Goal: Task Accomplishment & Management: Complete application form

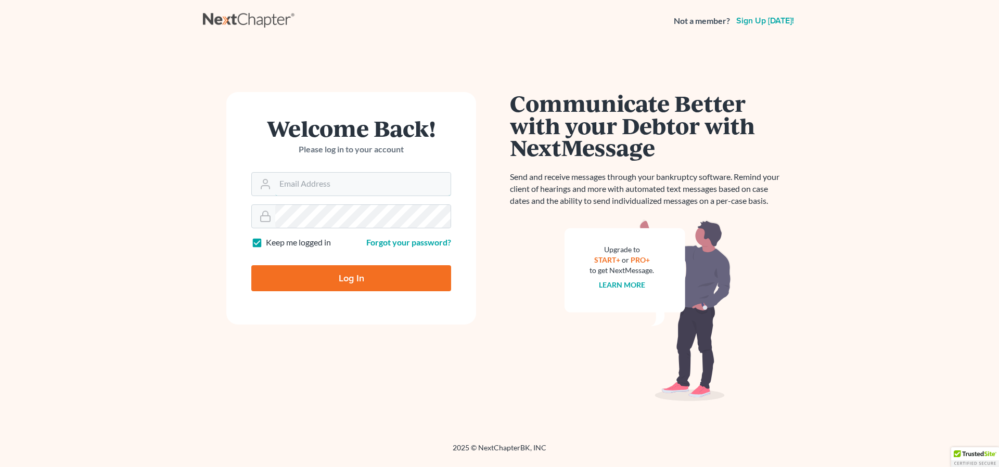
type input "[EMAIL_ADDRESS][DOMAIN_NAME]"
click at [332, 275] on input "Log In" at bounding box center [351, 278] width 200 height 26
type input "Thinking..."
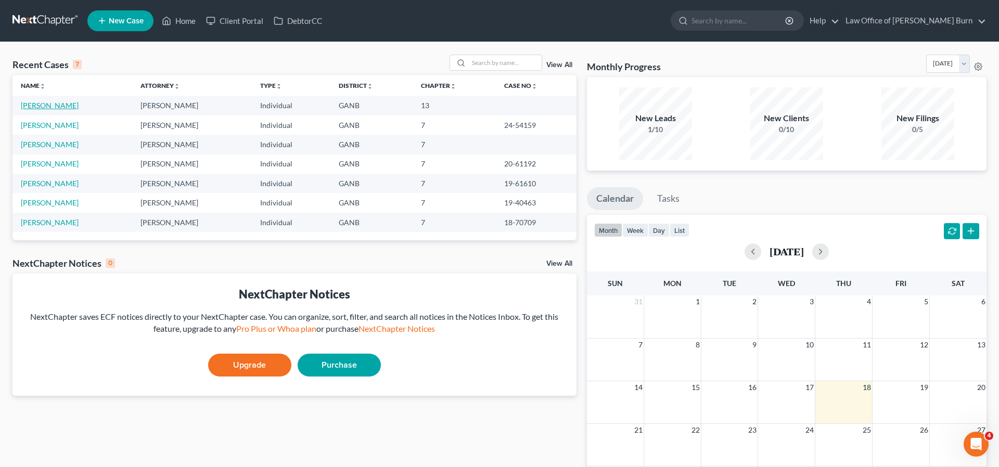
click at [37, 107] on link "Hartfield, Rosa" at bounding box center [50, 105] width 58 height 9
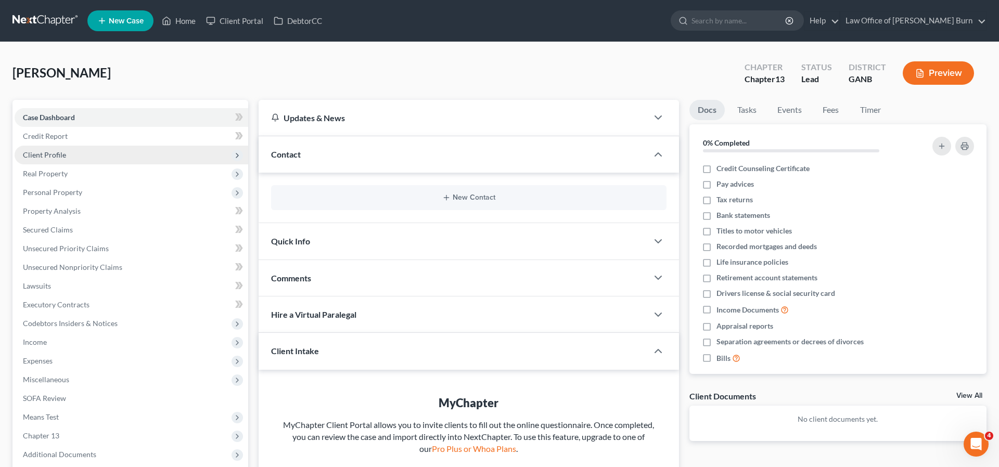
click at [40, 156] on span "Client Profile" at bounding box center [44, 154] width 43 height 9
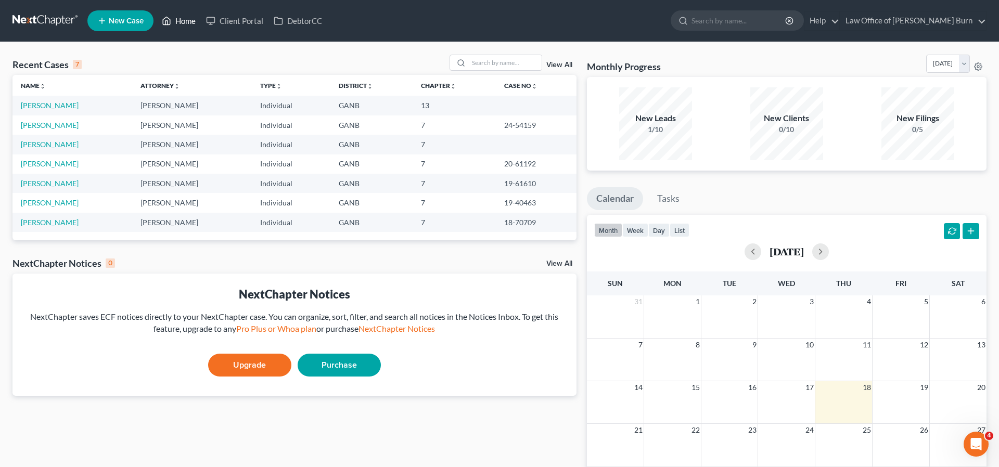
click at [182, 21] on link "Home" at bounding box center [179, 20] width 44 height 19
click at [186, 20] on link "Home" at bounding box center [179, 20] width 44 height 19
click at [32, 106] on link "Hartfield, Rosa" at bounding box center [50, 105] width 58 height 9
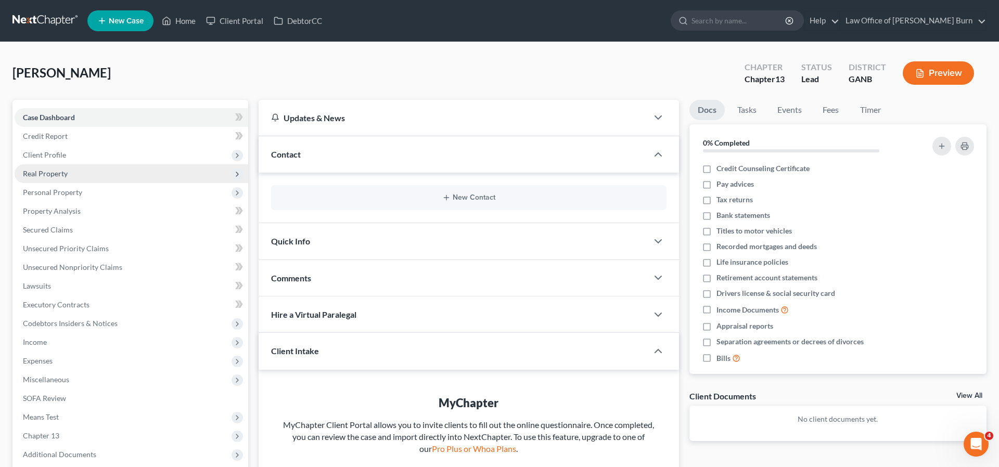
click at [41, 170] on span "Real Property" at bounding box center [45, 173] width 45 height 9
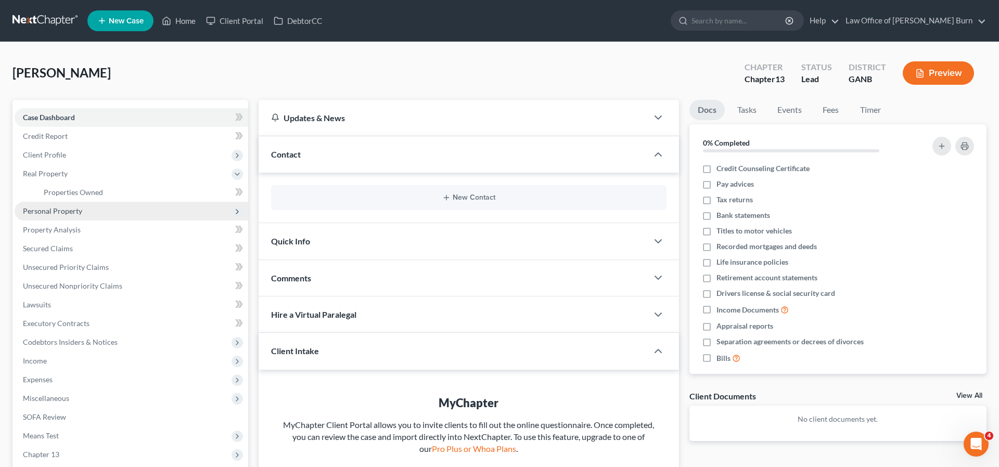
click at [45, 209] on span "Personal Property" at bounding box center [52, 211] width 59 height 9
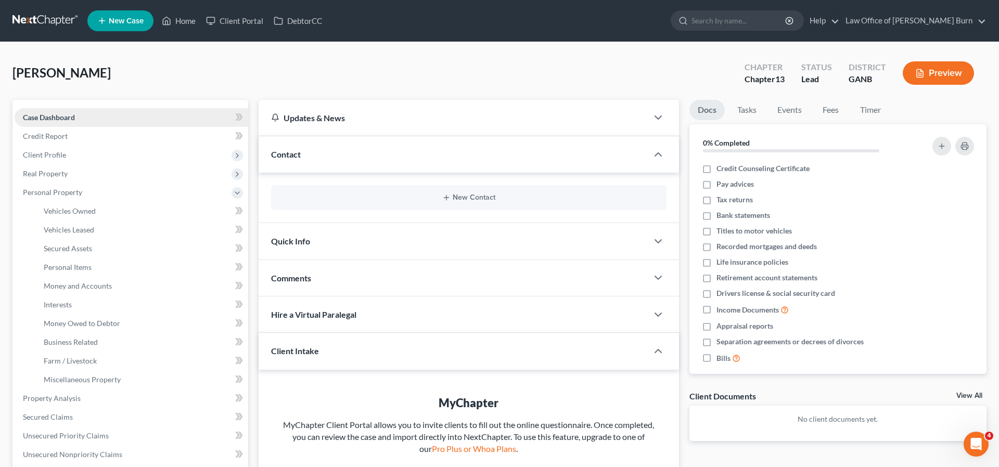
click at [35, 120] on span "Case Dashboard" at bounding box center [49, 117] width 52 height 9
click at [55, 118] on span "Case Dashboard" at bounding box center [49, 117] width 52 height 9
click at [935, 20] on link "Law Office of William C. Burn" at bounding box center [914, 20] width 146 height 19
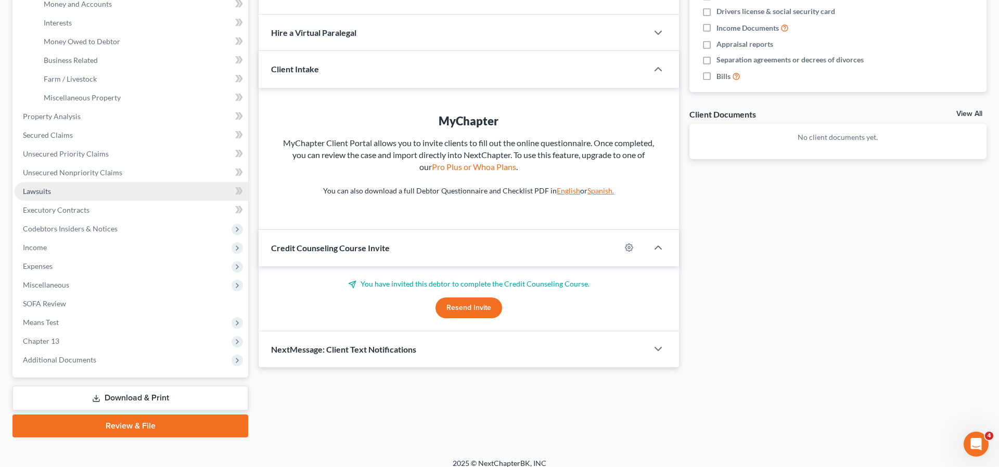
scroll to position [292, 0]
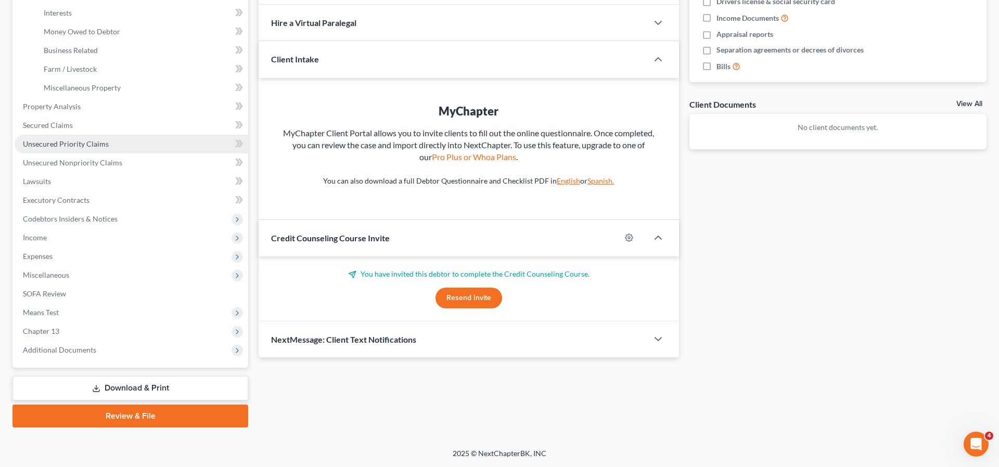
click at [40, 144] on span "Unsecured Priority Claims" at bounding box center [66, 143] width 86 height 9
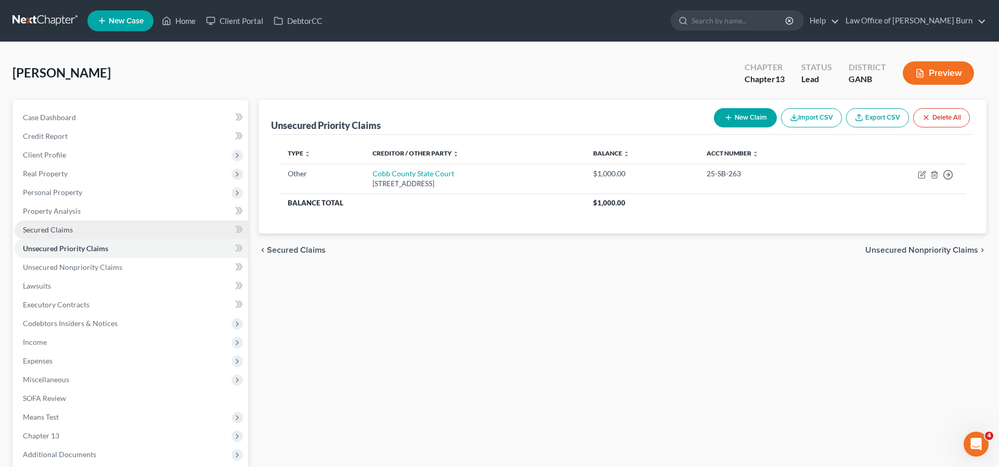
click at [39, 231] on span "Secured Claims" at bounding box center [48, 229] width 50 height 9
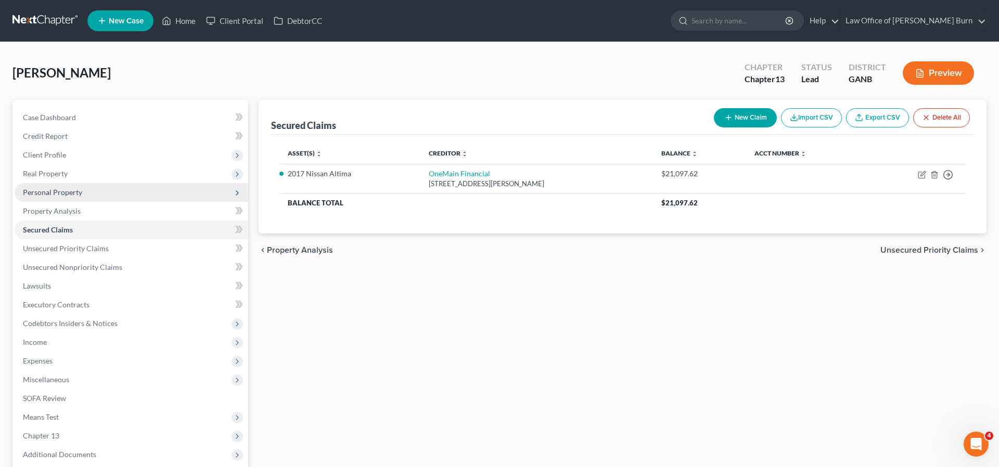
click at [37, 193] on span "Personal Property" at bounding box center [52, 192] width 59 height 9
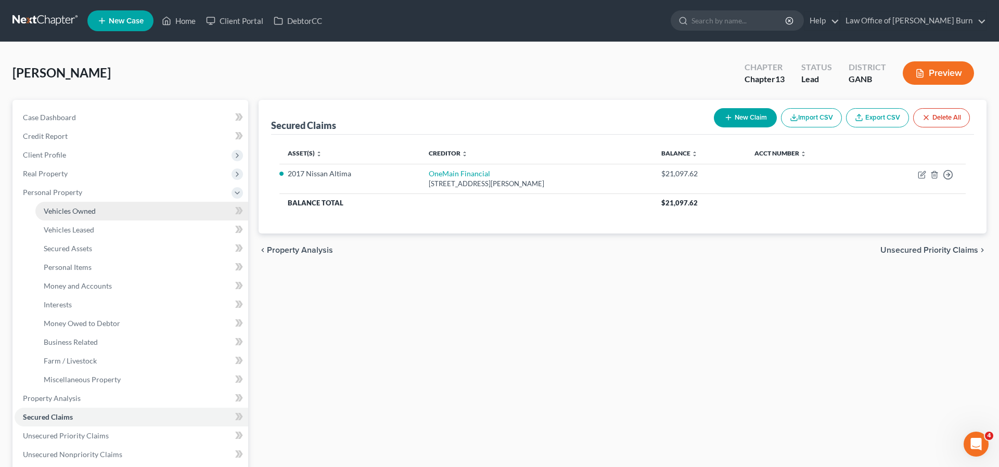
click at [57, 211] on span "Vehicles Owned" at bounding box center [70, 211] width 52 height 9
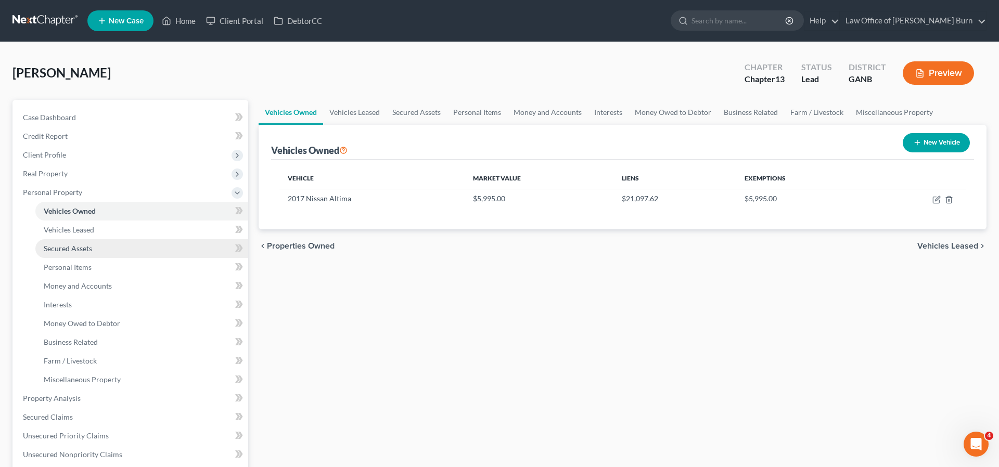
click at [52, 247] on span "Secured Assets" at bounding box center [68, 248] width 48 height 9
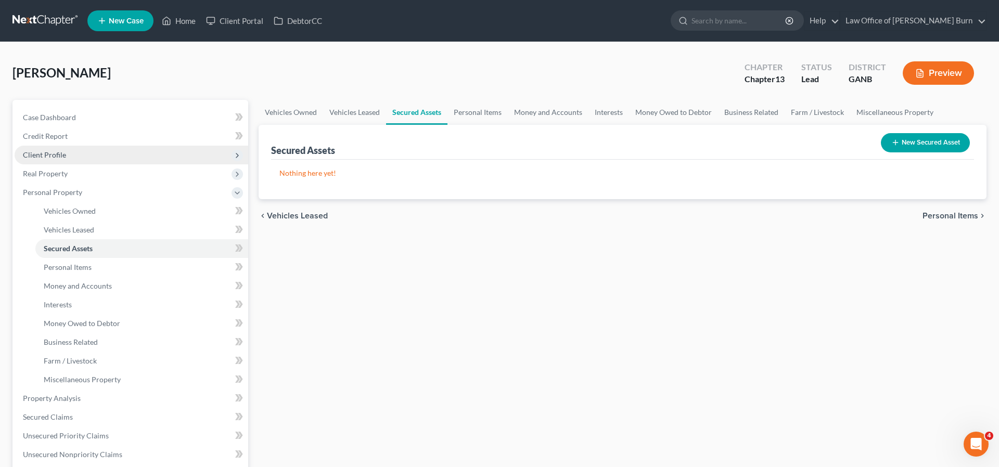
click at [30, 155] on span "Client Profile" at bounding box center [44, 154] width 43 height 9
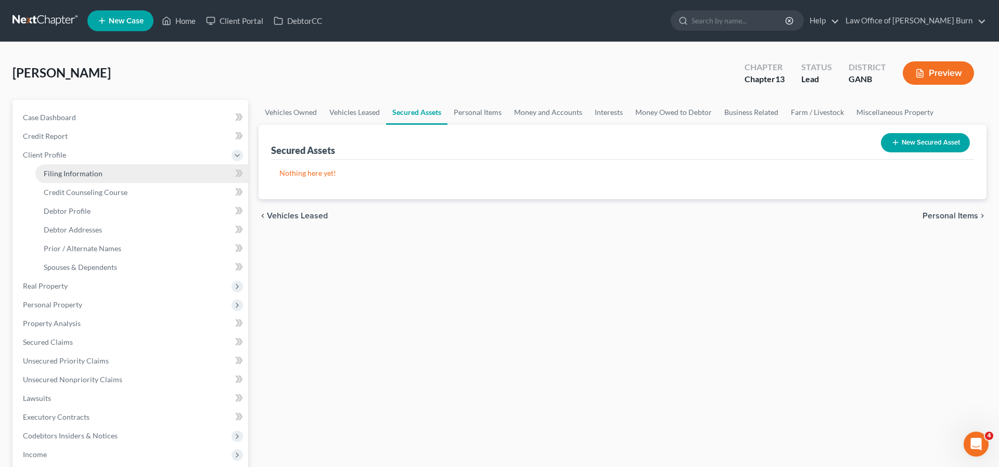
click at [66, 174] on span "Filing Information" at bounding box center [73, 173] width 59 height 9
select select "1"
select select "0"
select select "3"
select select "10"
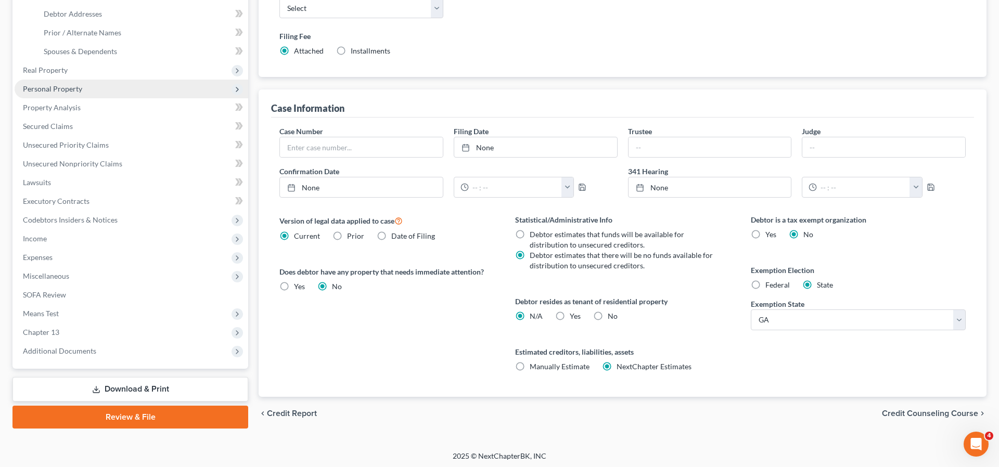
scroll to position [219, 0]
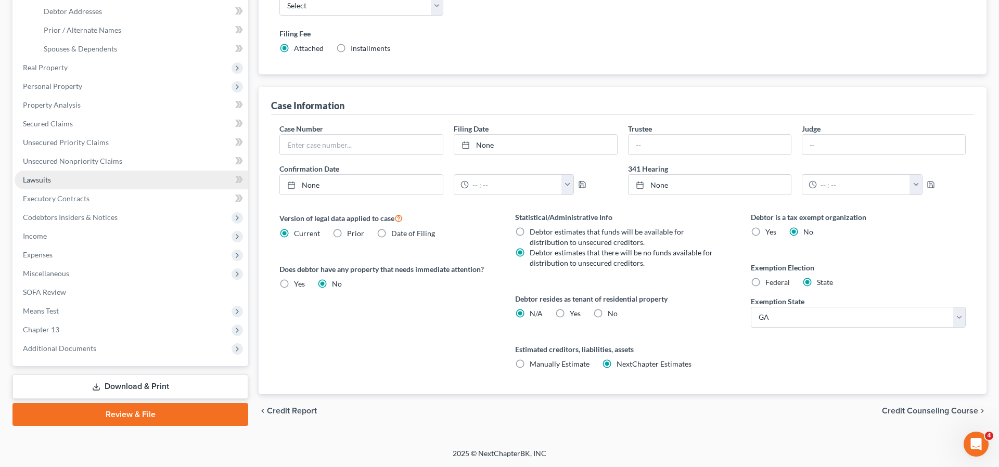
click at [34, 178] on span "Lawsuits" at bounding box center [37, 179] width 28 height 9
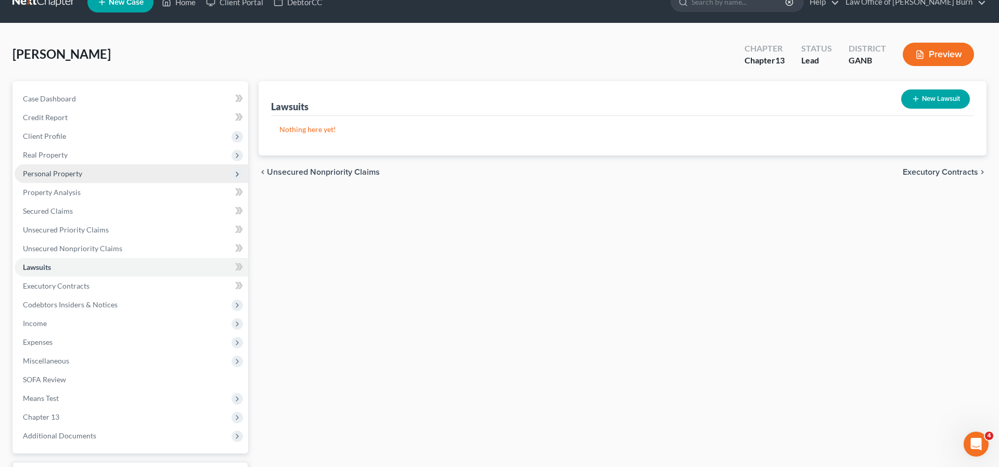
scroll to position [27, 0]
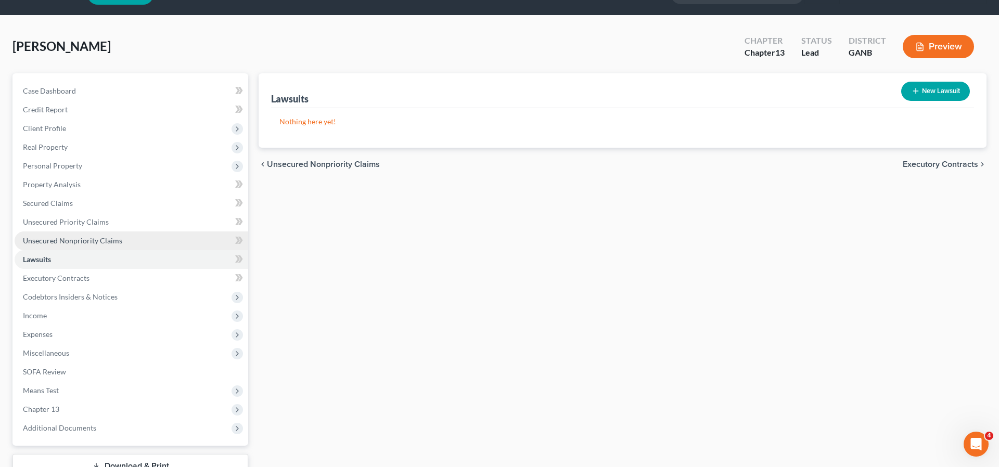
click at [36, 241] on span "Unsecured Nonpriority Claims" at bounding box center [72, 240] width 99 height 9
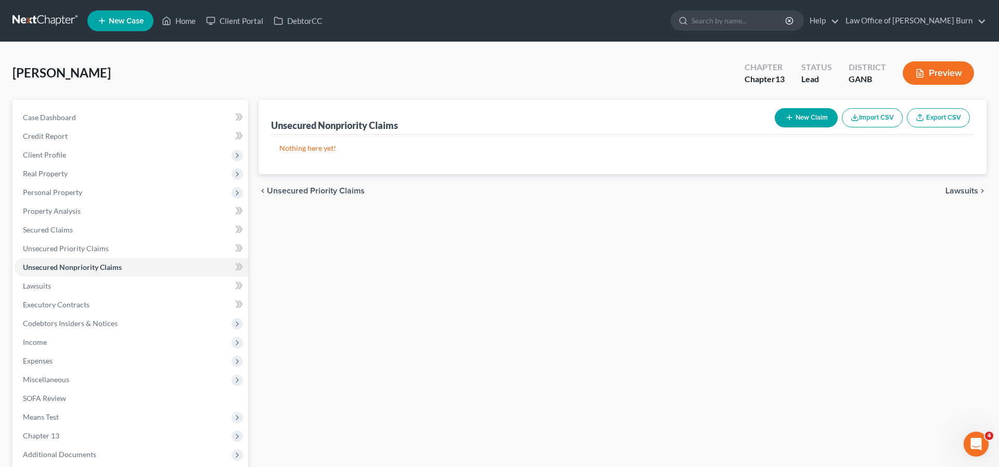
click at [795, 118] on button "New Claim" at bounding box center [806, 117] width 63 height 19
select select "0"
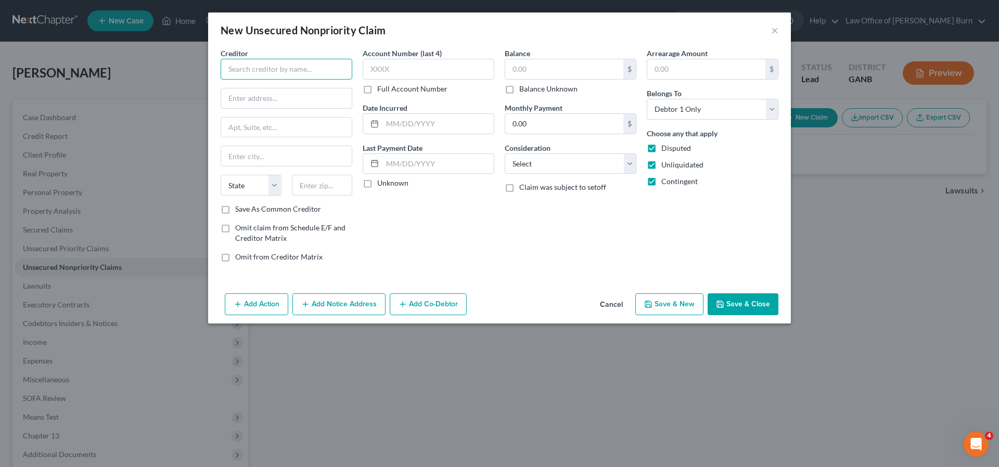
click at [243, 71] on input "text" at bounding box center [287, 69] width 132 height 21
type input "Koalafi"
type input "P.O. Box 5518"
click at [240, 159] on input "text" at bounding box center [286, 156] width 131 height 20
type input "Glen Allen"
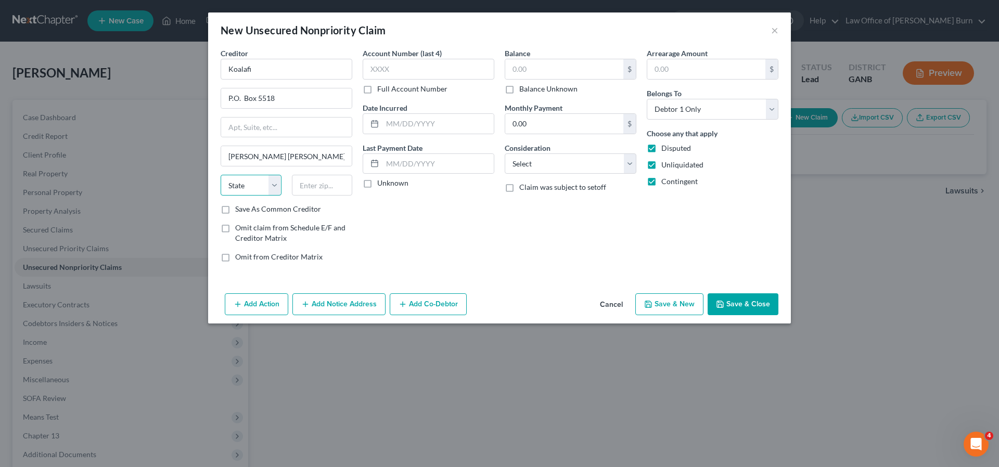
click at [276, 185] on select "State AL AK AR AZ CA CO CT DE DC FL GA GU HI ID IL IN IA KS KY LA ME MD MA MI M…" at bounding box center [251, 185] width 61 height 21
select select "48"
click at [308, 186] on input "text" at bounding box center [322, 185] width 61 height 21
type input "23058"
click at [389, 70] on input "text" at bounding box center [429, 69] width 132 height 21
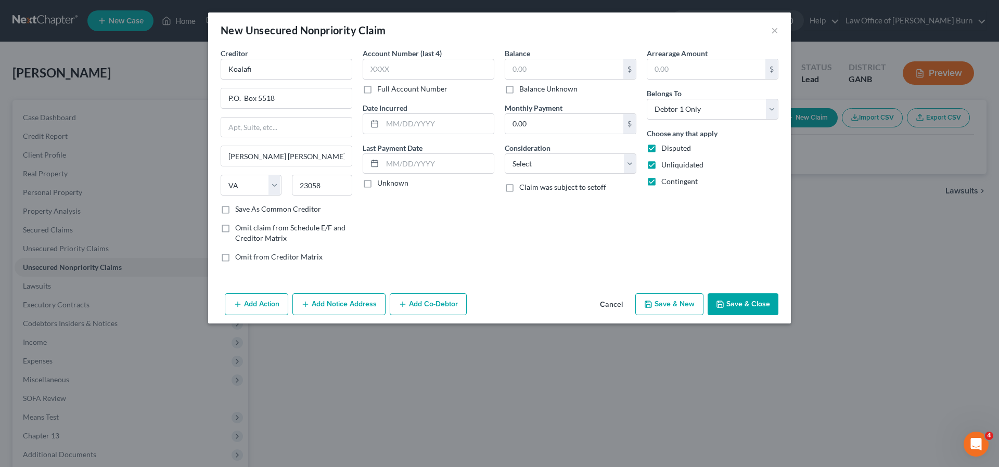
click at [377, 92] on label "Full Account Number" at bounding box center [412, 89] width 70 height 10
click at [382, 91] on input "Full Account Number" at bounding box center [385, 87] width 7 height 7
click at [378, 69] on input "text" at bounding box center [429, 69] width 132 height 21
type input "4612367-1"
click at [393, 125] on input "text" at bounding box center [438, 124] width 111 height 20
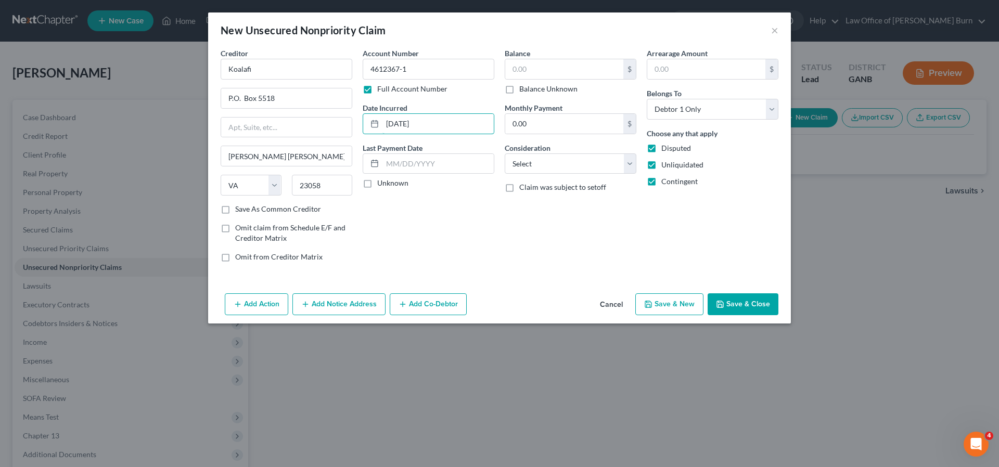
type input "06/28/2025"
click at [377, 185] on label "Unknown" at bounding box center [392, 183] width 31 height 10
click at [382, 185] on input "Unknown" at bounding box center [385, 181] width 7 height 7
checkbox input "true"
click at [520, 70] on input "text" at bounding box center [564, 69] width 118 height 20
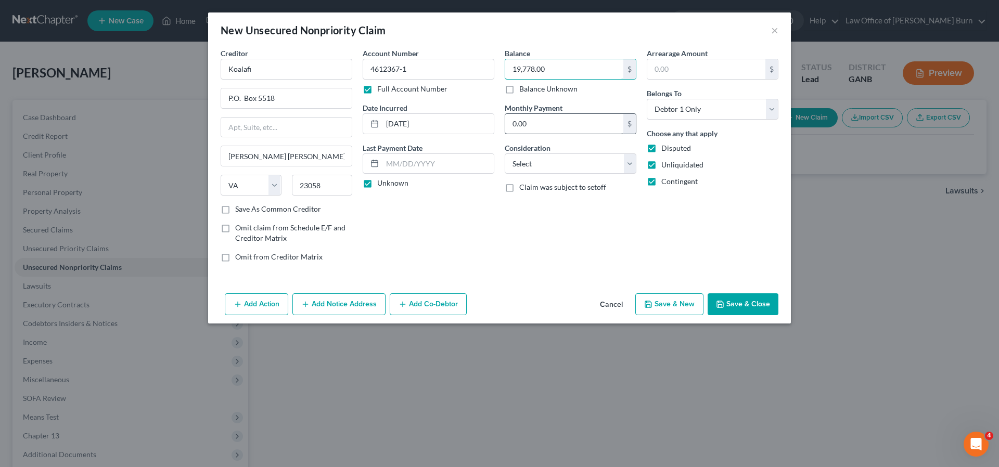
type input "19,778.00"
click at [519, 126] on input "0.00" at bounding box center [564, 124] width 118 height 20
type input "750.00"
click at [630, 163] on select "Select Cable / Satellite Services Collection Agency Credit Card Debt Debt Couns…" at bounding box center [571, 164] width 132 height 21
select select "10"
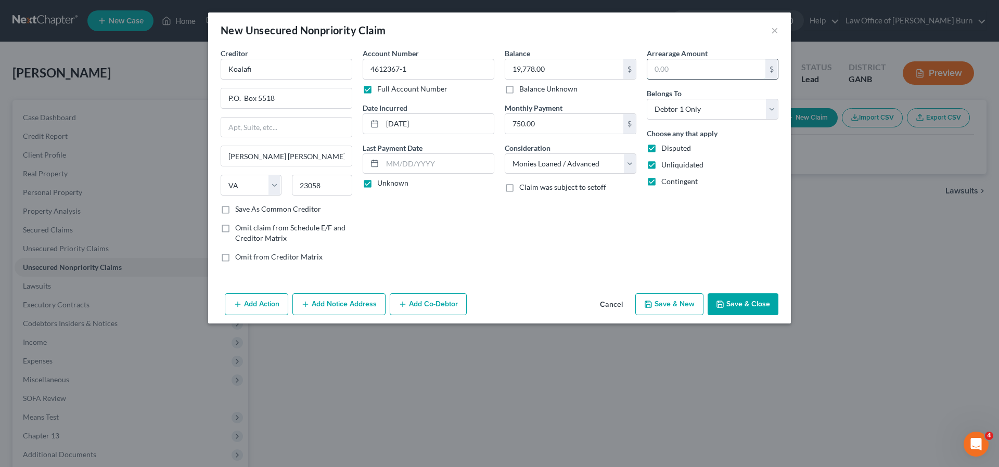
click at [664, 70] on input "text" at bounding box center [706, 69] width 118 height 20
click at [662, 181] on label "Contingent" at bounding box center [680, 181] width 36 height 10
click at [666, 181] on input "Contingent" at bounding box center [669, 179] width 7 height 7
checkbox input "false"
click at [662, 148] on label "Disputed" at bounding box center [677, 148] width 30 height 10
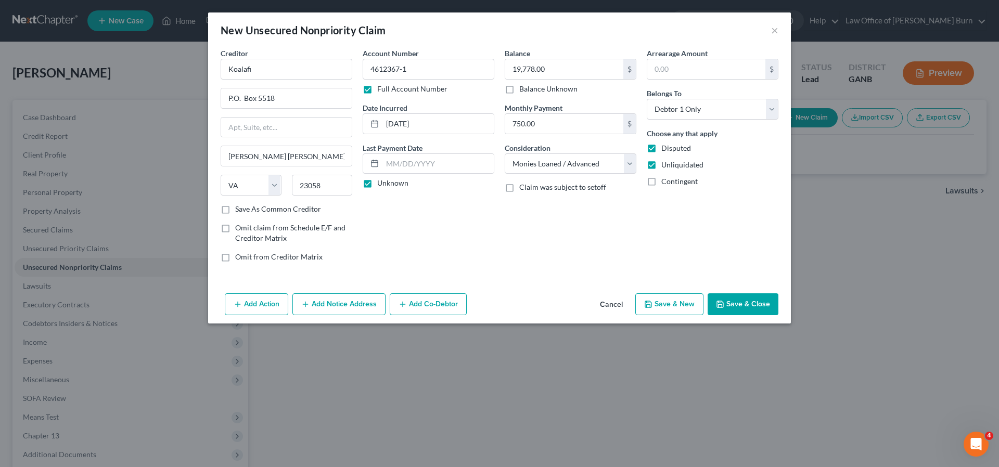
click at [666, 148] on input "Disputed" at bounding box center [669, 146] width 7 height 7
checkbox input "false"
click at [235, 209] on label "Save As Common Creditor" at bounding box center [278, 209] width 86 height 10
click at [239, 209] on input "Save As Common Creditor" at bounding box center [242, 207] width 7 height 7
click at [730, 303] on button "Save & Close" at bounding box center [743, 305] width 71 height 22
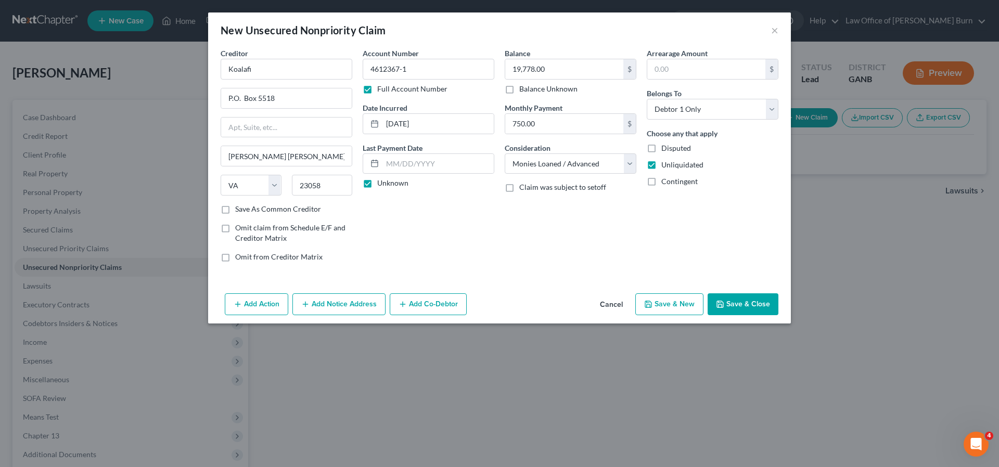
checkbox input "false"
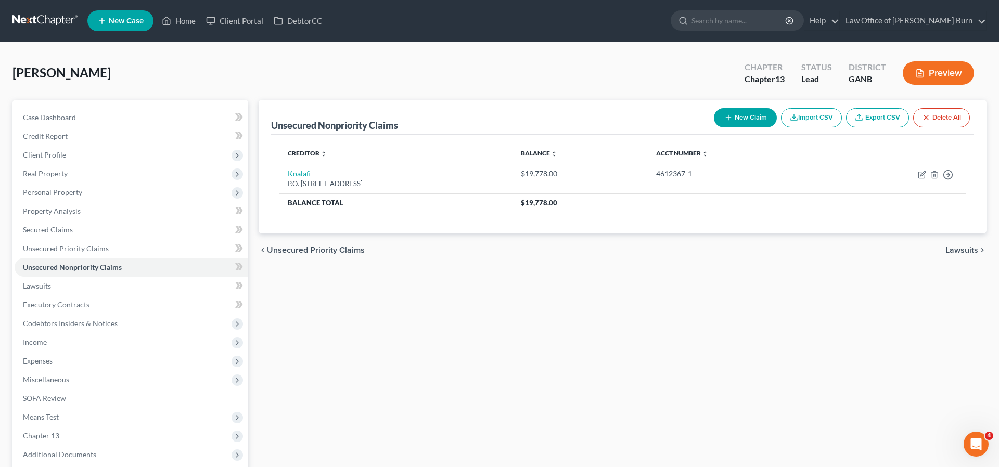
click at [732, 117] on button "New Claim" at bounding box center [745, 117] width 63 height 19
select select "0"
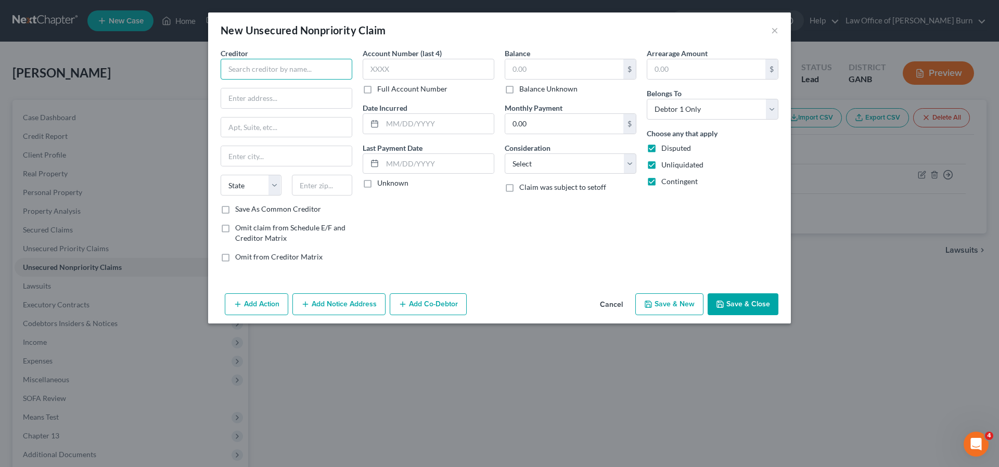
click at [232, 68] on input "text" at bounding box center [287, 69] width 132 height 21
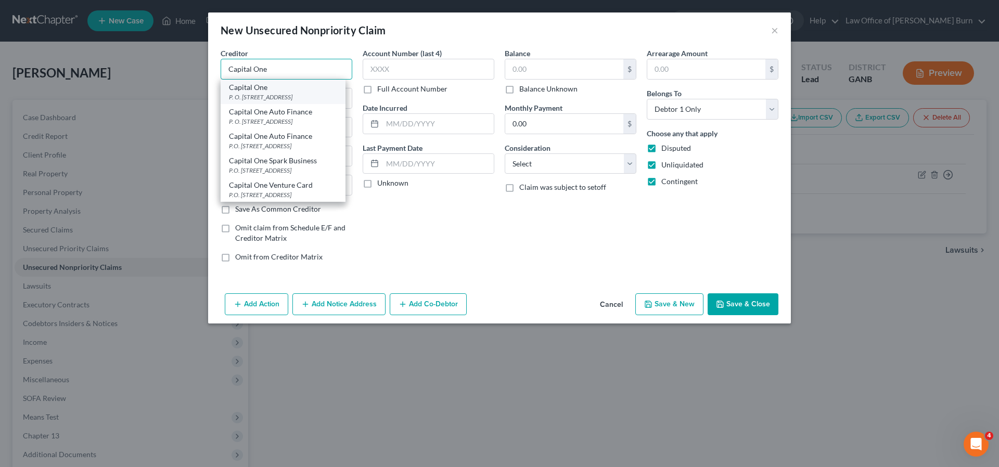
type input "Capital One"
click at [244, 93] on div "P. O. Box 30279, Salt Lake City, UT 84130-0279" at bounding box center [283, 97] width 108 height 9
type input "P. O. Box 30279"
type input "Salt Lake City"
select select "46"
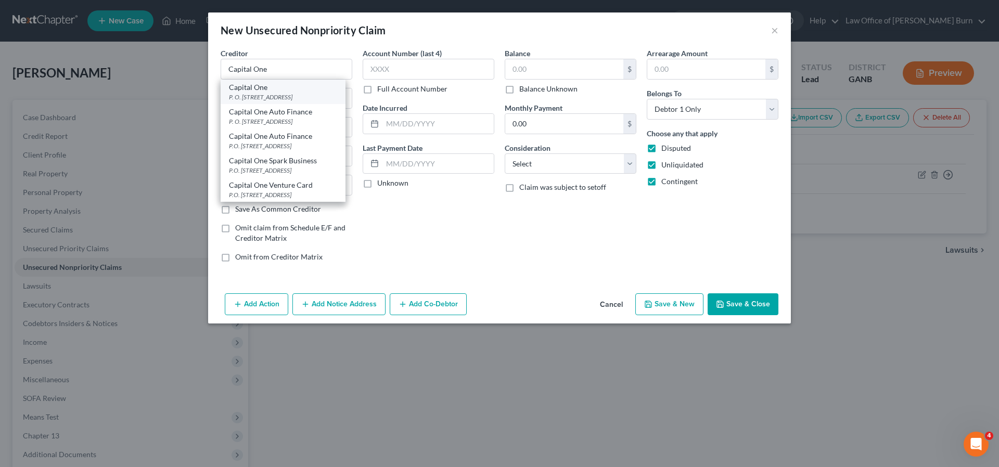
type input "84130-0279"
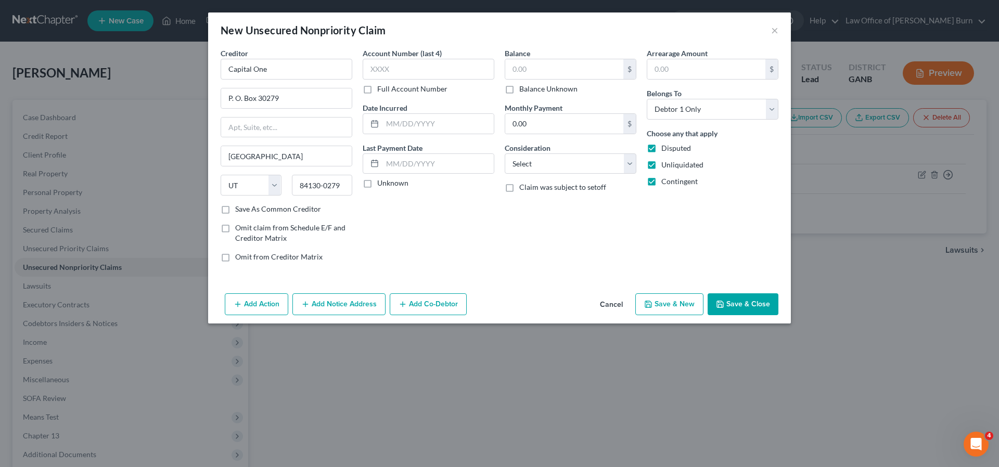
click at [235, 210] on label "Save As Common Creditor" at bounding box center [278, 209] width 86 height 10
click at [239, 210] on input "Save As Common Creditor" at bounding box center [242, 207] width 7 height 7
checkbox input "true"
click at [399, 165] on input "text" at bounding box center [438, 164] width 111 height 20
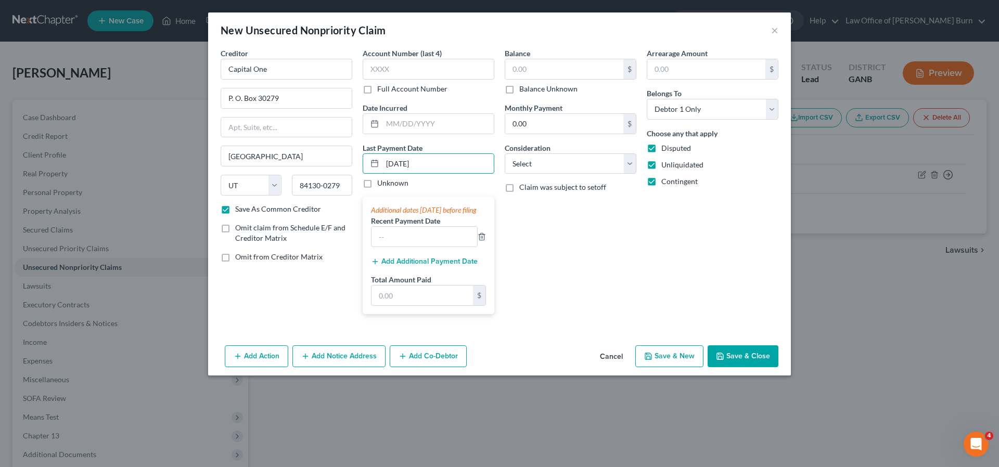
type input "09/01/2025"
click at [377, 185] on label "Unknown" at bounding box center [392, 183] width 31 height 10
click at [382, 185] on input "Unknown" at bounding box center [385, 181] width 7 height 7
checkbox input "true"
click at [431, 164] on input "09/01/2025" at bounding box center [438, 164] width 111 height 20
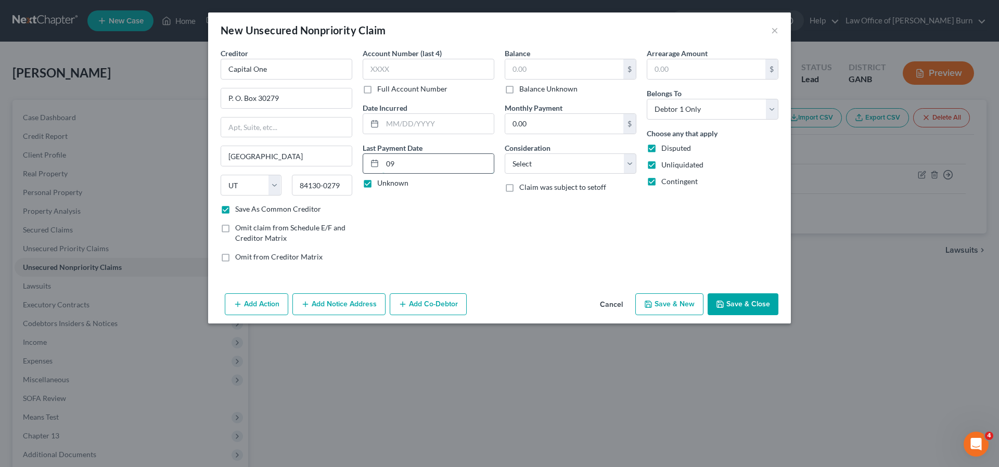
type input "0"
click at [529, 70] on input "text" at bounding box center [564, 69] width 118 height 20
type input "1,938.00"
click at [528, 124] on input "0.00" at bounding box center [564, 124] width 118 height 20
type input "58.00"
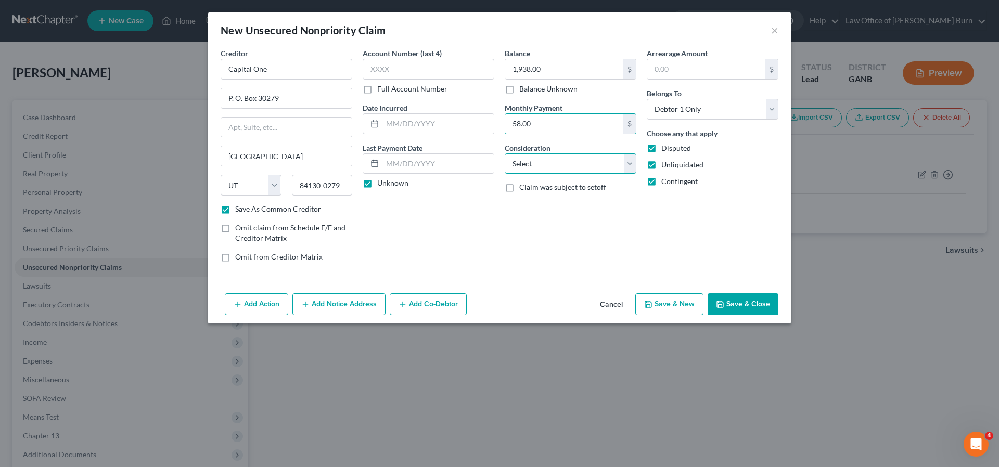
click at [630, 162] on select "Select Cable / Satellite Services Collection Agency Credit Card Debt Debt Couns…" at bounding box center [571, 164] width 132 height 21
select select "2"
click at [662, 183] on label "Contingent" at bounding box center [680, 181] width 36 height 10
click at [666, 183] on input "Contingent" at bounding box center [669, 179] width 7 height 7
checkbox input "false"
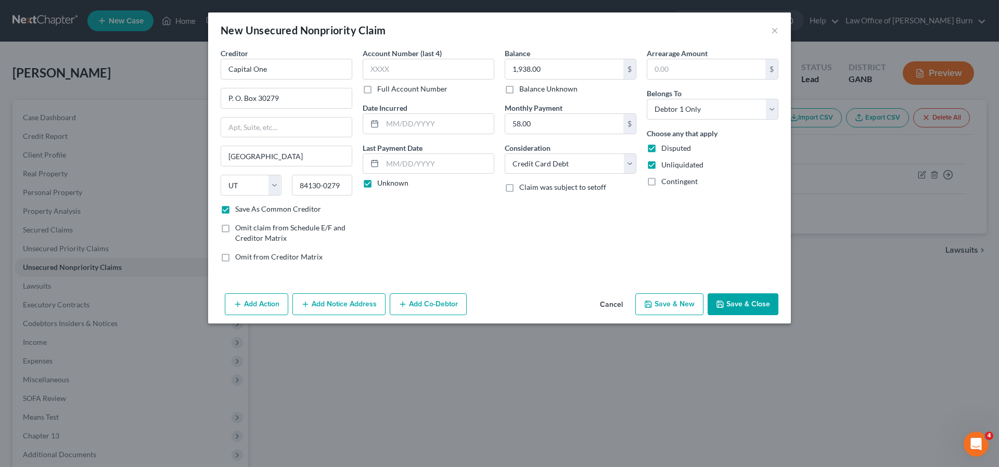
click at [662, 149] on label "Disputed" at bounding box center [677, 148] width 30 height 10
click at [666, 149] on input "Disputed" at bounding box center [669, 146] width 7 height 7
checkbox input "false"
click at [667, 302] on button "Save & New" at bounding box center [669, 305] width 68 height 22
checkbox input "false"
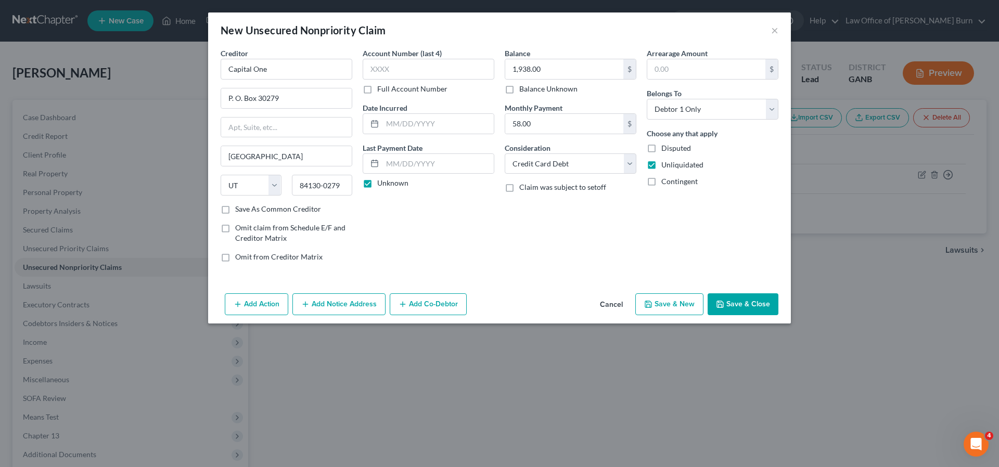
select select "0"
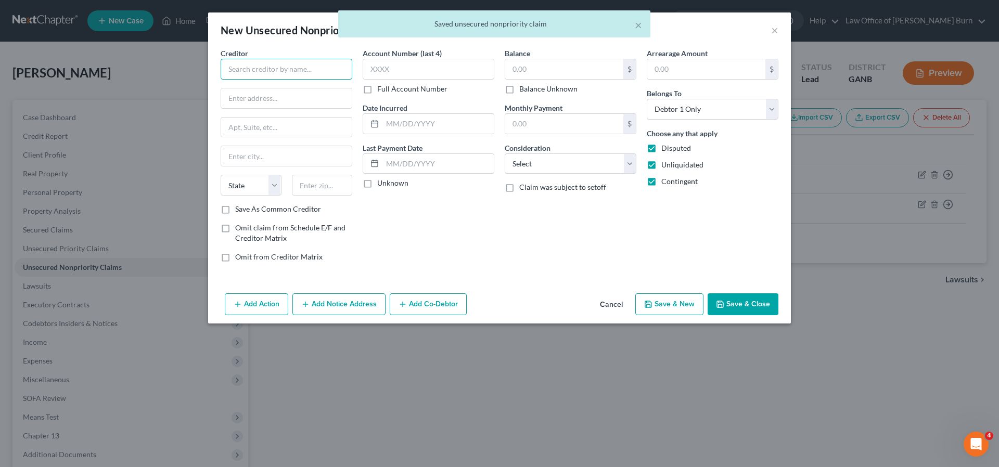
click at [242, 71] on input "text" at bounding box center [287, 69] width 132 height 21
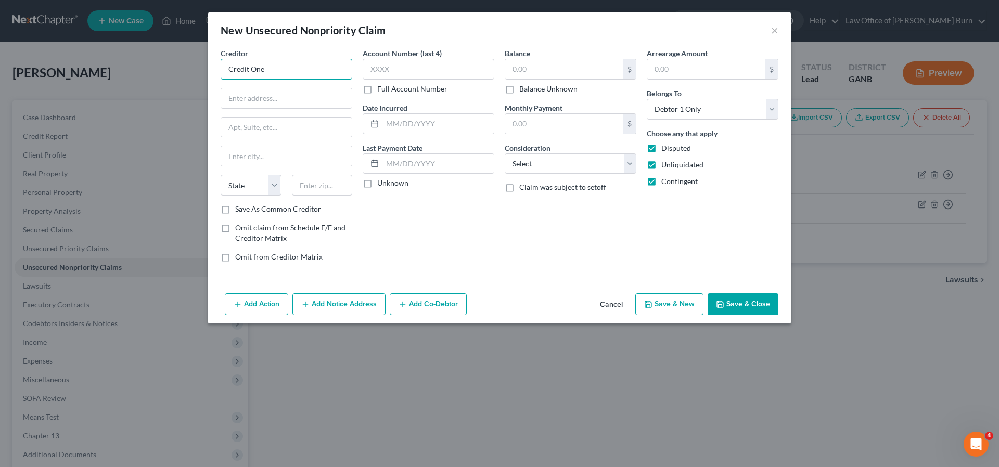
click at [273, 70] on input "Credit One" at bounding box center [287, 69] width 132 height 21
type input "Credit One Bank Platinum Blue"
click at [237, 98] on input "text" at bounding box center [286, 98] width 131 height 20
click at [278, 100] on input "P.O. Box 60500" at bounding box center [286, 98] width 131 height 20
type input "P.O. Box 98873"
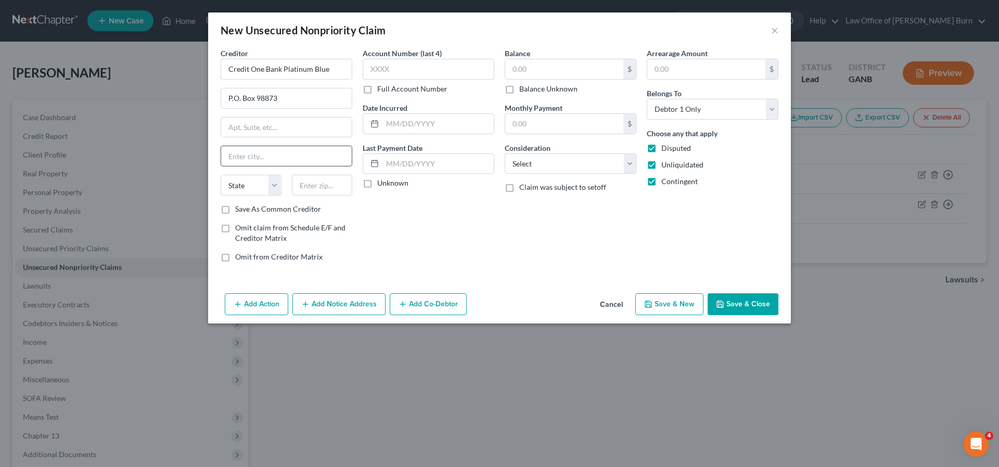
click at [247, 157] on input "text" at bounding box center [286, 156] width 131 height 20
type input "Las Vegas"
click at [273, 184] on select "State AL AK AR AZ CA CO CT DE DC FL GA GU HI ID IL IN IA KS KY LA ME MD MA MI M…" at bounding box center [251, 185] width 61 height 21
select select "31"
click at [235, 211] on label "Save As Common Creditor" at bounding box center [278, 209] width 86 height 10
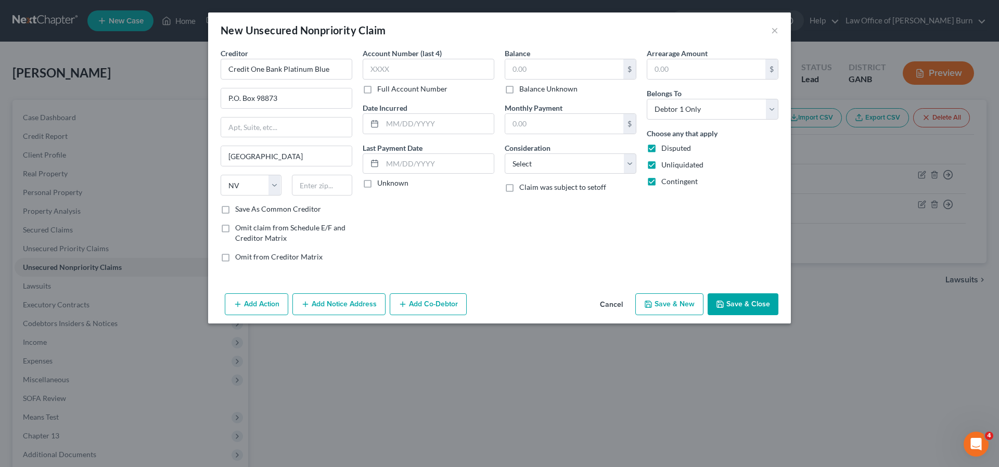
click at [239, 211] on input "Save As Common Creditor" at bounding box center [242, 207] width 7 height 7
checkbox input "true"
click at [309, 187] on input "text" at bounding box center [322, 185] width 61 height 21
type input "89193-8873"
click at [377, 185] on label "Unknown" at bounding box center [392, 183] width 31 height 10
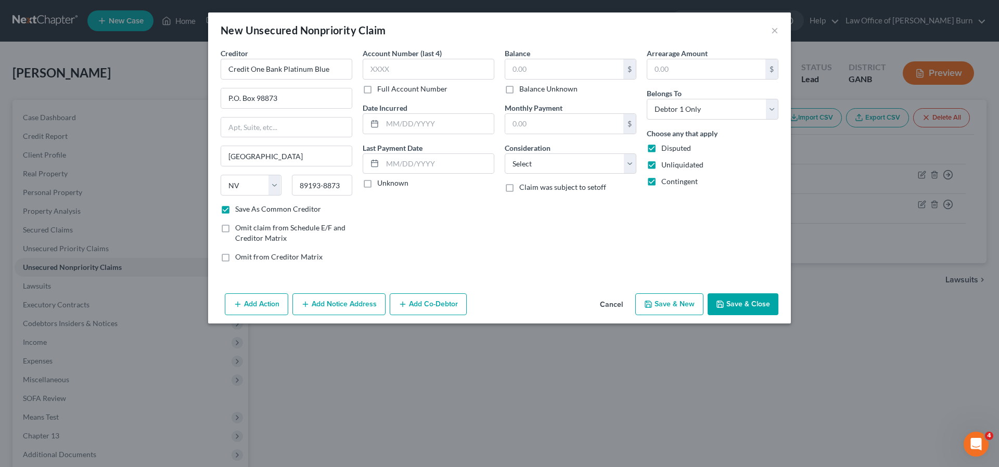
click at [382, 185] on input "Unknown" at bounding box center [385, 181] width 7 height 7
checkbox input "true"
click at [520, 68] on input "text" at bounding box center [564, 69] width 118 height 20
type input "2,110.00"
click at [522, 123] on input "text" at bounding box center [564, 124] width 118 height 20
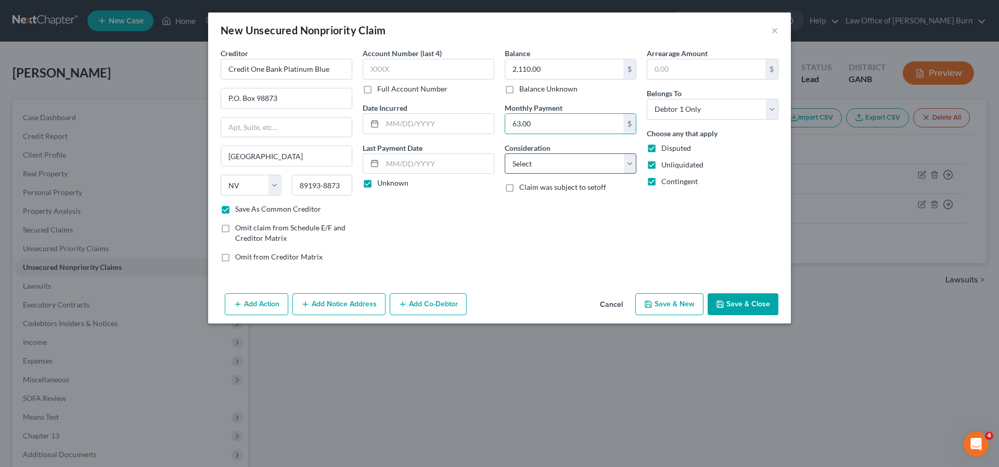
type input "63.00"
click at [633, 161] on select "Select Cable / Satellite Services Collection Agency Credit Card Debt Debt Couns…" at bounding box center [571, 164] width 132 height 21
select select "2"
click at [662, 180] on label "Contingent" at bounding box center [680, 181] width 36 height 10
click at [666, 180] on input "Contingent" at bounding box center [669, 179] width 7 height 7
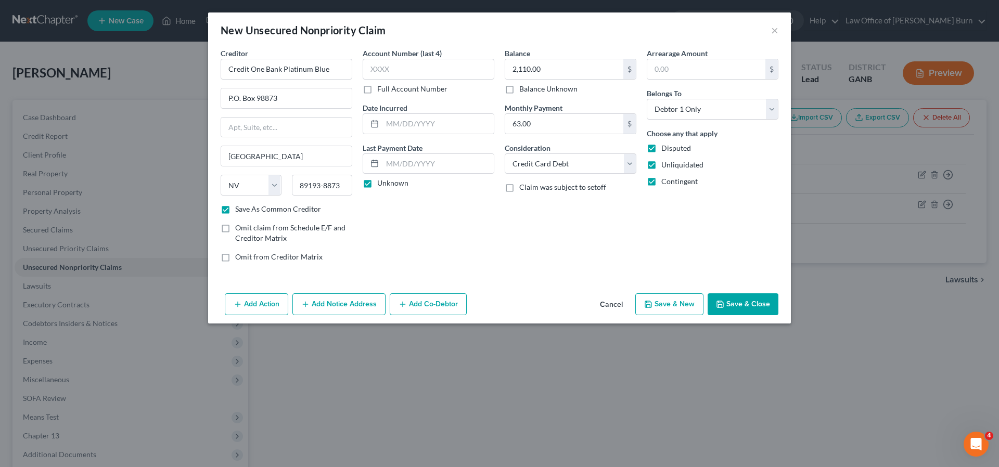
checkbox input "false"
click at [662, 144] on label "Disputed" at bounding box center [677, 148] width 30 height 10
click at [666, 144] on input "Disputed" at bounding box center [669, 146] width 7 height 7
checkbox input "false"
click at [671, 303] on button "Save & New" at bounding box center [669, 305] width 68 height 22
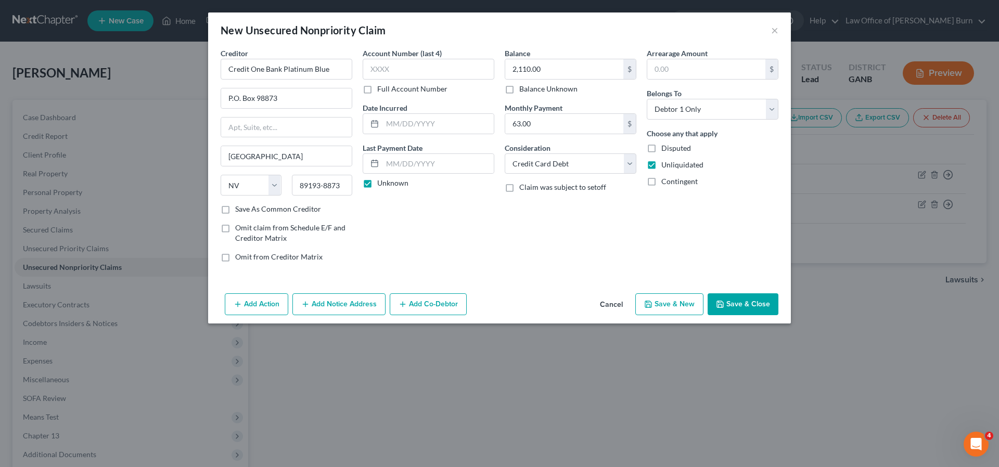
checkbox input "false"
select select "0"
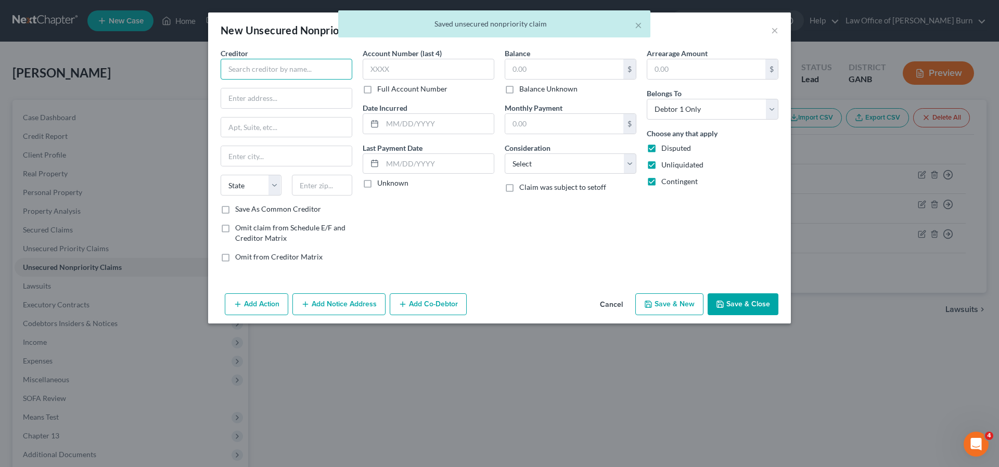
click at [238, 70] on input "text" at bounding box center [287, 69] width 132 height 21
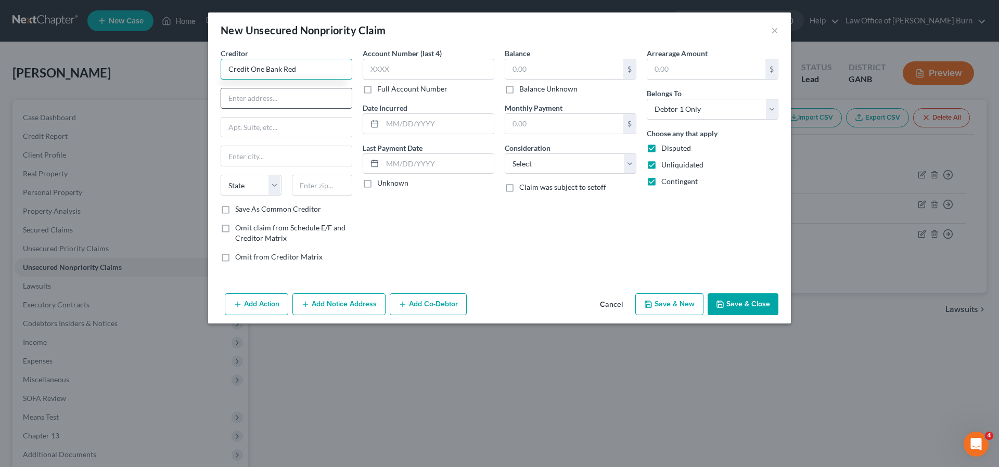
type input "Credit One Bank Red"
click at [243, 102] on input "text" at bounding box center [286, 98] width 131 height 20
type input "P.O. Box 98873"
click at [249, 159] on input "text" at bounding box center [286, 156] width 131 height 20
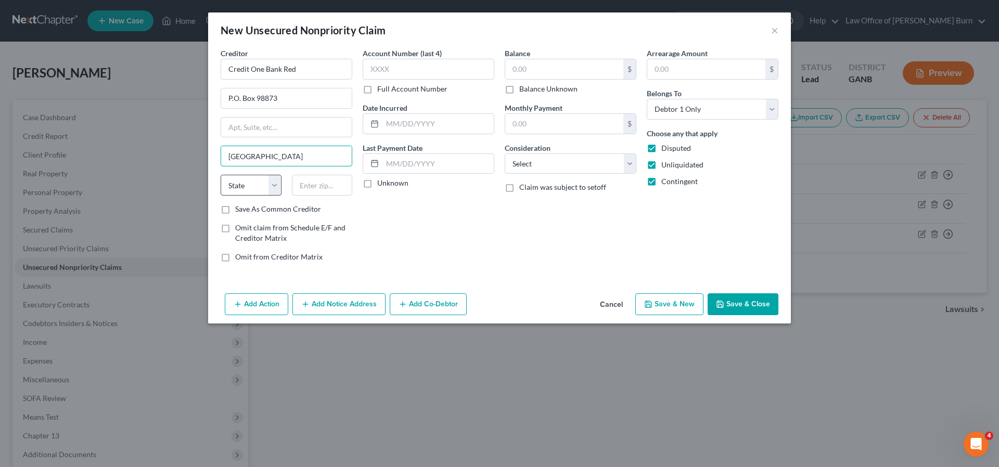
type input "Las Vegas"
click at [275, 180] on select "State AL AK AR AZ CA CO CT DE DC FL GA GU HI ID IL IN IA KS KY LA ME MD MA MI M…" at bounding box center [251, 185] width 61 height 21
select select "31"
click at [304, 187] on input "text" at bounding box center [322, 185] width 61 height 21
type input "89193-8873"
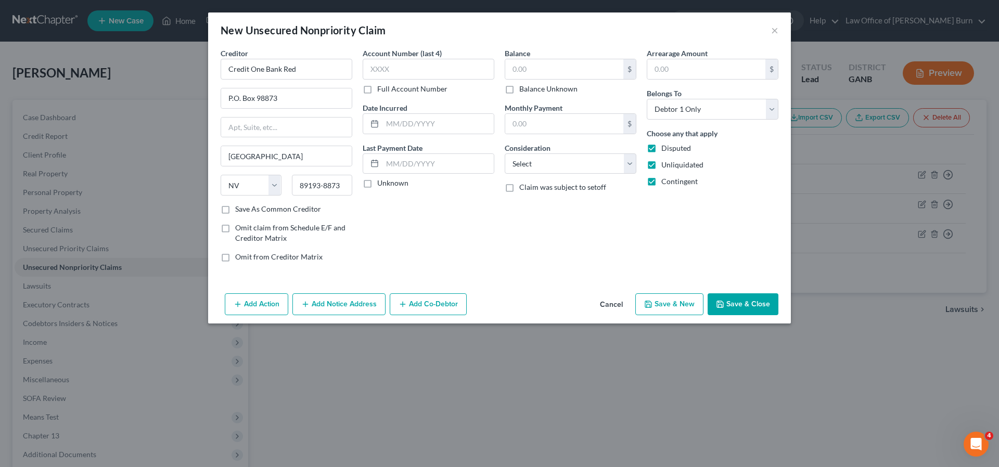
click at [235, 210] on label "Save As Common Creditor" at bounding box center [278, 209] width 86 height 10
click at [239, 210] on input "Save As Common Creditor" at bounding box center [242, 207] width 7 height 7
checkbox input "true"
click at [377, 183] on label "Unknown" at bounding box center [392, 183] width 31 height 10
click at [382, 183] on input "Unknown" at bounding box center [385, 181] width 7 height 7
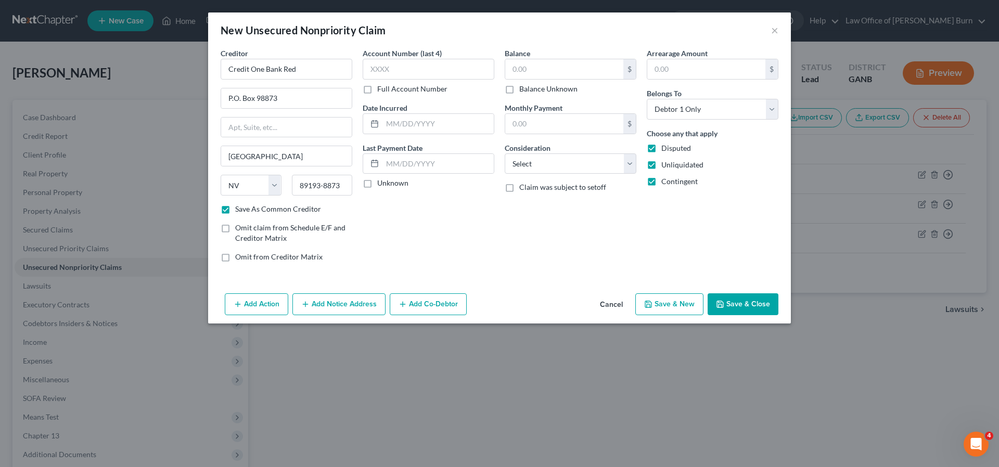
checkbox input "true"
click at [522, 71] on input "text" at bounding box center [564, 69] width 118 height 20
type input "2,834.00"
click at [522, 125] on input "text" at bounding box center [564, 124] width 118 height 20
type input "85.00"
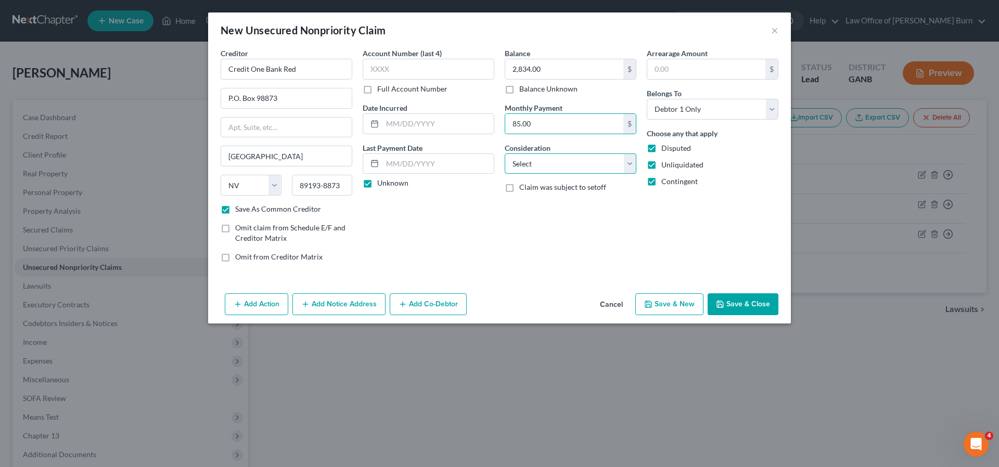
click at [631, 161] on select "Select Cable / Satellite Services Collection Agency Credit Card Debt Debt Couns…" at bounding box center [571, 164] width 132 height 21
select select "2"
click at [662, 183] on label "Contingent" at bounding box center [680, 181] width 36 height 10
click at [666, 183] on input "Contingent" at bounding box center [669, 179] width 7 height 7
checkbox input "false"
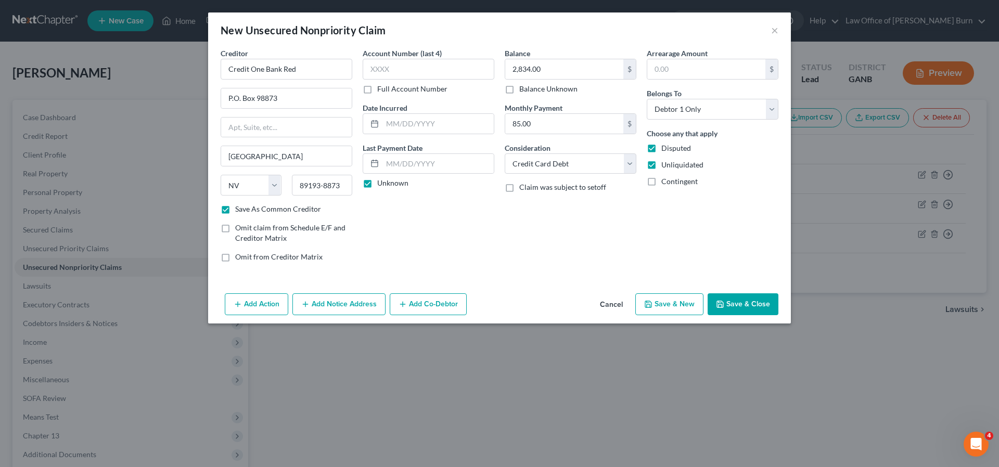
click at [662, 148] on label "Disputed" at bounding box center [677, 148] width 30 height 10
click at [666, 148] on input "Disputed" at bounding box center [669, 146] width 7 height 7
checkbox input "false"
click at [662, 304] on button "Save & New" at bounding box center [669, 305] width 68 height 22
select select "0"
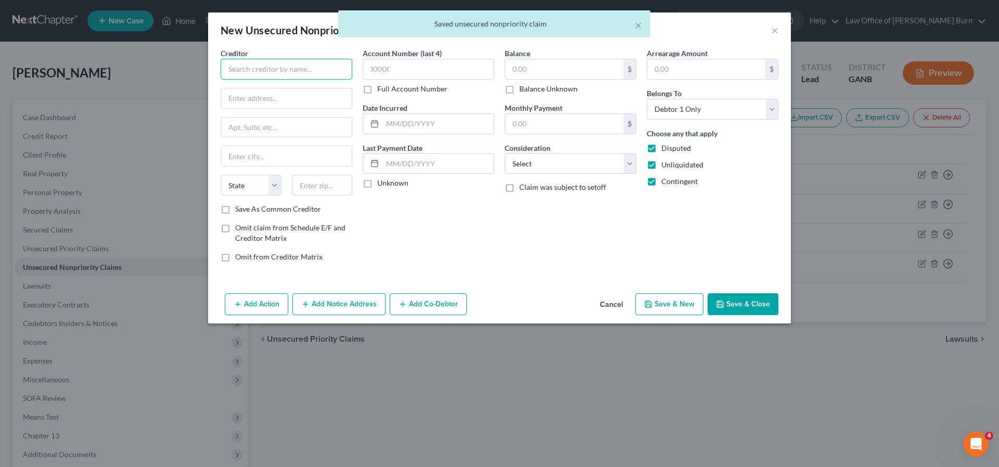
click at [241, 72] on input "text" at bounding box center [287, 69] width 132 height 21
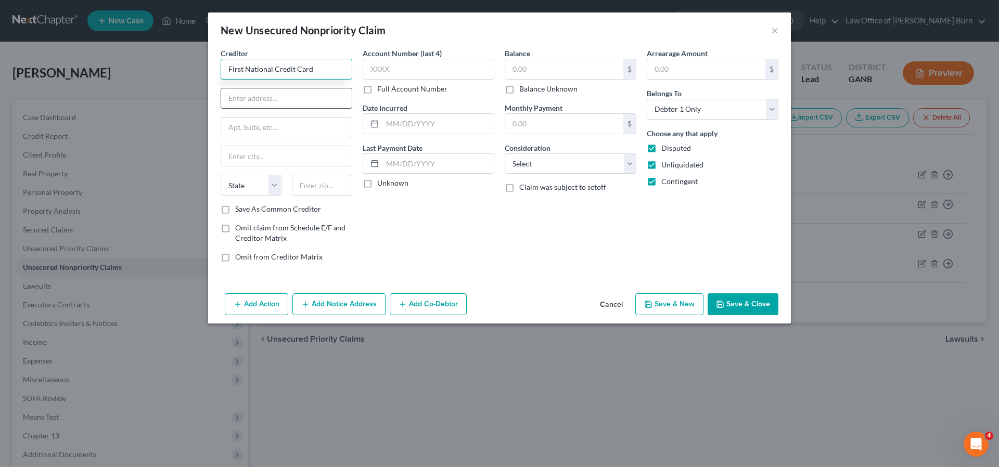
type input "First National Credit Card"
click at [239, 99] on input "text" at bounding box center [286, 98] width 131 height 20
type input "P.O. Box 5097"
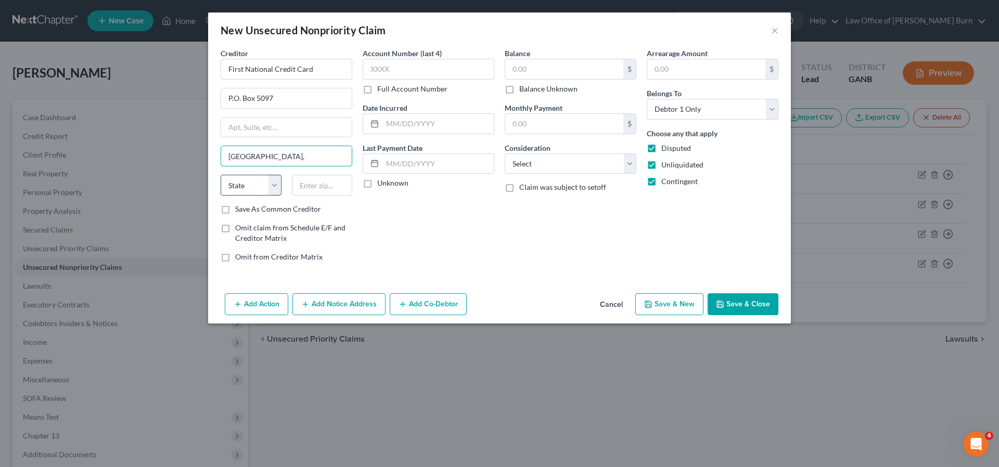
type input "Sioux Falls,"
click at [274, 183] on select "State AL AK AR AZ CA CO CT DE DC FL GA GU HI ID IL IN IA KS KY LA ME MD MA MI M…" at bounding box center [251, 185] width 61 height 21
select select "43"
click at [310, 186] on input "text" at bounding box center [322, 185] width 61 height 21
type input "57117-5097"
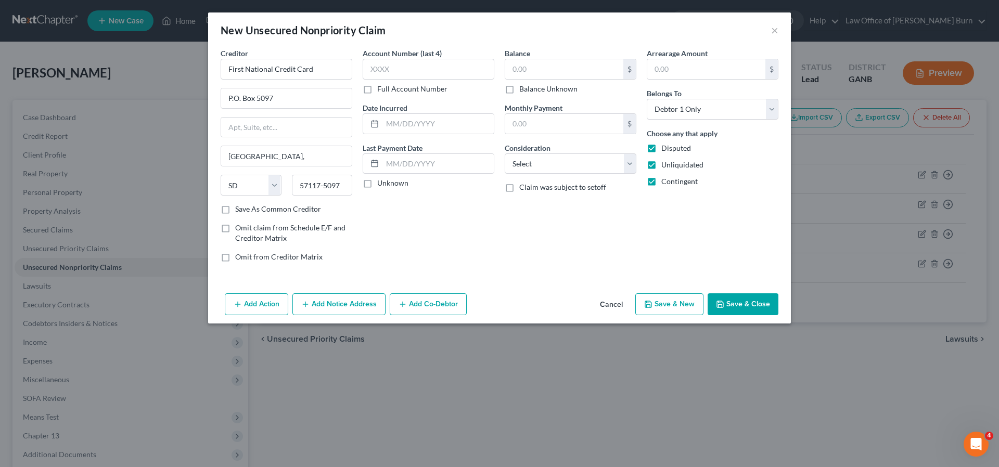
click at [235, 211] on label "Save As Common Creditor" at bounding box center [278, 209] width 86 height 10
click at [239, 211] on input "Save As Common Creditor" at bounding box center [242, 207] width 7 height 7
checkbox input "true"
click at [377, 184] on label "Unknown" at bounding box center [392, 183] width 31 height 10
click at [382, 184] on input "Unknown" at bounding box center [385, 181] width 7 height 7
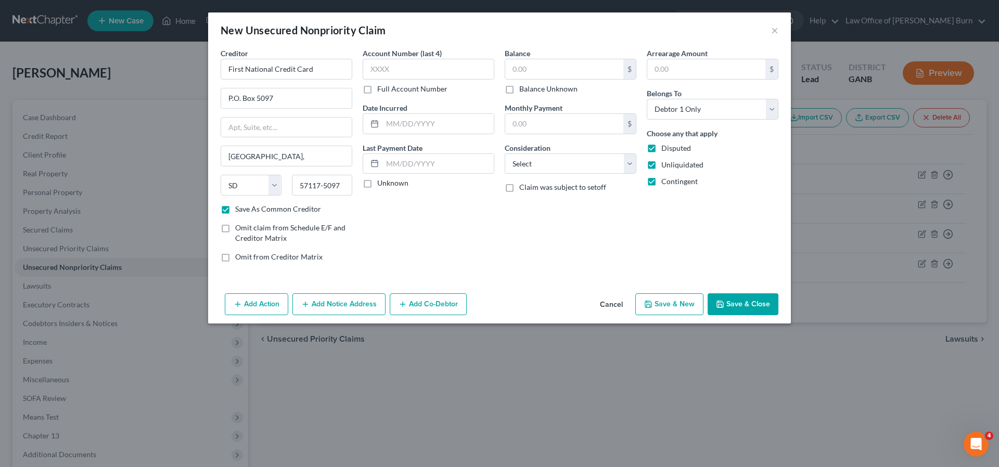
checkbox input "true"
click at [523, 69] on input "text" at bounding box center [564, 69] width 118 height 20
type input "2,198.00"
click at [526, 124] on input "text" at bounding box center [564, 124] width 118 height 20
type input "66.00"
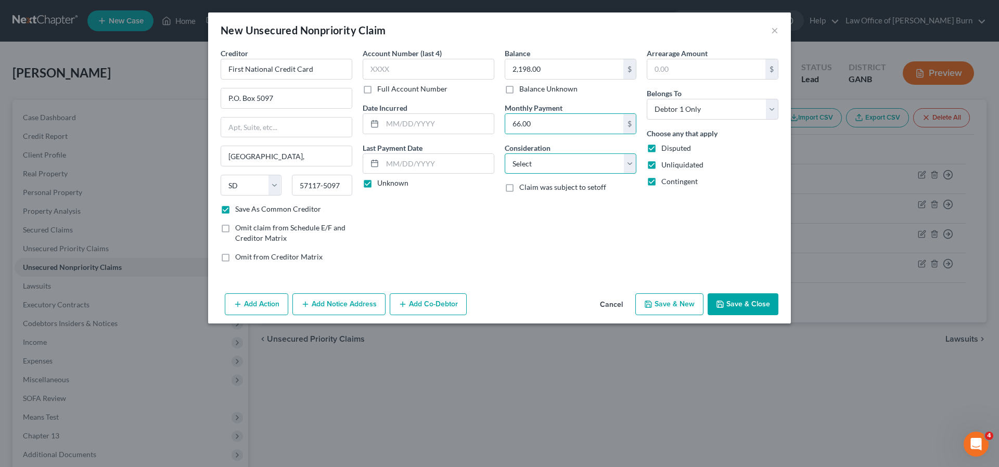
click at [631, 162] on select "Select Cable / Satellite Services Collection Agency Credit Card Debt Debt Couns…" at bounding box center [571, 164] width 132 height 21
select select "2"
click at [662, 183] on label "Contingent" at bounding box center [680, 181] width 36 height 10
click at [666, 183] on input "Contingent" at bounding box center [669, 179] width 7 height 7
checkbox input "false"
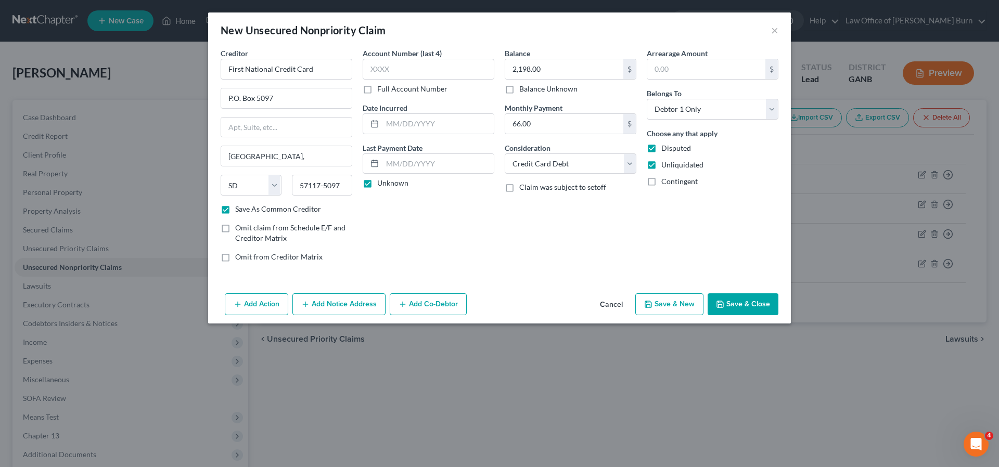
click at [662, 150] on label "Disputed" at bounding box center [677, 148] width 30 height 10
click at [666, 150] on input "Disputed" at bounding box center [669, 146] width 7 height 7
checkbox input "false"
click at [660, 304] on button "Save & New" at bounding box center [669, 305] width 68 height 22
select select "0"
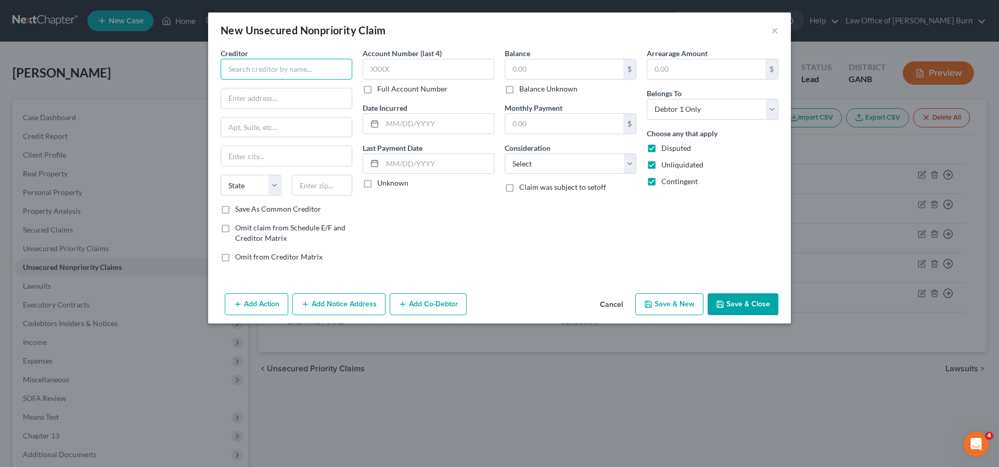
click at [243, 70] on input "text" at bounding box center [287, 69] width 132 height 21
type input "Prime Visa"
click at [237, 95] on input "text" at bounding box center [286, 98] width 131 height 20
type input "P.O. Box 6294"
type input "Carol Stream"
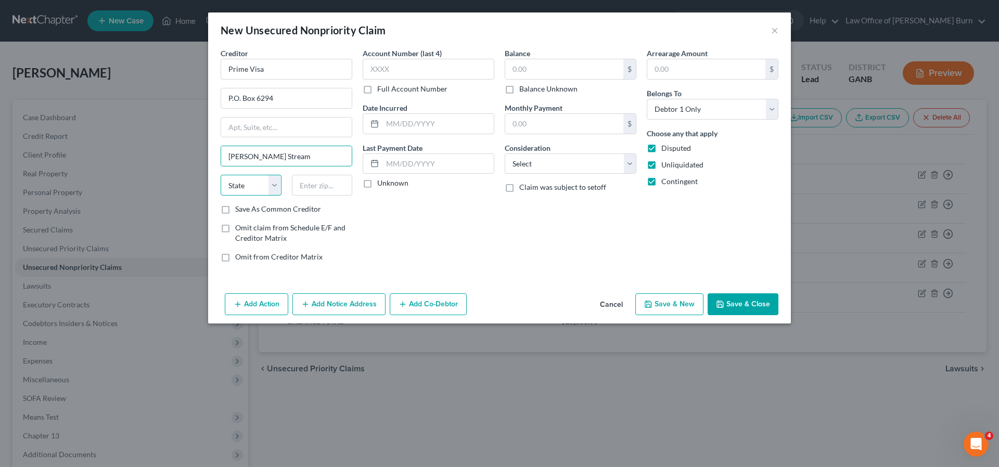
click at [276, 181] on select "State AL AK AR AZ CA CO CT DE DC FL GA GU HI ID IL IN IA KS KY LA ME MD MA MI M…" at bounding box center [251, 185] width 61 height 21
select select "14"
click at [309, 189] on input "text" at bounding box center [322, 185] width 61 height 21
type input "60197-6294"
click at [235, 210] on label "Save As Common Creditor" at bounding box center [278, 209] width 86 height 10
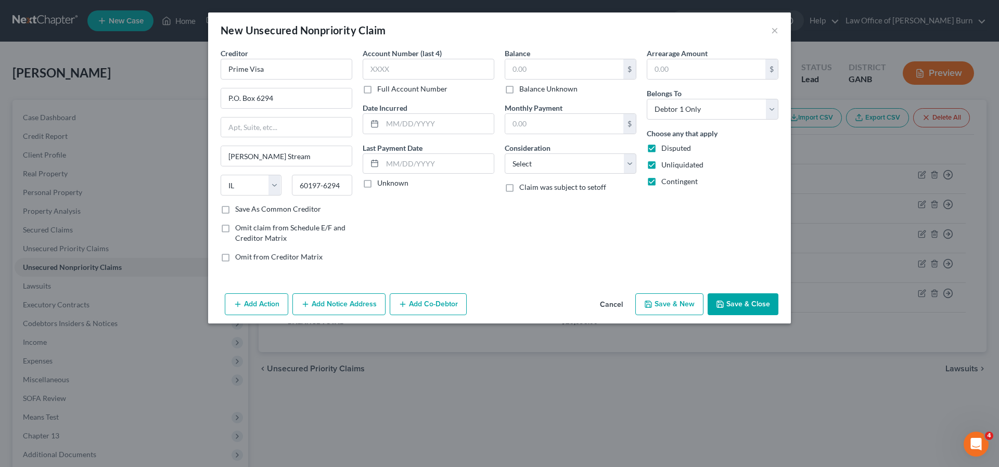
click at [239, 210] on input "Save As Common Creditor" at bounding box center [242, 207] width 7 height 7
checkbox input "true"
click at [377, 184] on label "Unknown" at bounding box center [392, 183] width 31 height 10
click at [382, 184] on input "Unknown" at bounding box center [385, 181] width 7 height 7
checkbox input "true"
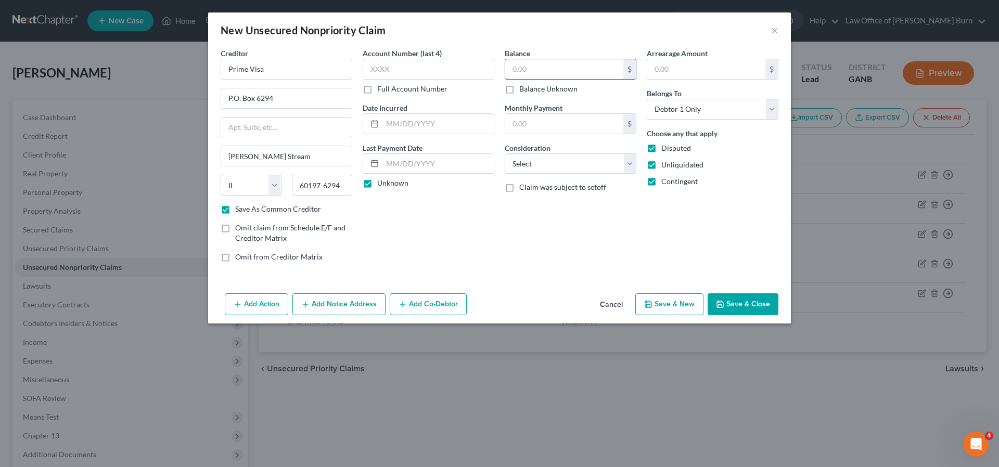
click at [523, 67] on input "text" at bounding box center [564, 69] width 118 height 20
type input "7,707.00"
click at [523, 121] on input "text" at bounding box center [564, 124] width 118 height 20
type input "210.00"
click at [630, 161] on select "Select Cable / Satellite Services Collection Agency Credit Card Debt Debt Couns…" at bounding box center [571, 164] width 132 height 21
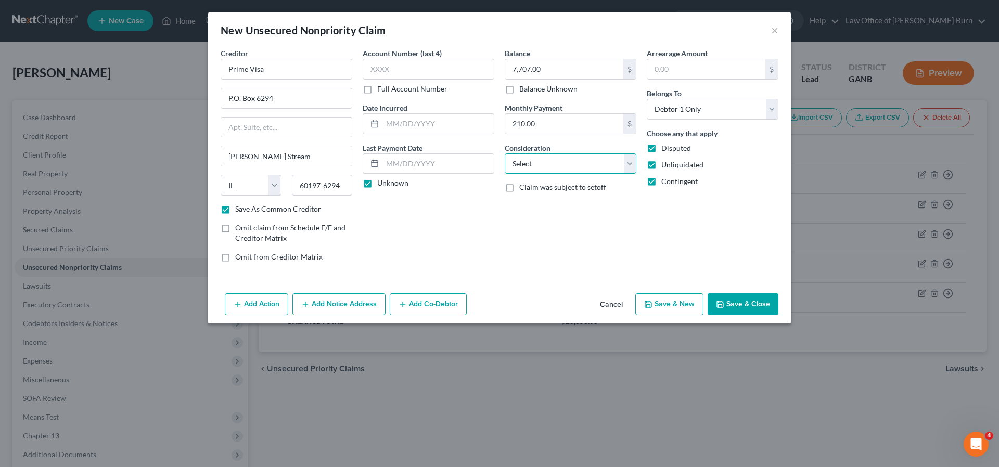
select select "2"
click at [662, 149] on label "Disputed" at bounding box center [677, 148] width 30 height 10
click at [666, 149] on input "Disputed" at bounding box center [669, 146] width 7 height 7
checkbox input "false"
click at [662, 180] on label "Contingent" at bounding box center [680, 181] width 36 height 10
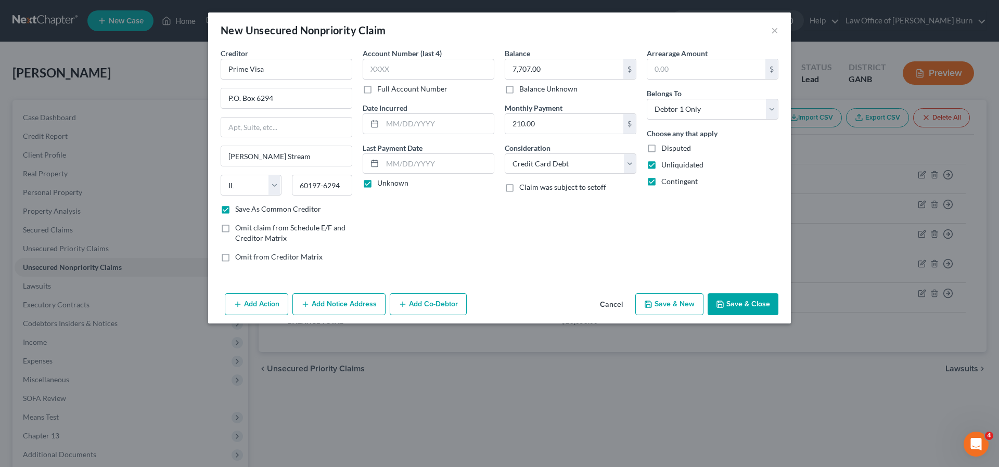
click at [666, 180] on input "Contingent" at bounding box center [669, 179] width 7 height 7
checkbox input "false"
click at [665, 302] on button "Save & New" at bounding box center [669, 305] width 68 height 22
select select "0"
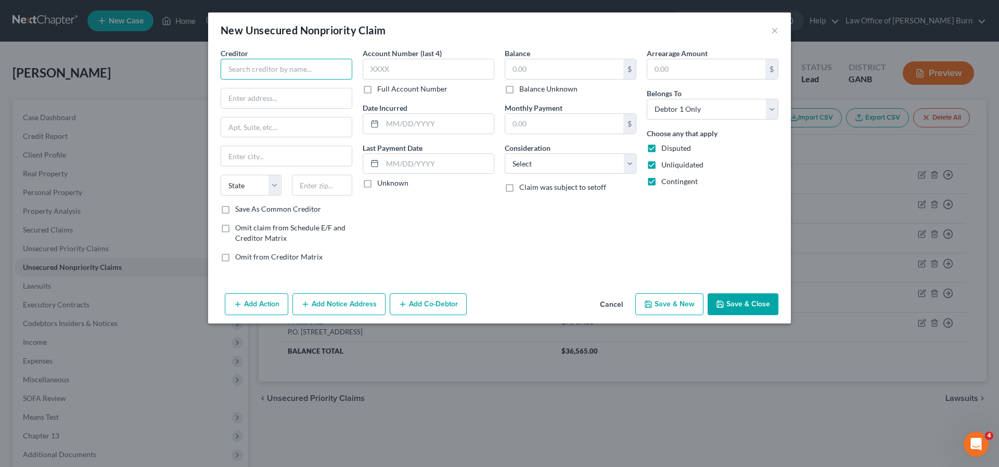
click at [247, 71] on input "text" at bounding box center [287, 69] width 132 height 21
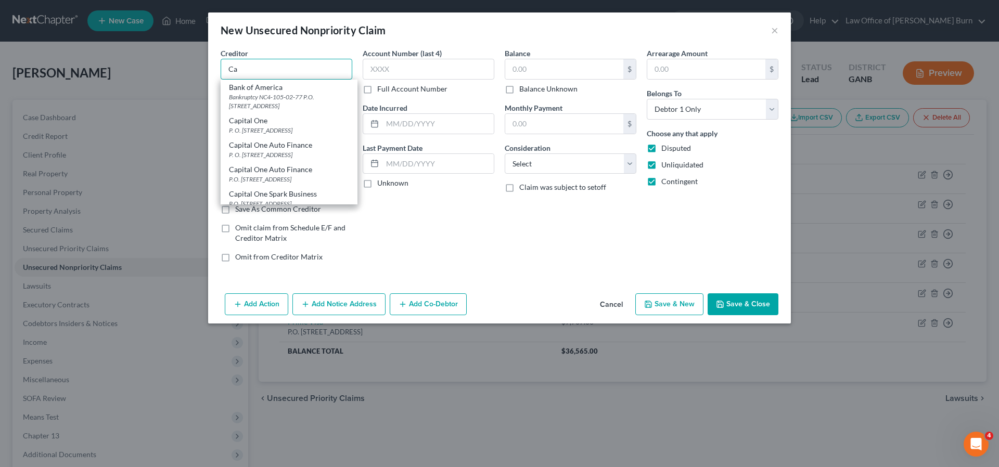
type input "C"
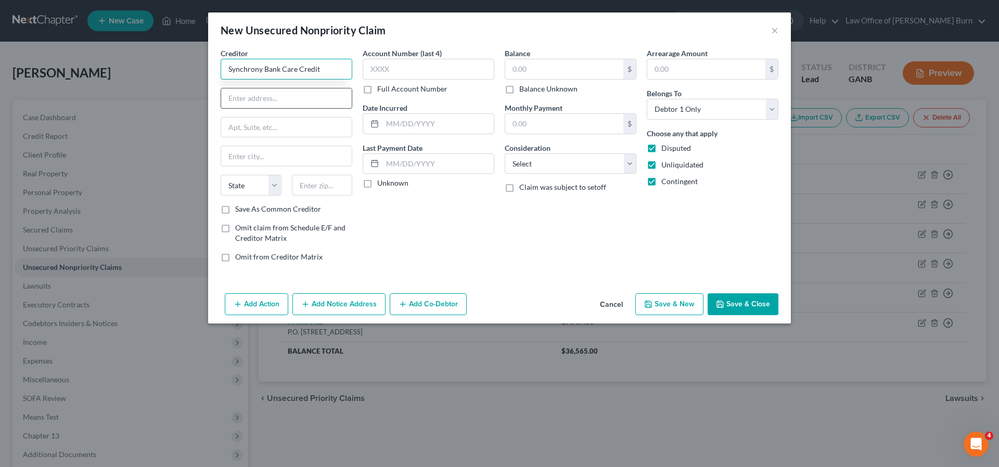
type input "Synchrony Bank Care Credit"
click at [235, 99] on input "text" at bounding box center [286, 98] width 131 height 20
type input "P. O. Box 71715"
click at [235, 154] on input "text" at bounding box center [286, 156] width 131 height 20
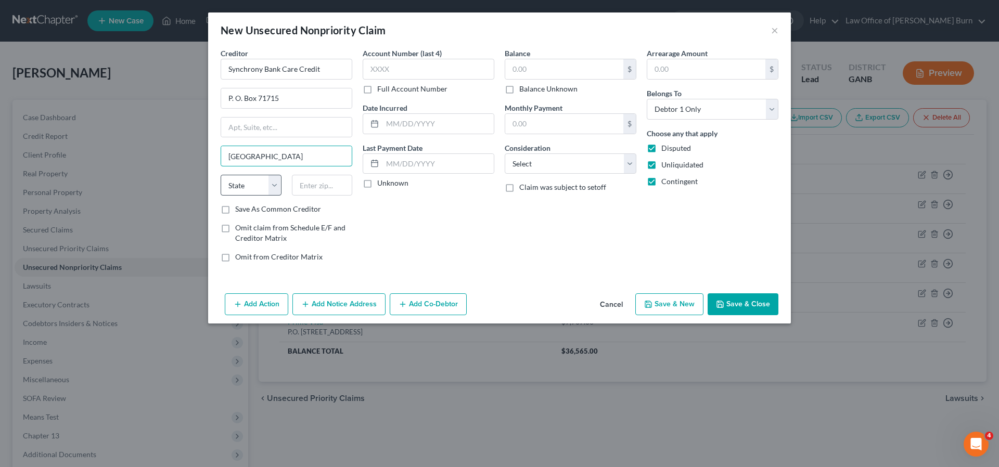
type input "Philadelphia"
click at [276, 185] on select "State AL AK AR AZ CA CO CT DE DC FL GA GU HI ID IL IN IA KS KY LA ME MD MA MI M…" at bounding box center [251, 185] width 61 height 21
select select "39"
click at [308, 182] on input "text" at bounding box center [322, 185] width 61 height 21
type input "19176-1715"
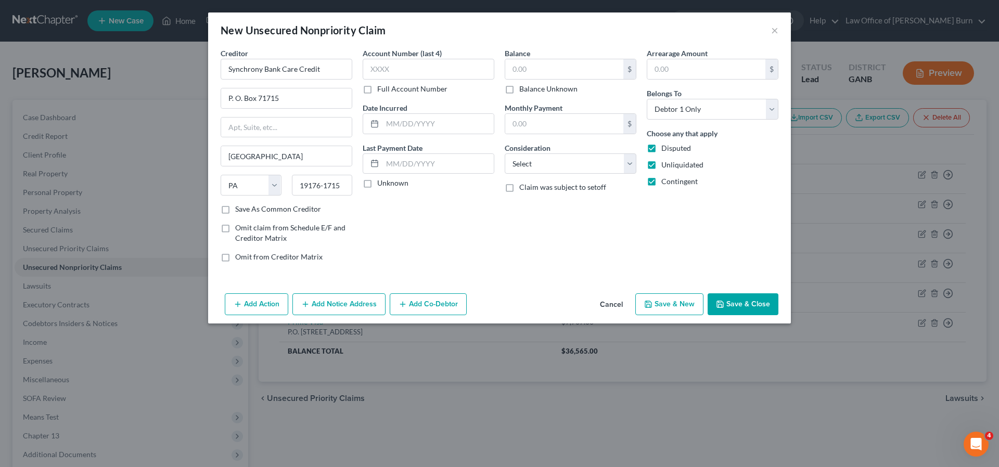
click at [235, 210] on label "Save As Common Creditor" at bounding box center [278, 209] width 86 height 10
click at [239, 210] on input "Save As Common Creditor" at bounding box center [242, 207] width 7 height 7
checkbox input "true"
click at [377, 182] on label "Unknown" at bounding box center [392, 183] width 31 height 10
click at [382, 182] on input "Unknown" at bounding box center [385, 181] width 7 height 7
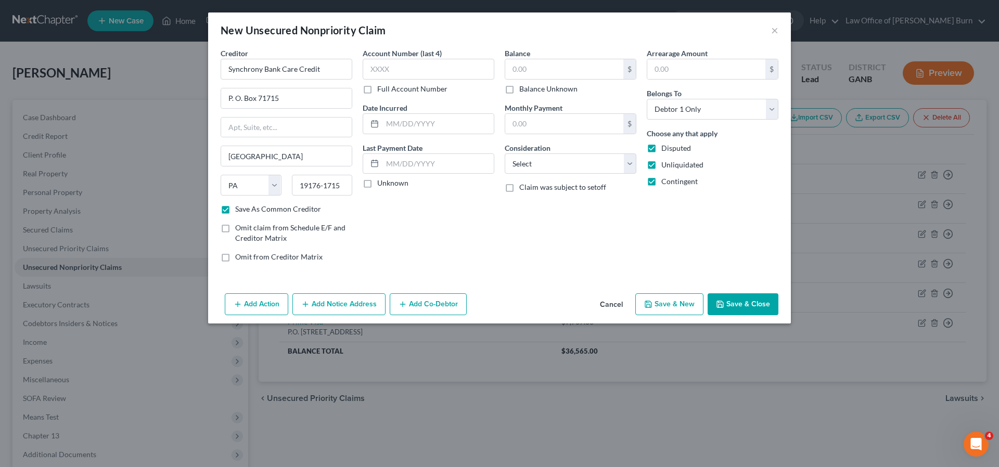
checkbox input "true"
click at [525, 68] on input "text" at bounding box center [564, 69] width 118 height 20
type input "1,951"
click at [530, 123] on input "text" at bounding box center [564, 124] width 118 height 20
type input "21.00"
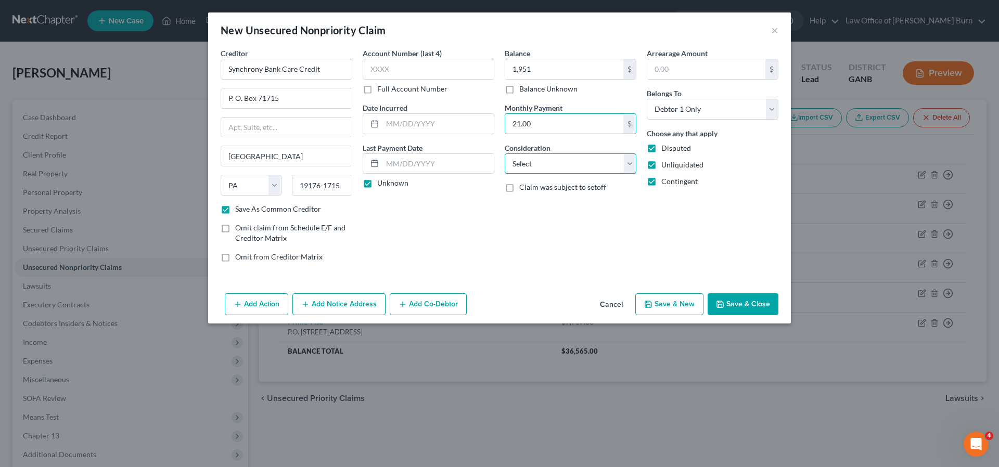
click at [629, 161] on select "Select Cable / Satellite Services Collection Agency Credit Card Debt Debt Couns…" at bounding box center [571, 164] width 132 height 21
select select "2"
click at [662, 183] on label "Contingent" at bounding box center [680, 181] width 36 height 10
click at [666, 183] on input "Contingent" at bounding box center [669, 179] width 7 height 7
checkbox input "false"
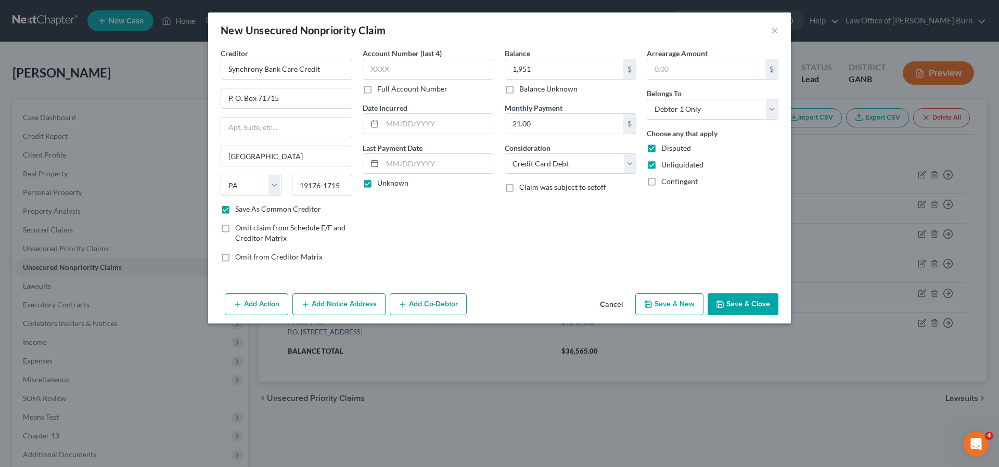
click at [662, 145] on label "Disputed" at bounding box center [677, 148] width 30 height 10
click at [666, 145] on input "Disputed" at bounding box center [669, 146] width 7 height 7
checkbox input "false"
click at [660, 303] on button "Save & New" at bounding box center [669, 305] width 68 height 22
checkbox input "false"
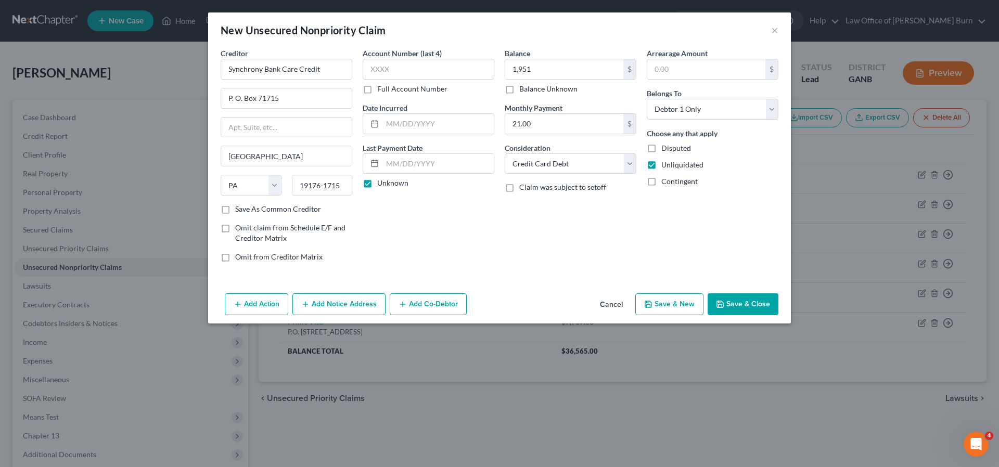
select select "0"
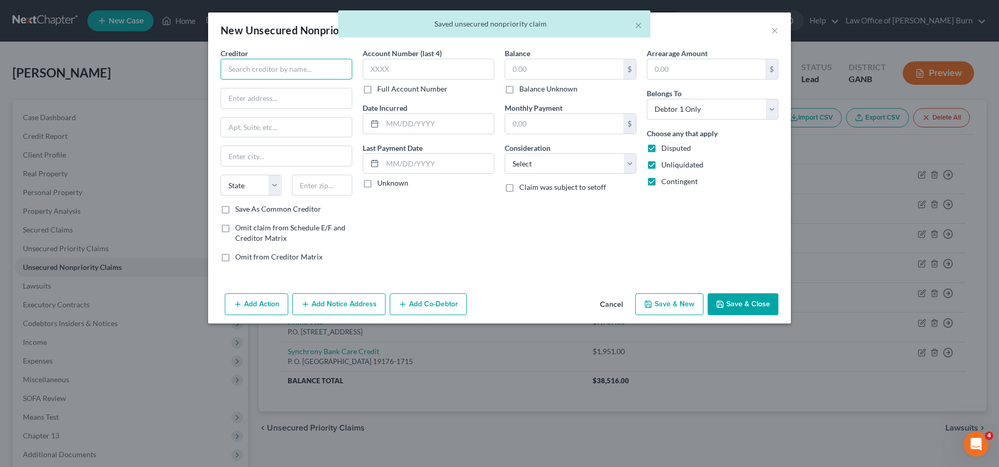
click at [244, 71] on input "text" at bounding box center [287, 69] width 132 height 21
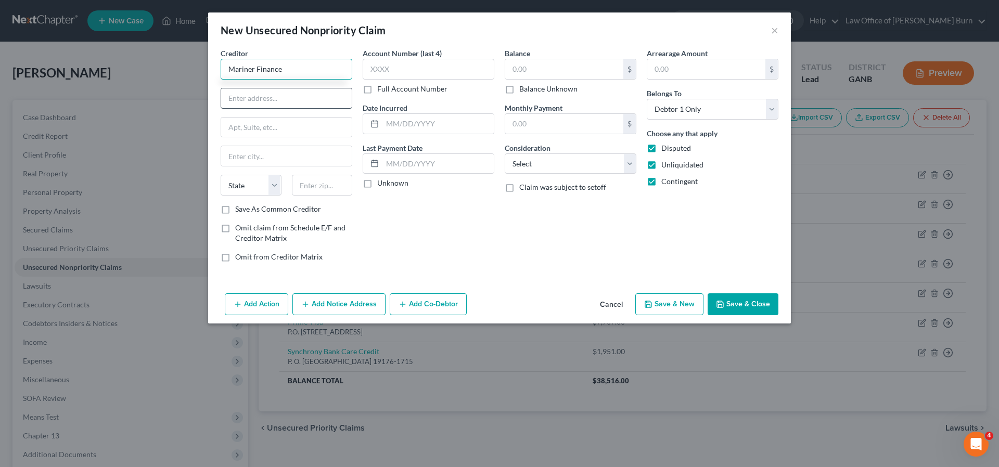
type input "Mariner Finance"
click at [239, 105] on input "text" at bounding box center [286, 98] width 131 height 20
type input "8211 Town Center Drive"
click at [248, 155] on input "text" at bounding box center [286, 156] width 131 height 20
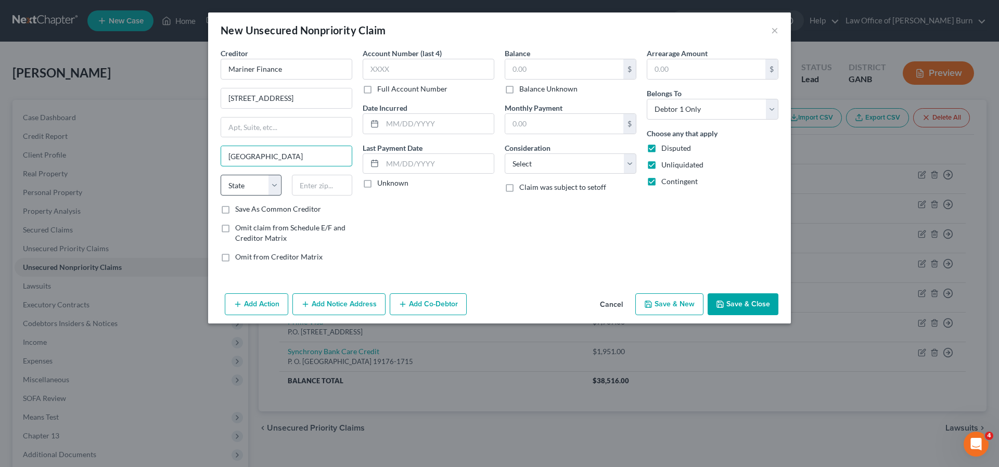
type input "Nottingham"
click at [276, 185] on select "State AL AK AR AZ CA CO CT DE DC FL GA GU HI ID IL IN IA KS KY LA ME MD MA MI M…" at bounding box center [251, 185] width 61 height 21
select select "21"
click at [309, 185] on input "text" at bounding box center [322, 185] width 61 height 21
type input "1"
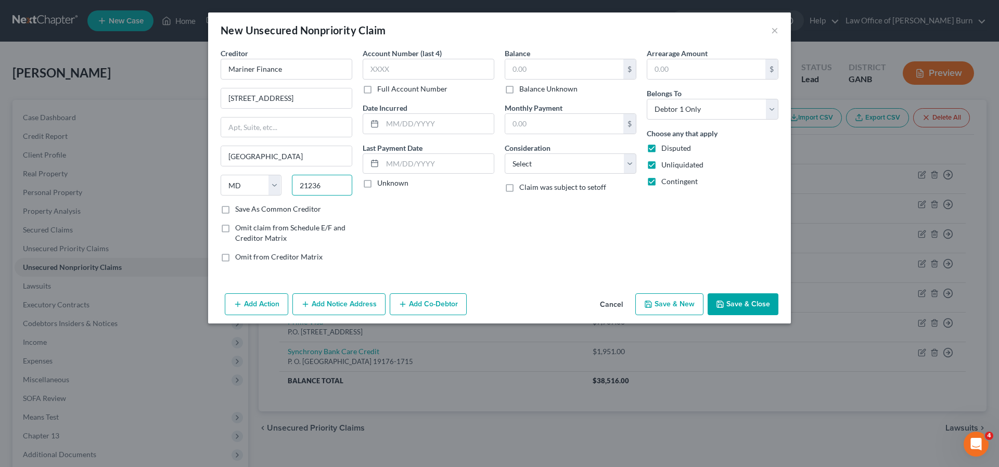
type input "21236"
click at [235, 211] on label "Save As Common Creditor" at bounding box center [278, 209] width 86 height 10
click at [239, 211] on input "Save As Common Creditor" at bounding box center [242, 207] width 7 height 7
checkbox input "true"
click at [514, 65] on input "text" at bounding box center [564, 69] width 118 height 20
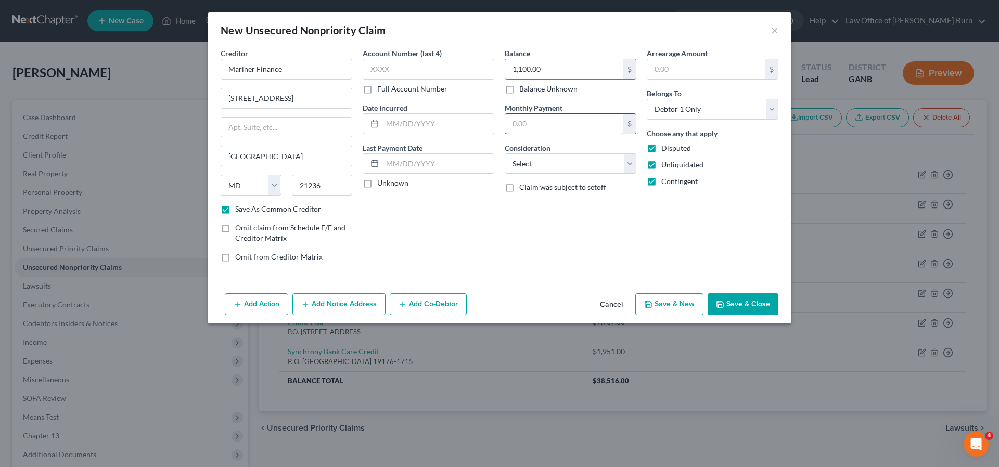
type input "1,100.00"
click at [527, 126] on input "text" at bounding box center [564, 124] width 118 height 20
type input "22.00"
click at [631, 161] on select "Select Cable / Satellite Services Collection Agency Credit Card Debt Debt Couns…" at bounding box center [571, 164] width 132 height 21
select select "2"
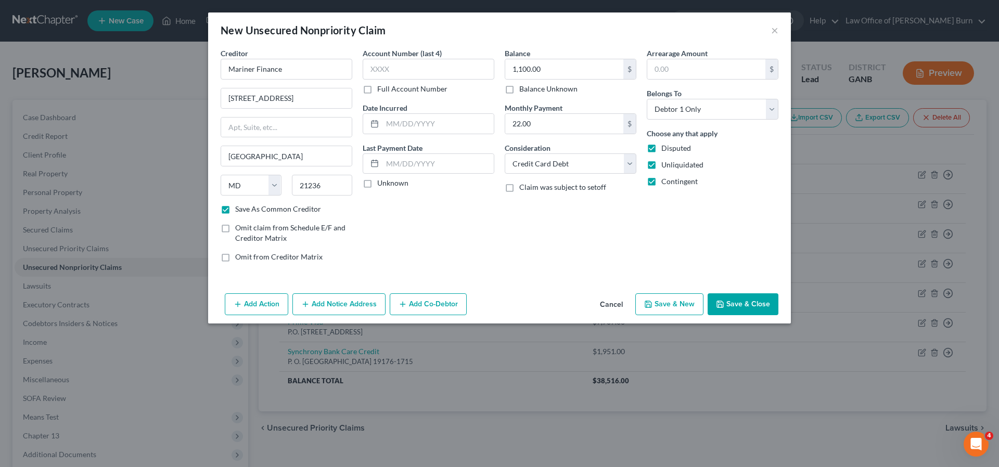
click at [662, 182] on label "Contingent" at bounding box center [680, 181] width 36 height 10
click at [666, 182] on input "Contingent" at bounding box center [669, 179] width 7 height 7
checkbox input "false"
click at [662, 146] on label "Disputed" at bounding box center [677, 148] width 30 height 10
click at [666, 146] on input "Disputed" at bounding box center [669, 146] width 7 height 7
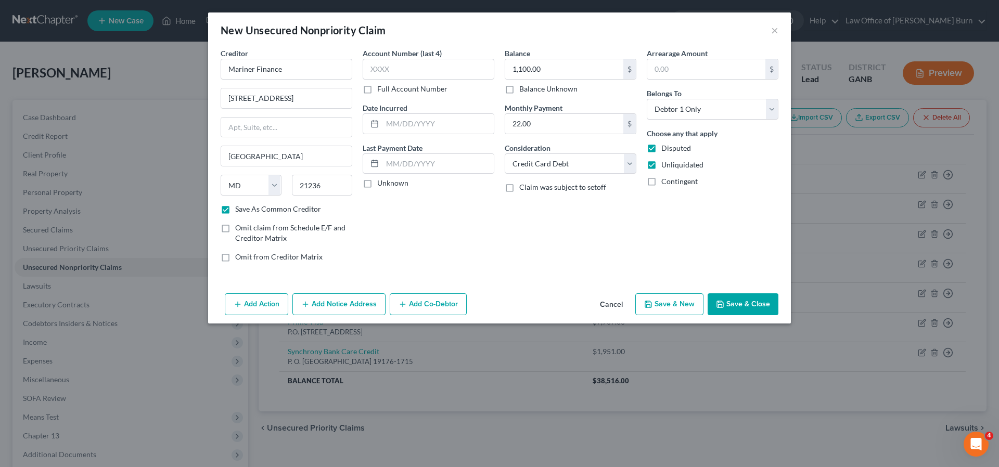
checkbox input "false"
click at [733, 302] on button "Save & Close" at bounding box center [743, 305] width 71 height 22
checkbox input "false"
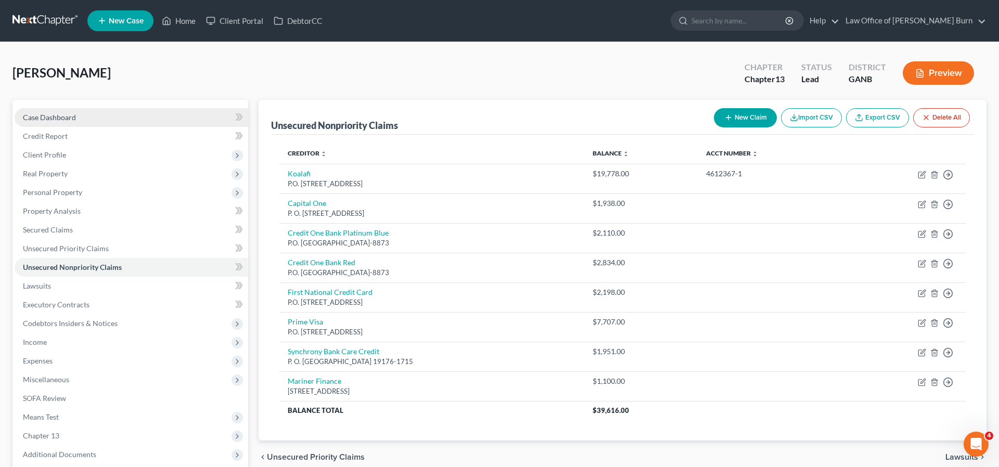
click at [33, 116] on span "Case Dashboard" at bounding box center [49, 117] width 53 height 9
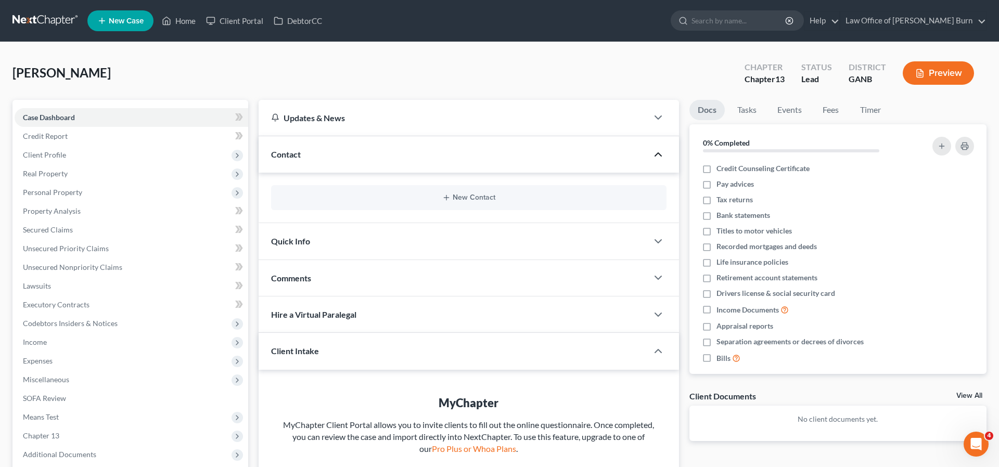
click at [656, 152] on icon "button" at bounding box center [658, 154] width 12 height 12
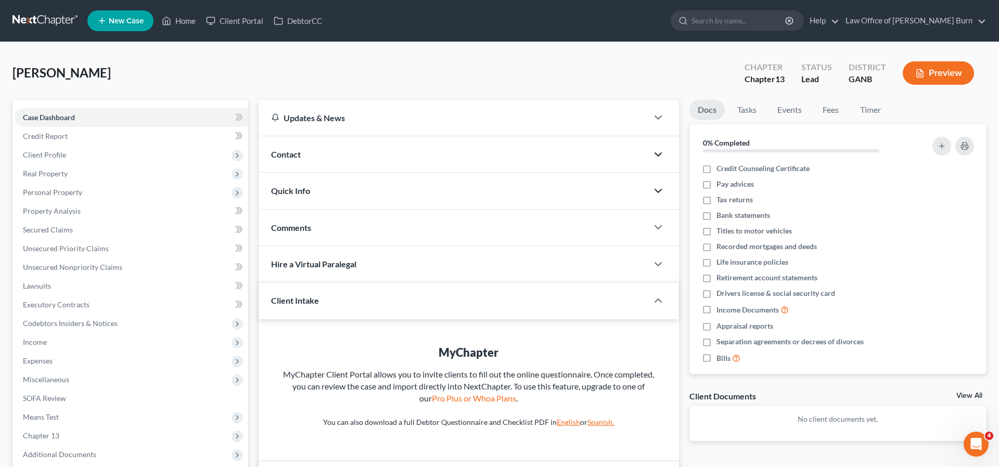
click at [658, 189] on icon "button" at bounding box center [658, 191] width 12 height 12
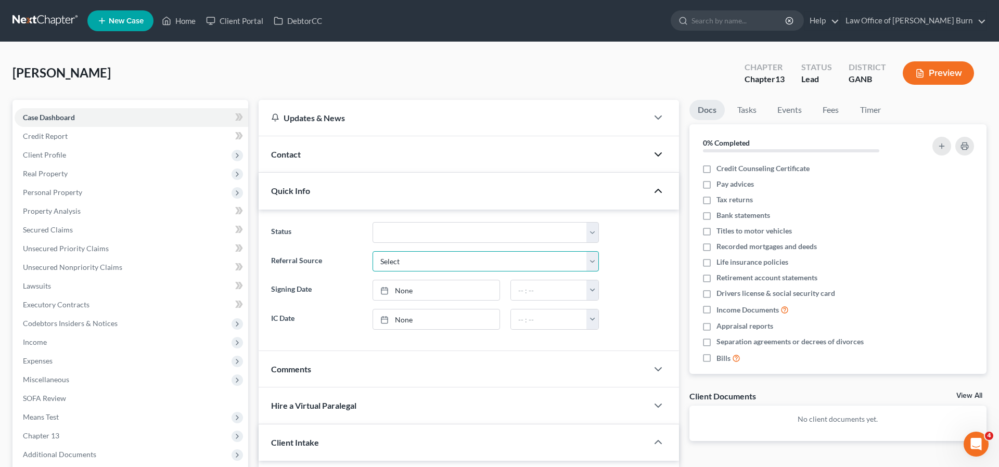
click at [594, 259] on select "Select Word Of Mouth Previous Clients Direct Mail Website Google Search Modern …" at bounding box center [486, 261] width 226 height 21
select select "0"
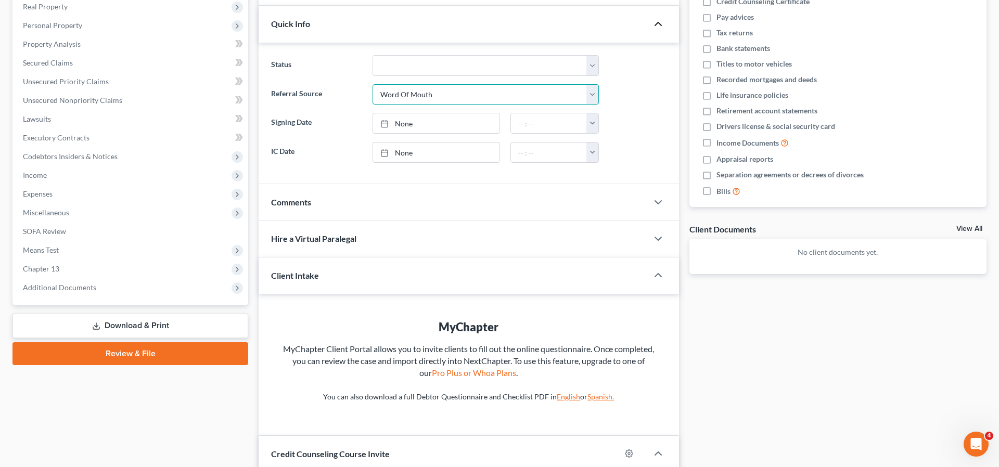
scroll to position [165, 0]
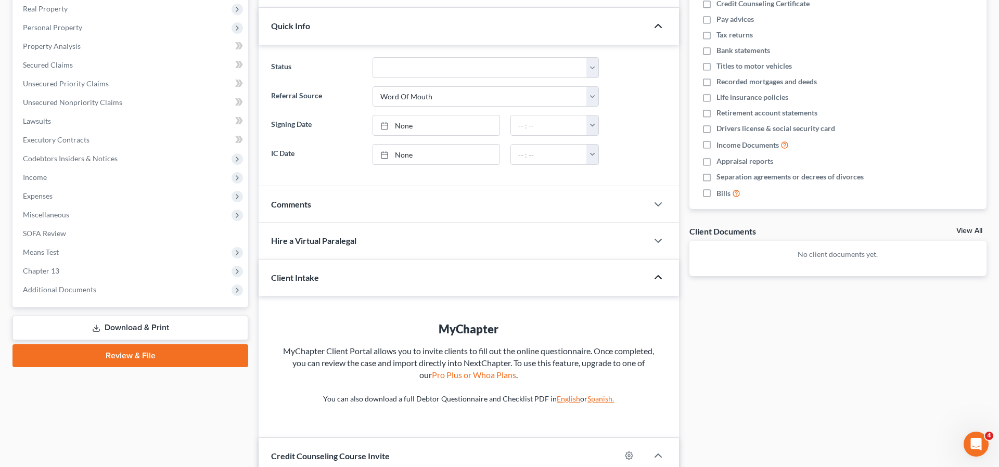
click at [656, 275] on icon "button" at bounding box center [658, 277] width 12 height 12
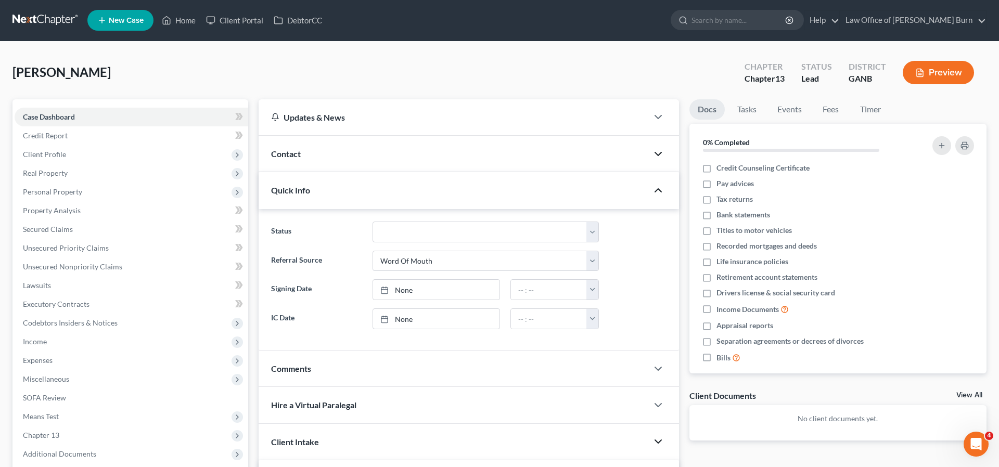
scroll to position [4, 0]
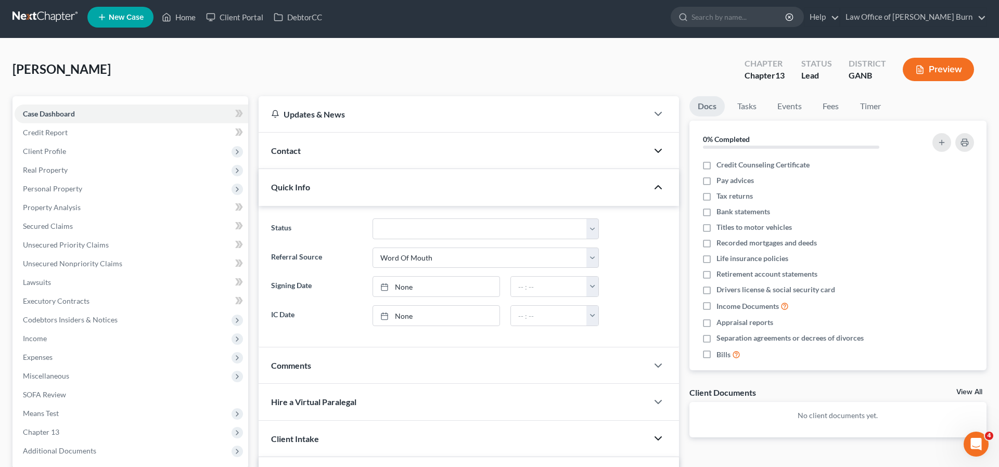
click at [657, 147] on icon "button" at bounding box center [658, 151] width 12 height 12
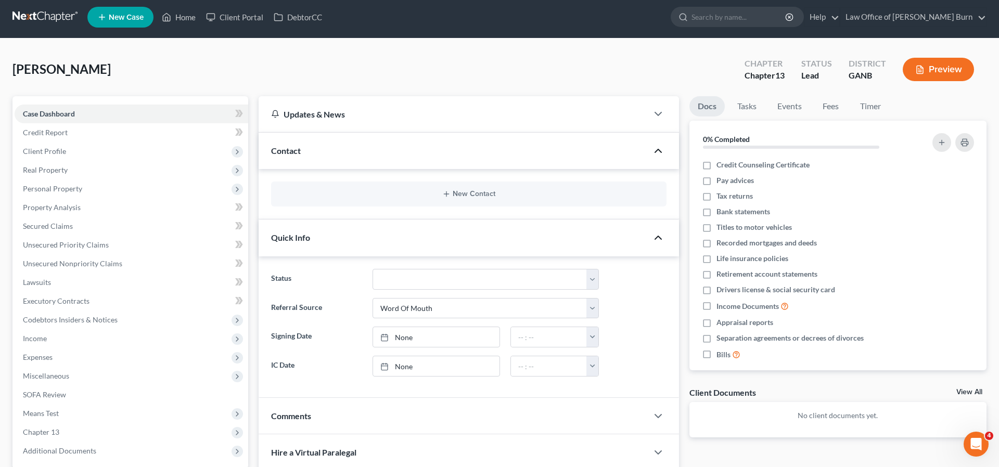
scroll to position [0, 0]
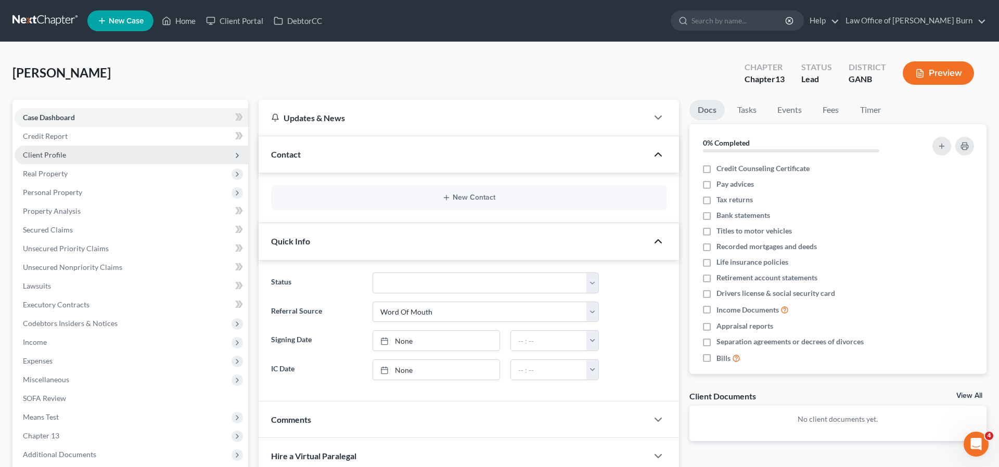
click at [39, 156] on span "Client Profile" at bounding box center [44, 154] width 43 height 9
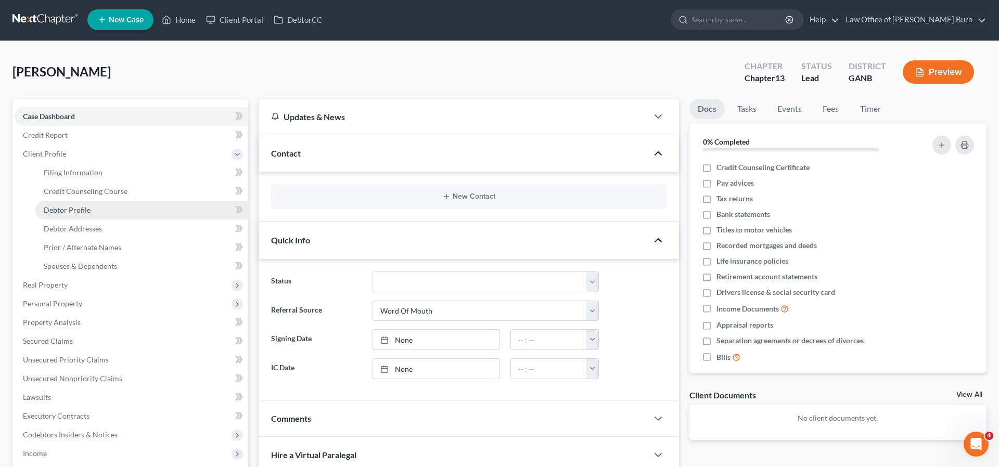
click at [59, 209] on span "Debtor Profile" at bounding box center [67, 210] width 47 height 9
select select "0"
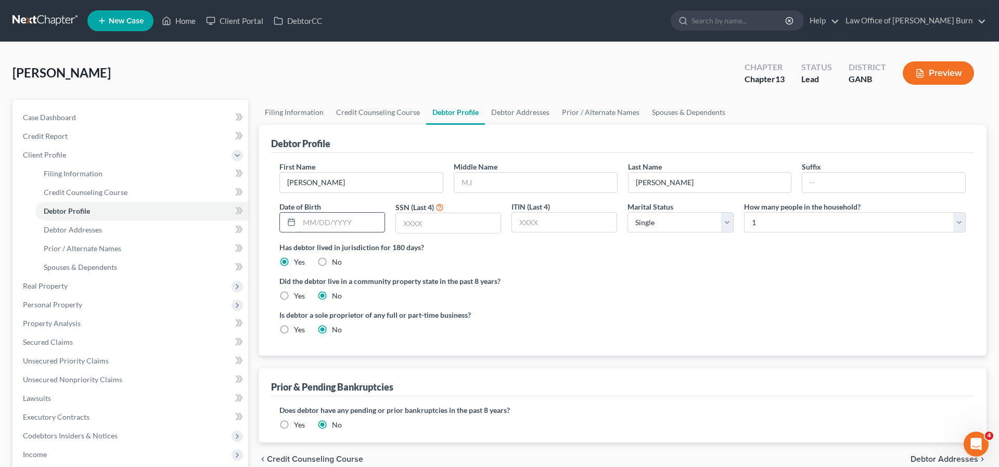
click at [324, 224] on input "text" at bounding box center [341, 223] width 85 height 20
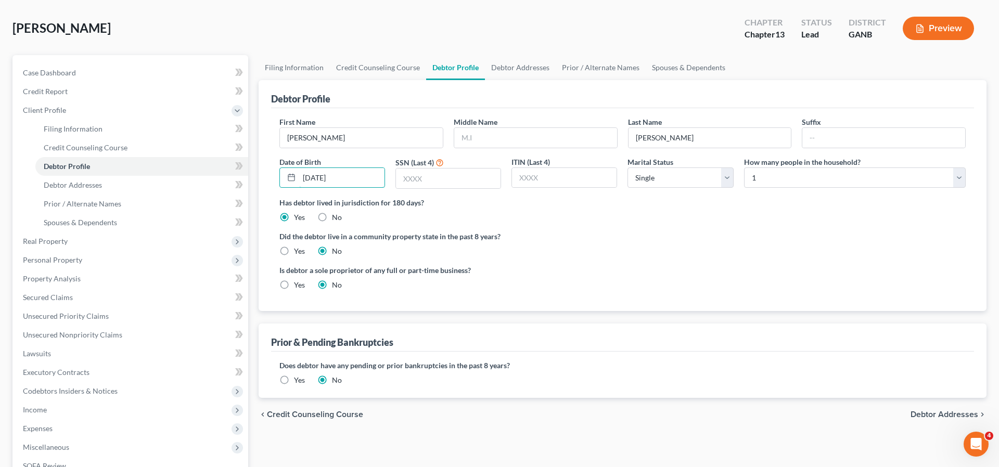
scroll to position [46, 0]
type input "03/21/1954"
click at [421, 180] on input "text" at bounding box center [448, 178] width 105 height 20
type input "7500"
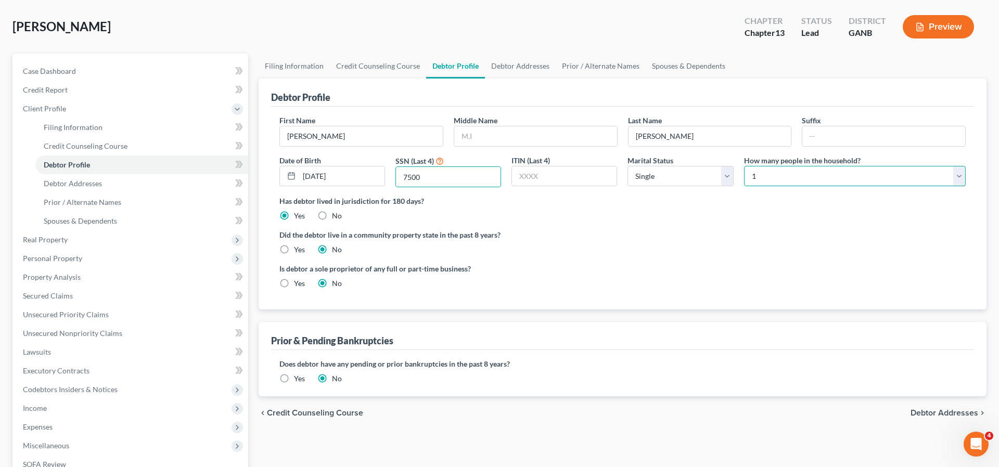
click at [960, 177] on select "Select 1 2 3 4 5 6 7 8 9 10 11 12 13 14 15 16 17 18 19 20" at bounding box center [855, 176] width 222 height 21
select select "2"
click at [959, 175] on select "Select 1 2 3 4 5 6 7 8 9 10 11 12 13 14 15 16 17 18 19 20" at bounding box center [855, 176] width 222 height 21
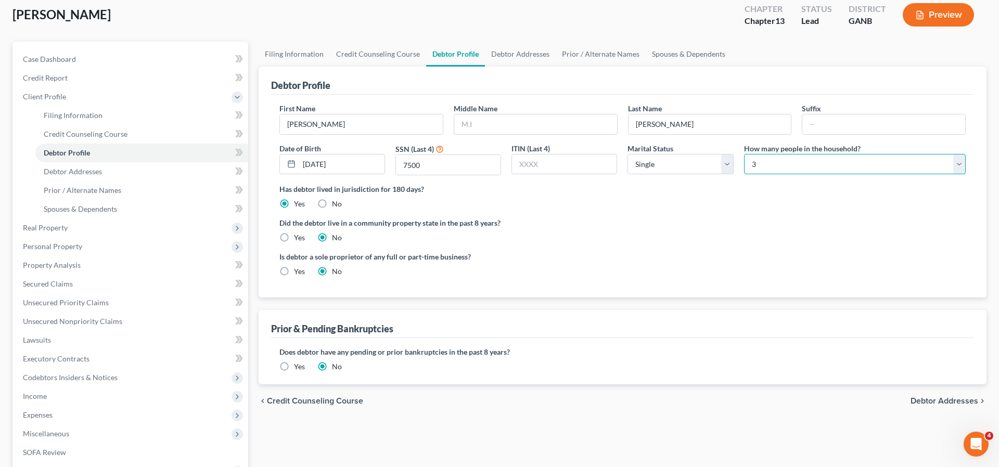
scroll to position [73, 0]
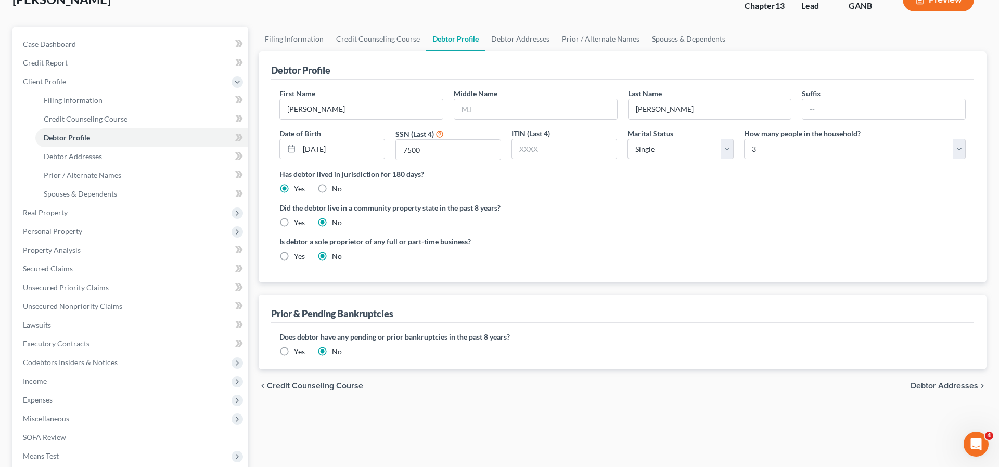
click at [294, 351] on label "Yes" at bounding box center [299, 352] width 11 height 10
click at [298, 351] on input "Yes" at bounding box center [301, 350] width 7 height 7
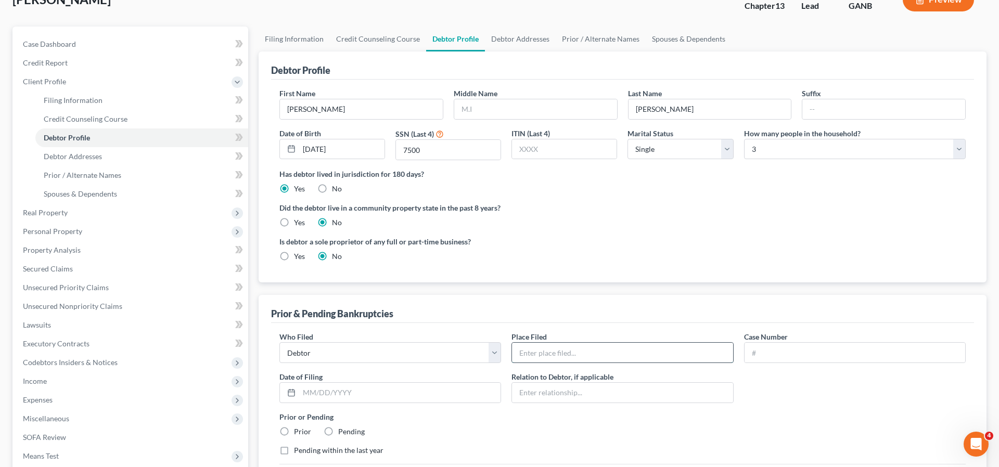
click at [527, 355] on input "text" at bounding box center [622, 353] width 221 height 20
type input "Northern Dist. GA"
click at [317, 392] on input "text" at bounding box center [399, 393] width 201 height 20
click at [323, 394] on input "04/" at bounding box center [399, 393] width 201 height 20
type input "04/2018"
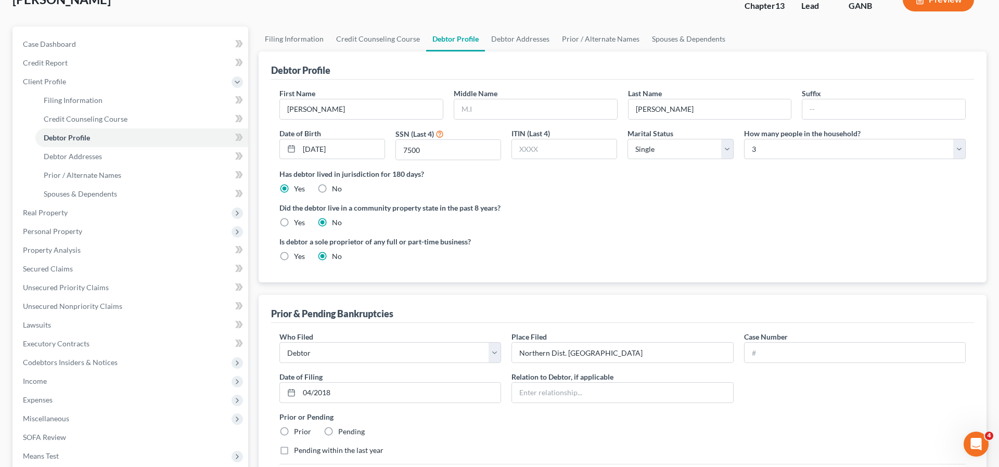
click at [294, 256] on label "Yes" at bounding box center [299, 256] width 11 height 10
click at [298, 256] on input "Yes" at bounding box center [301, 254] width 7 height 7
radio input "true"
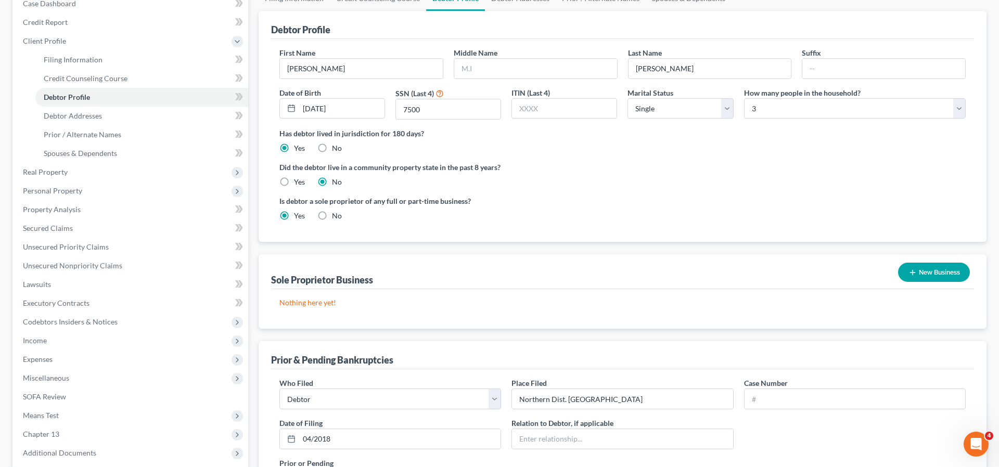
scroll to position [120, 0]
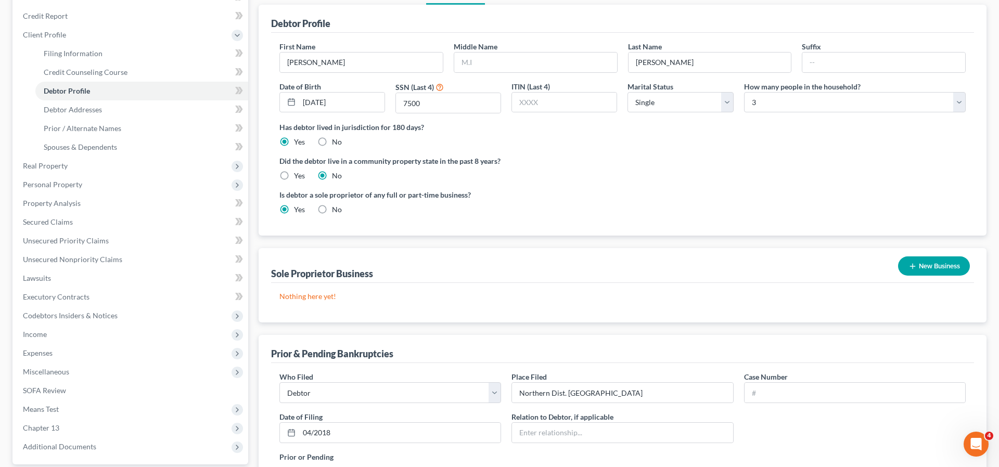
click at [924, 264] on button "New Business" at bounding box center [934, 266] width 72 height 19
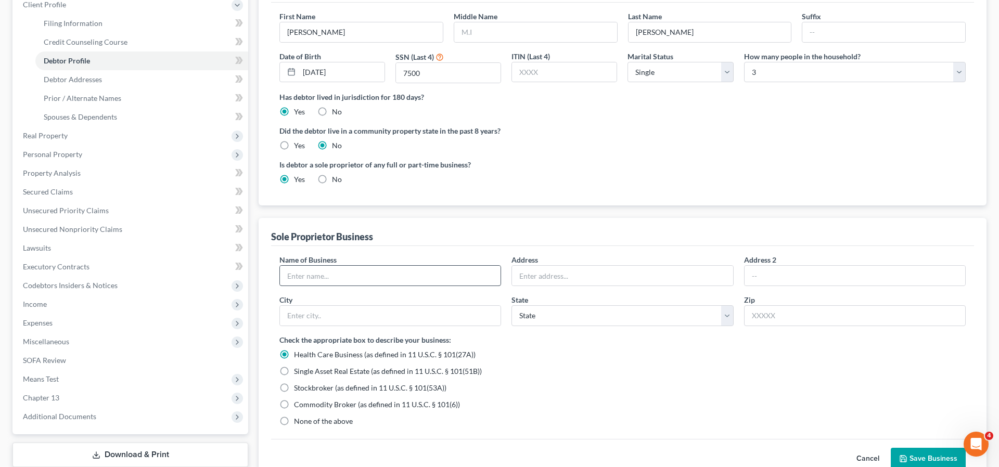
scroll to position [149, 0]
click at [332, 180] on label "No" at bounding box center [337, 181] width 10 height 10
click at [336, 180] on input "No" at bounding box center [339, 179] width 7 height 7
radio input "true"
radio input "false"
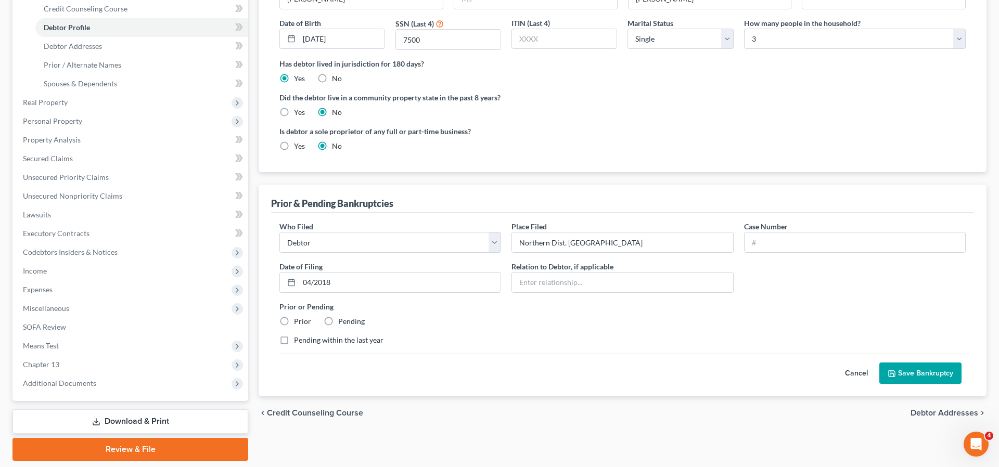
scroll to position [187, 0]
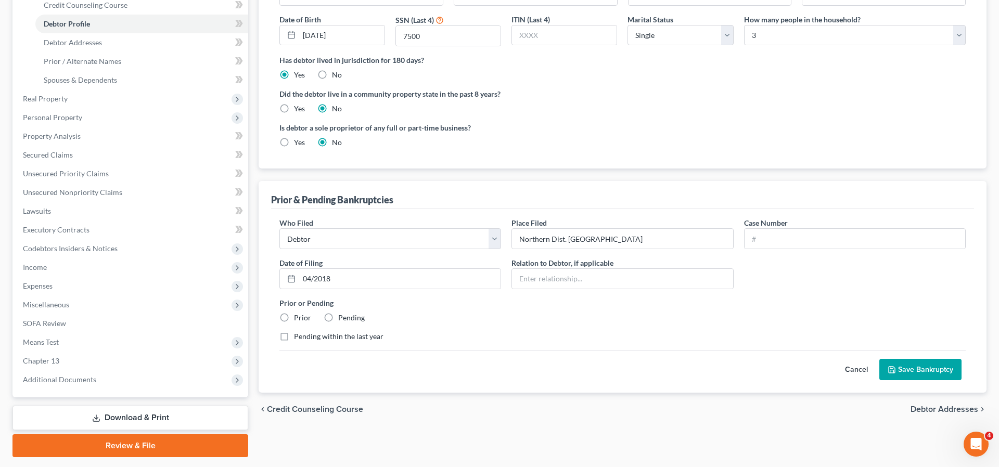
click at [294, 317] on label "Prior" at bounding box center [302, 318] width 17 height 10
click at [298, 317] on input "Prior" at bounding box center [301, 316] width 7 height 7
radio input "true"
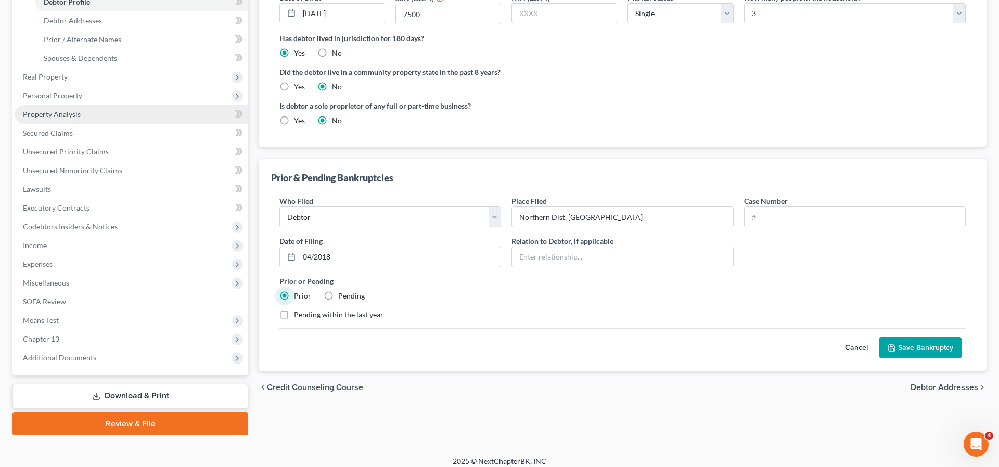
scroll to position [217, 0]
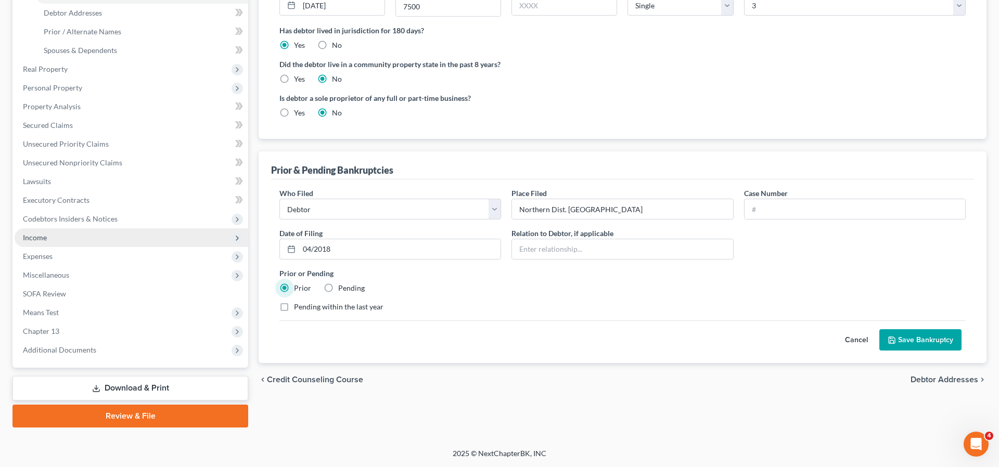
click at [29, 240] on span "Income" at bounding box center [35, 237] width 24 height 9
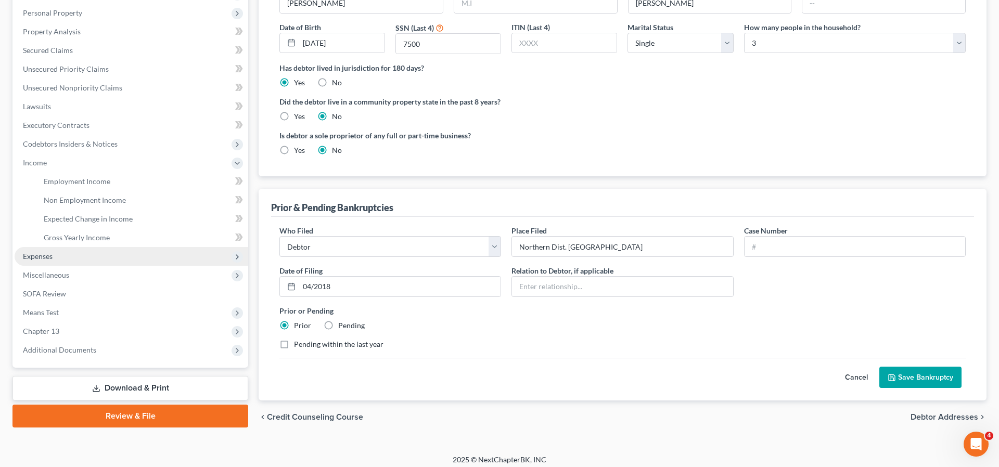
scroll to position [186, 0]
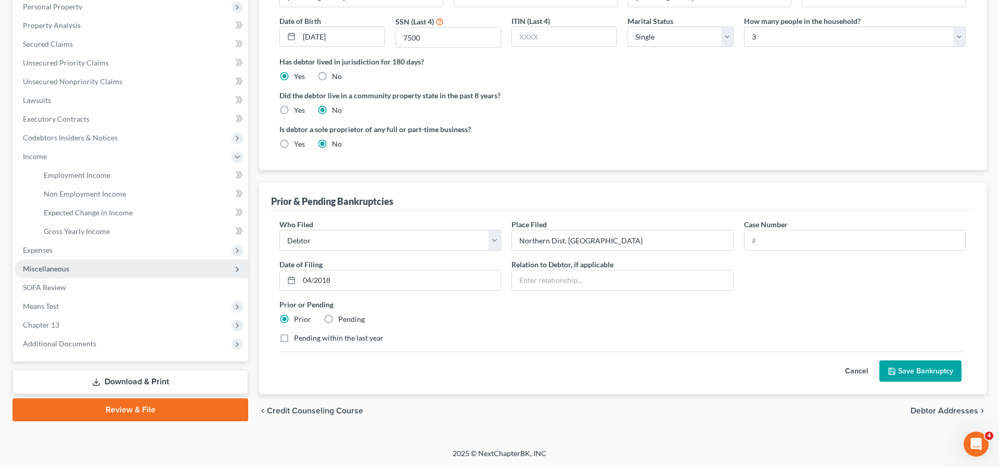
click at [33, 271] on span "Miscellaneous" at bounding box center [46, 268] width 46 height 9
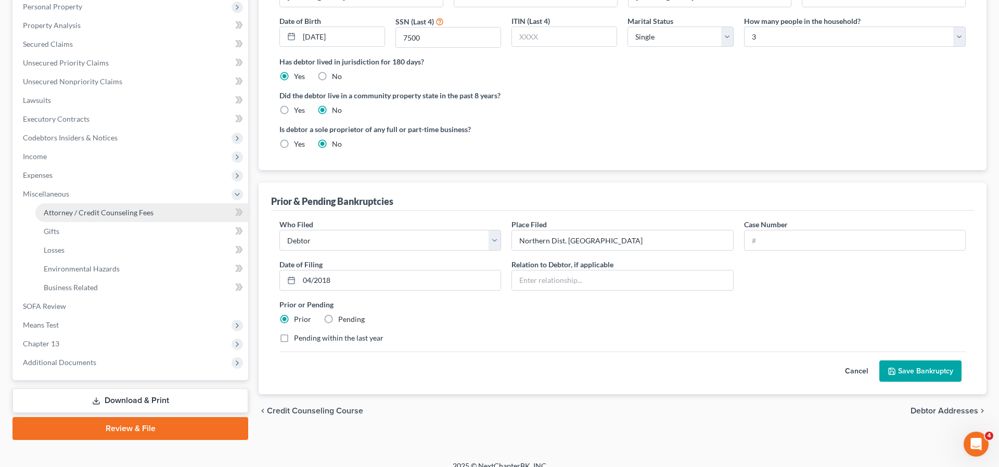
click at [63, 213] on span "Attorney / Credit Counseling Fees" at bounding box center [99, 212] width 110 height 9
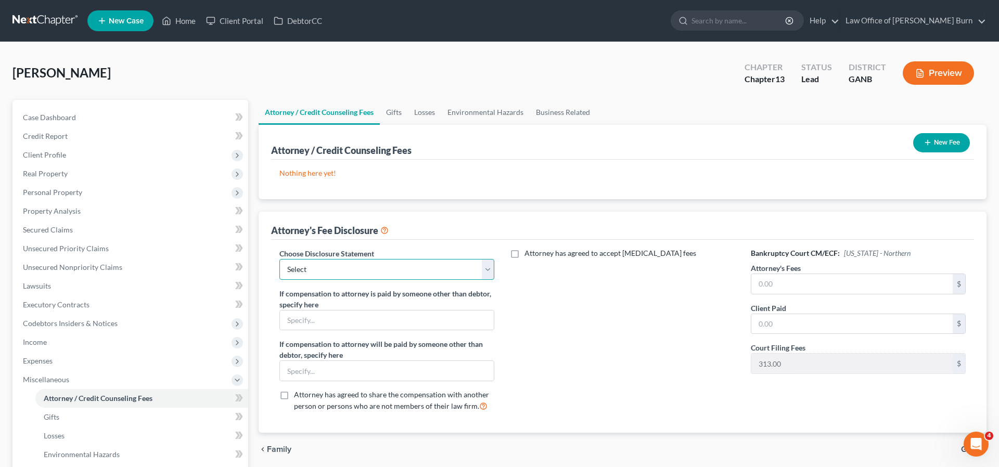
click at [487, 265] on select "Select Law Office of William C. Burn" at bounding box center [386, 269] width 215 height 21
select select "0"
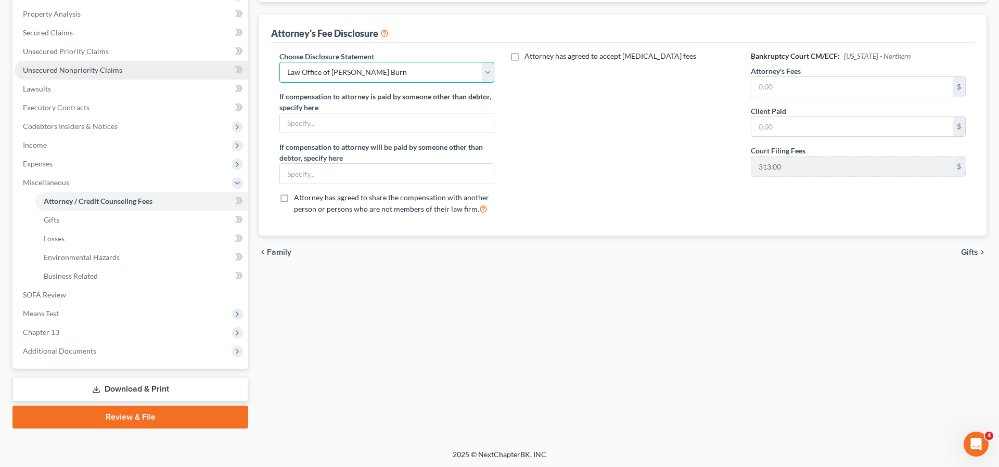
scroll to position [198, 0]
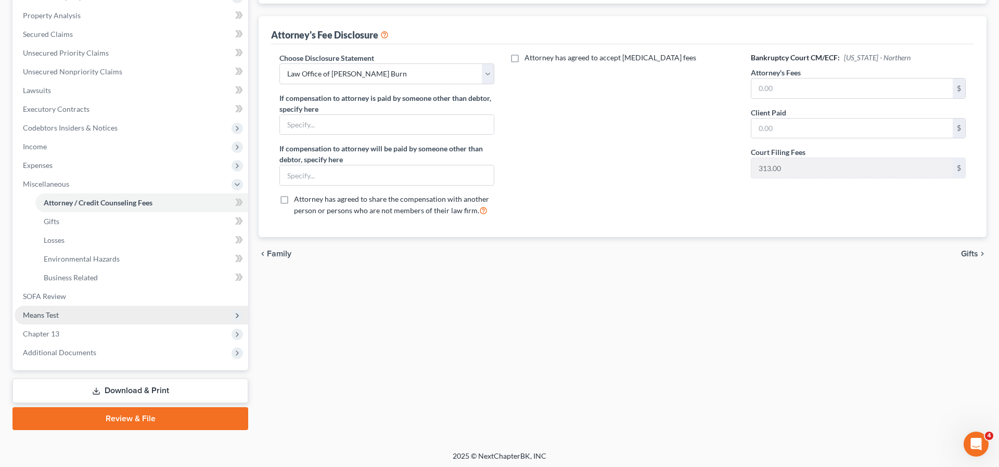
click at [33, 312] on span "Means Test" at bounding box center [41, 315] width 36 height 9
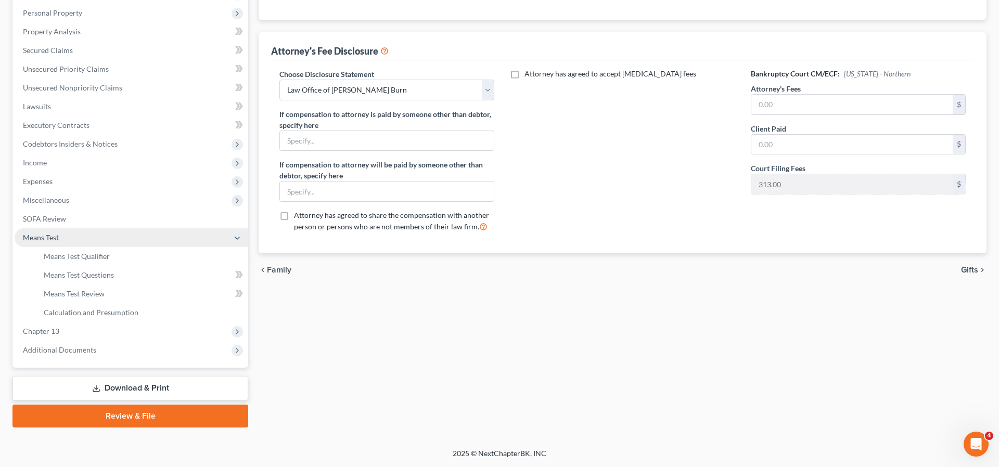
scroll to position [180, 0]
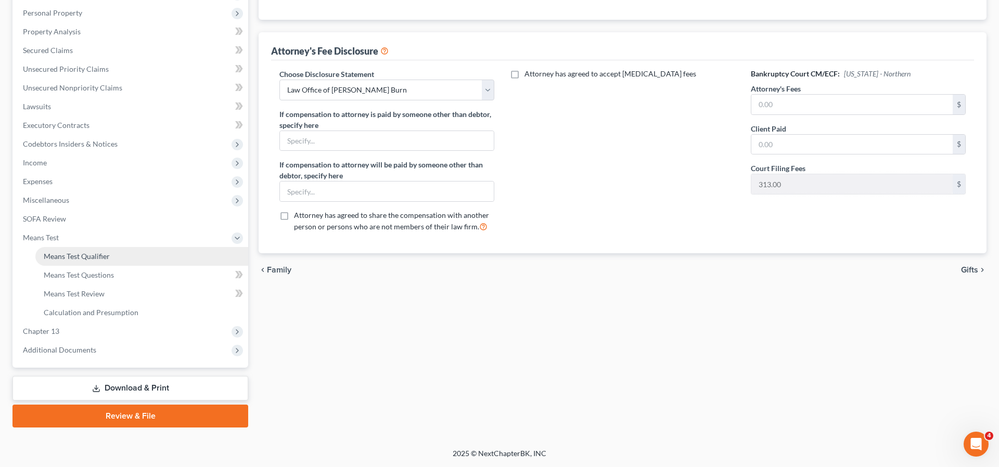
click at [65, 257] on span "Means Test Qualifier" at bounding box center [77, 256] width 66 height 9
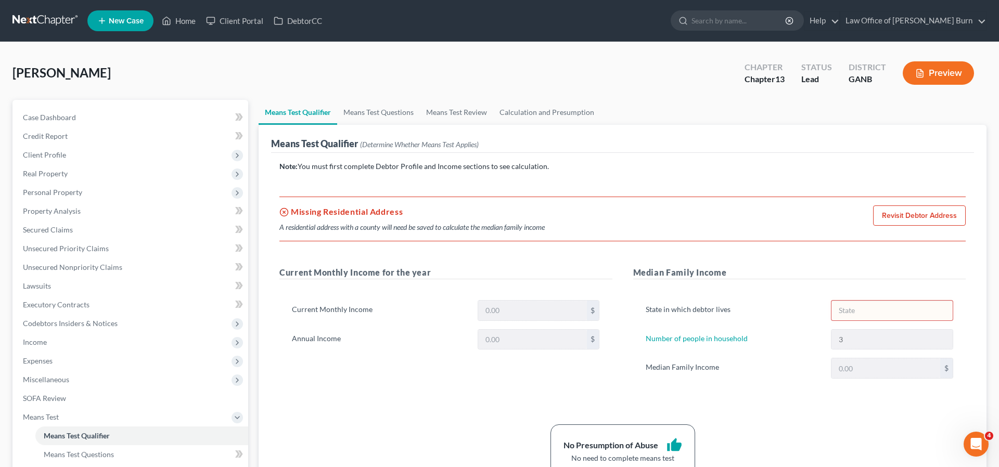
click at [907, 217] on link "Revisit Debtor Address" at bounding box center [919, 216] width 93 height 21
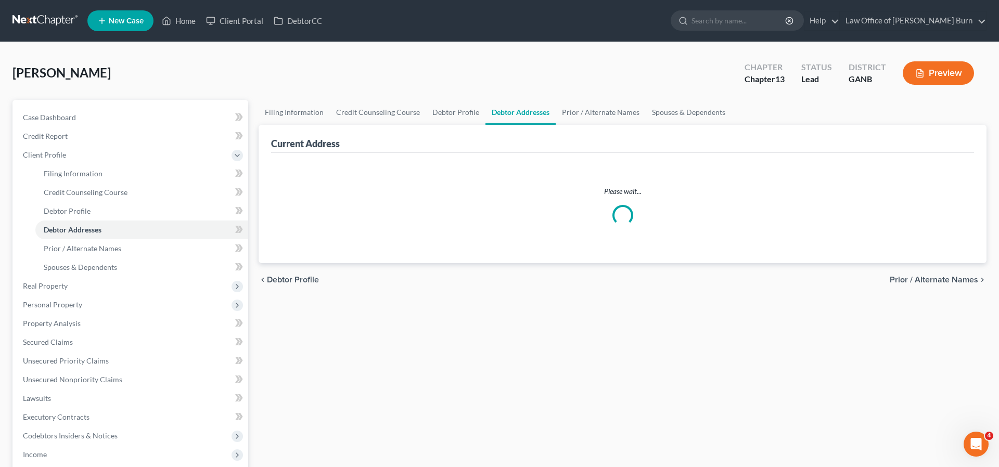
select select "0"
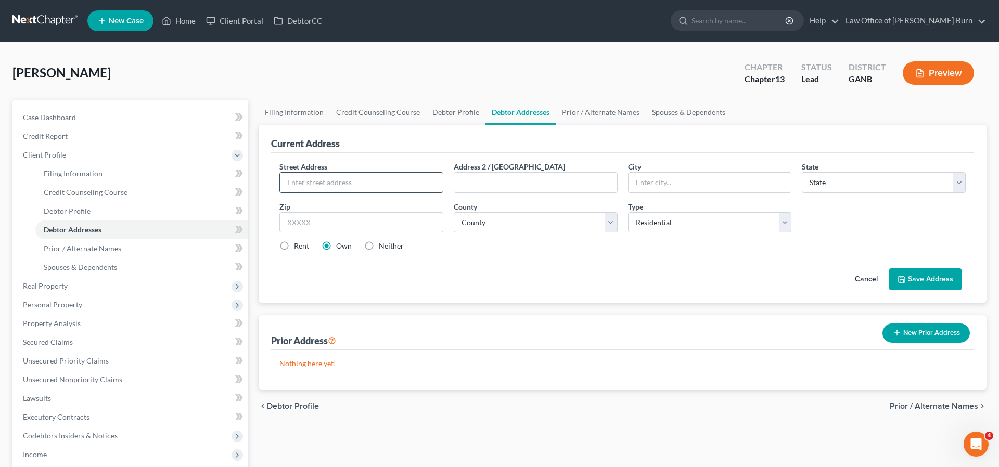
click at [296, 181] on input "text" at bounding box center [361, 183] width 163 height 20
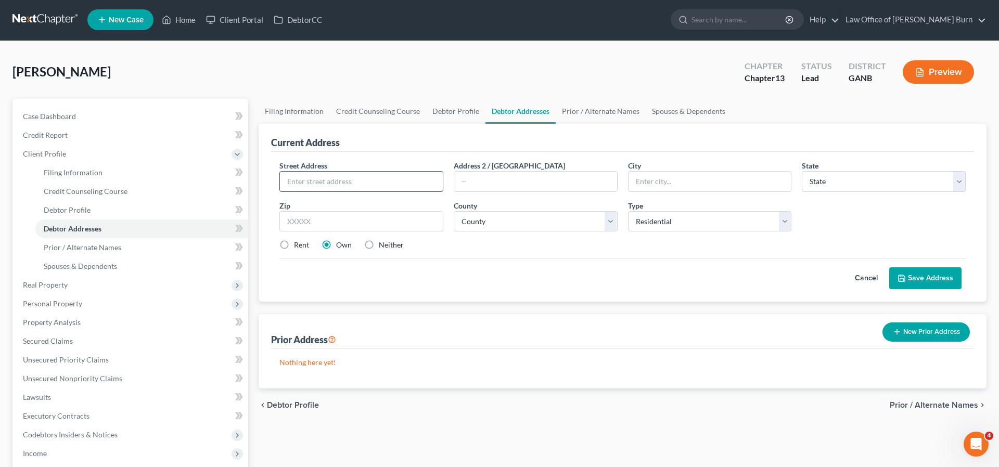
click at [296, 181] on input "text" at bounding box center [361, 182] width 163 height 20
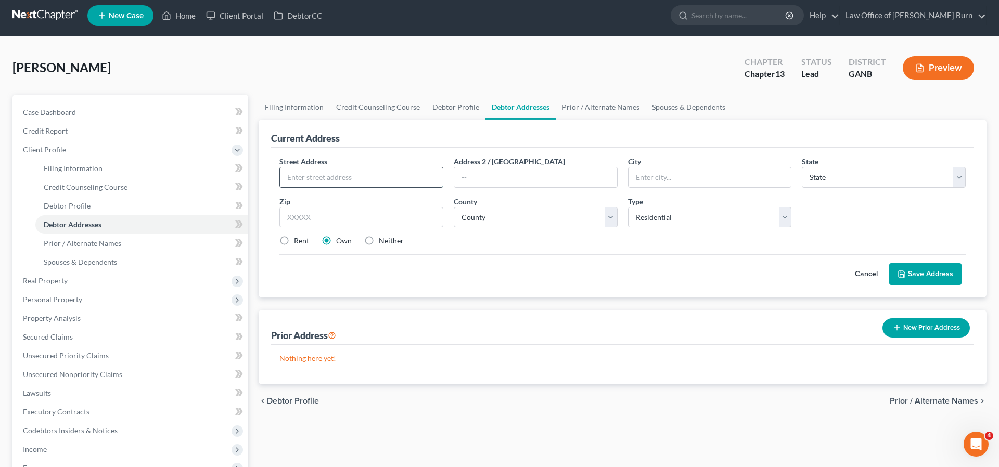
click at [317, 179] on input "text" at bounding box center [361, 178] width 163 height 20
type input "5105 Kempsford Ct SE"
type input "Atlanta"
select select "10"
type input "30339"
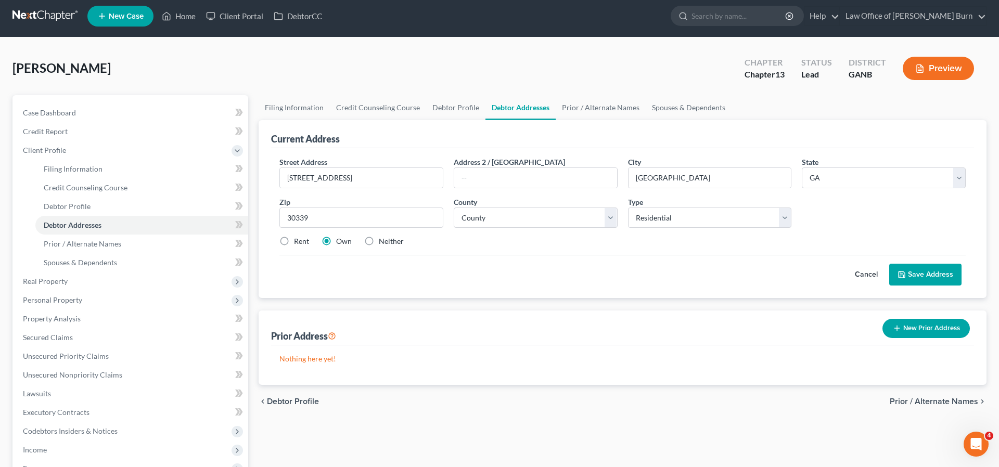
click at [379, 243] on label "Neither" at bounding box center [391, 241] width 25 height 10
click at [383, 243] on input "Neither" at bounding box center [386, 239] width 7 height 7
radio input "true"
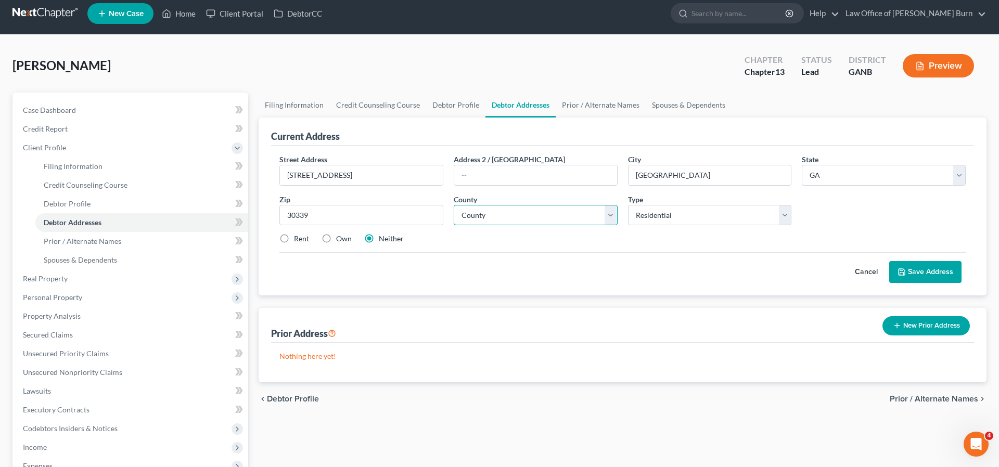
click at [613, 213] on select "County Appling County Atkinson County Bacon County Baker County Baldwin County …" at bounding box center [536, 215] width 164 height 21
select select "32"
click at [916, 270] on button "Save Address" at bounding box center [925, 272] width 72 height 22
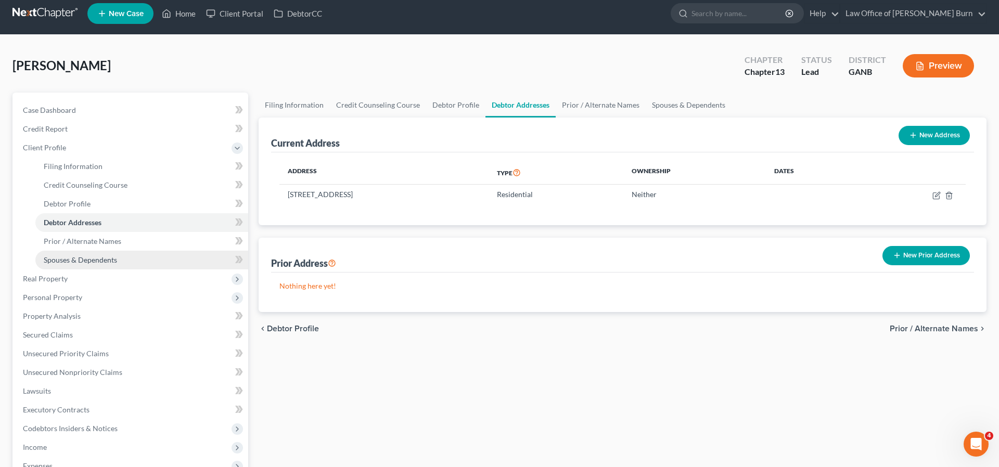
click at [60, 258] on span "Spouses & Dependents" at bounding box center [80, 260] width 73 height 9
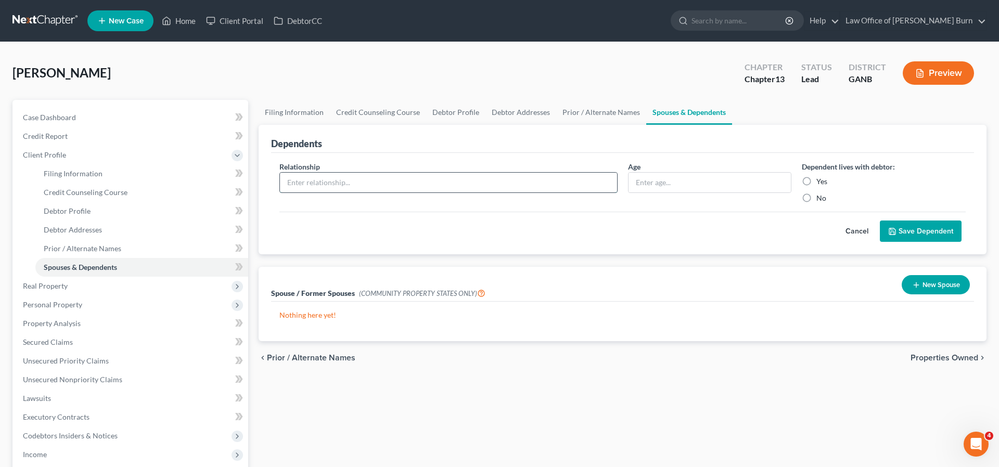
click at [299, 183] on input "text" at bounding box center [448, 183] width 337 height 20
type input "Grandson"
click at [651, 181] on input "text" at bounding box center [710, 183] width 163 height 20
type input "20"
click at [817, 182] on label "Yes" at bounding box center [822, 181] width 11 height 10
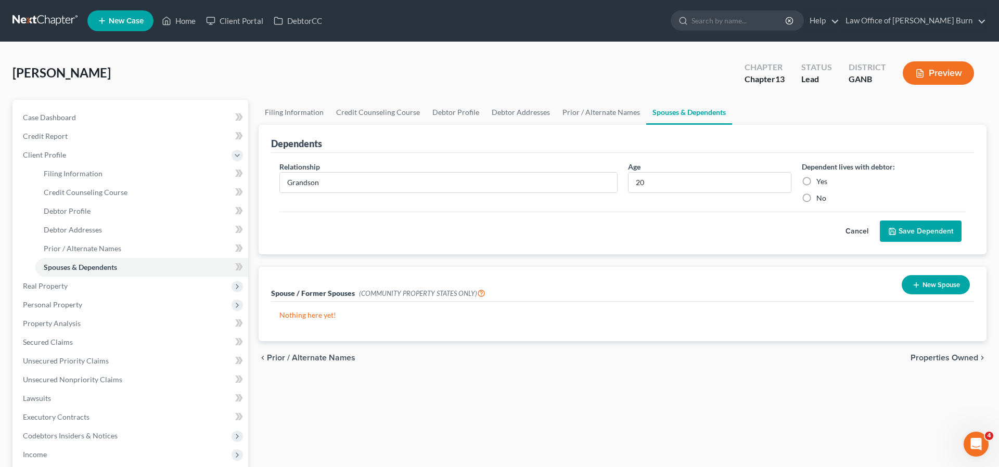
click at [821, 182] on input "Yes" at bounding box center [824, 179] width 7 height 7
radio input "true"
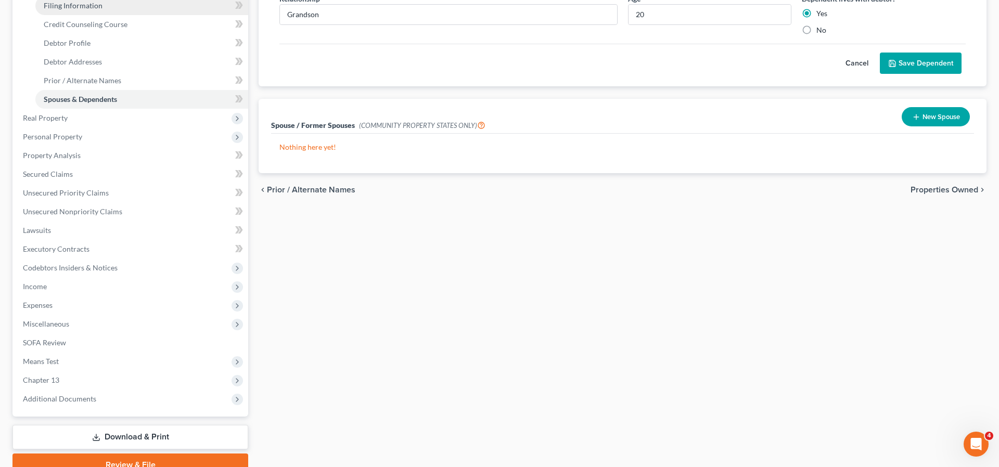
scroll to position [217, 0]
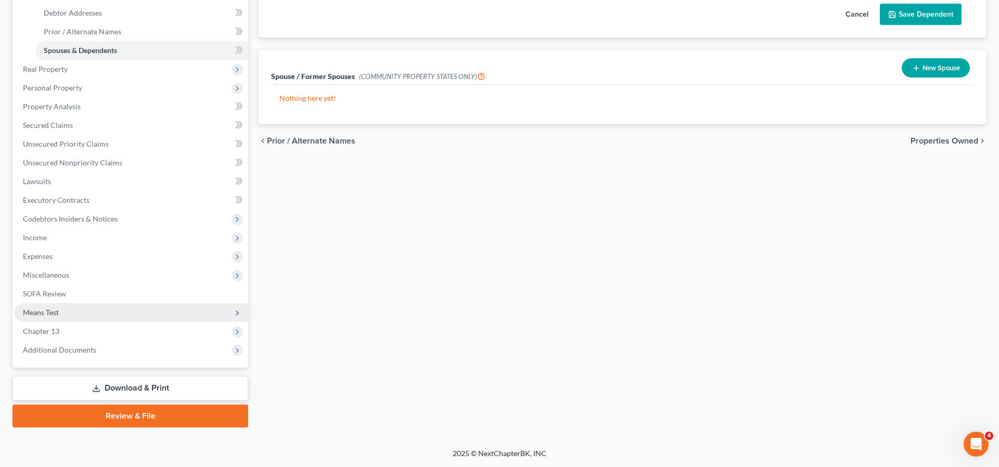
click at [32, 311] on span "Means Test" at bounding box center [41, 312] width 36 height 9
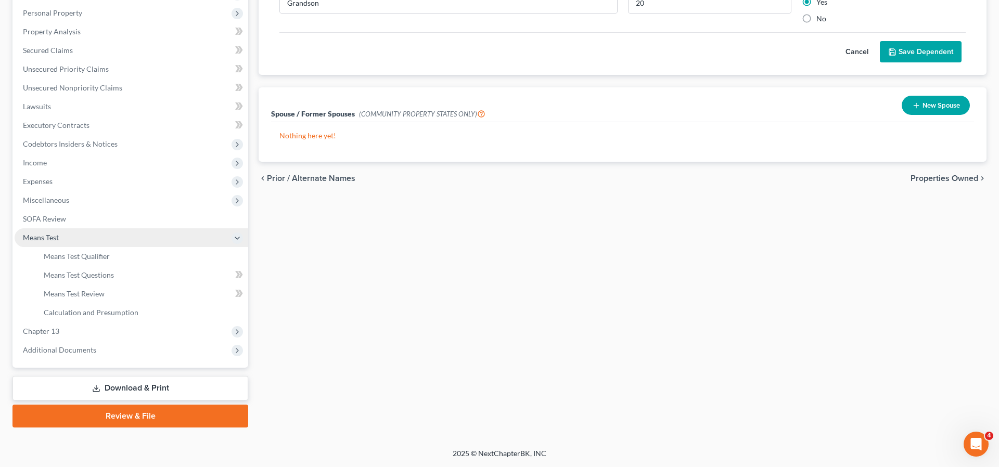
scroll to position [180, 0]
click at [68, 274] on span "Means Test Questions" at bounding box center [79, 275] width 70 height 9
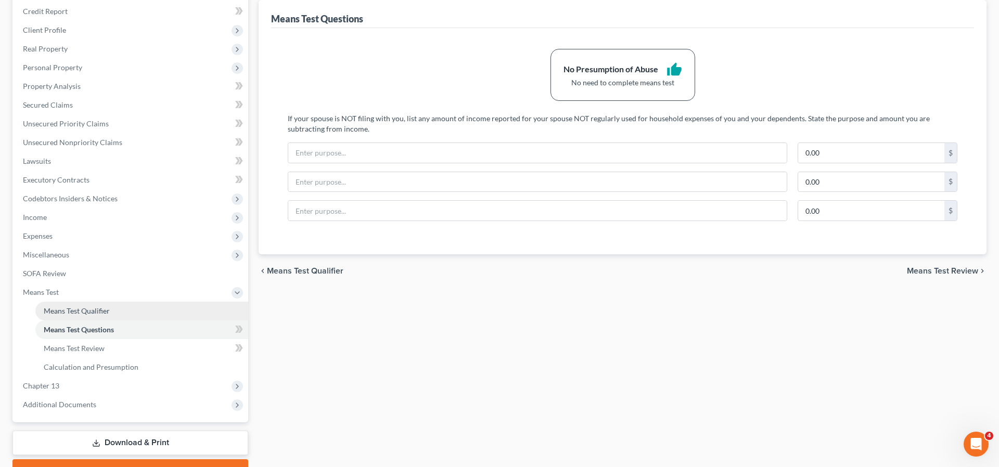
scroll to position [135, 0]
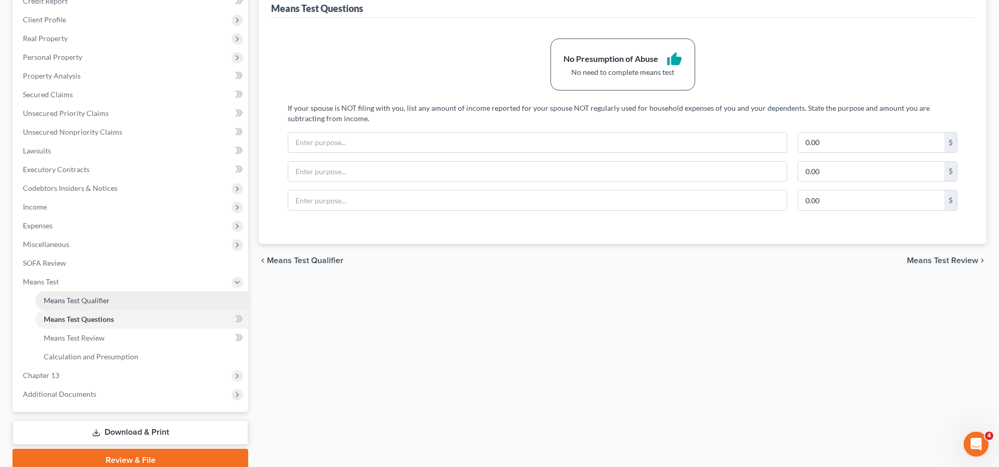
click at [68, 298] on span "Means Test Qualifier" at bounding box center [77, 300] width 66 height 9
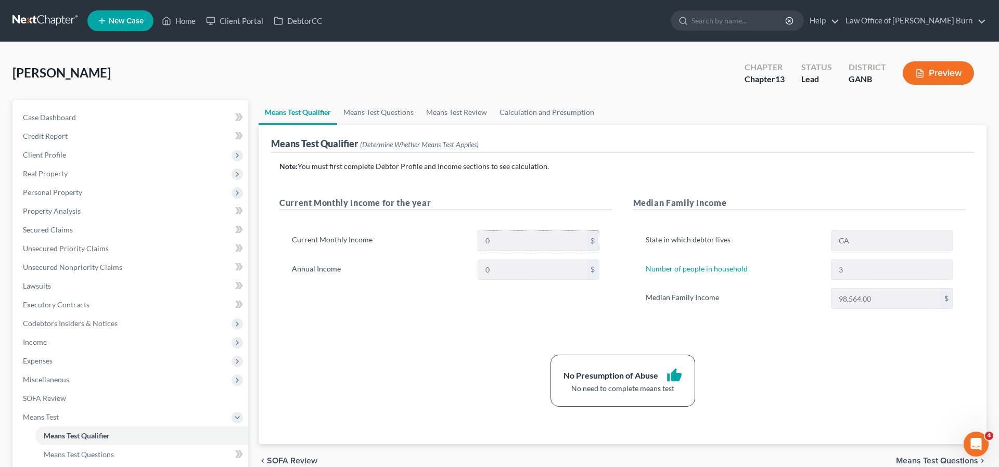
click at [490, 239] on input "0" at bounding box center [532, 241] width 109 height 20
click at [498, 243] on input "0" at bounding box center [532, 241] width 109 height 20
click at [484, 241] on input "0" at bounding box center [532, 241] width 109 height 20
click at [493, 240] on input "0" at bounding box center [532, 241] width 109 height 20
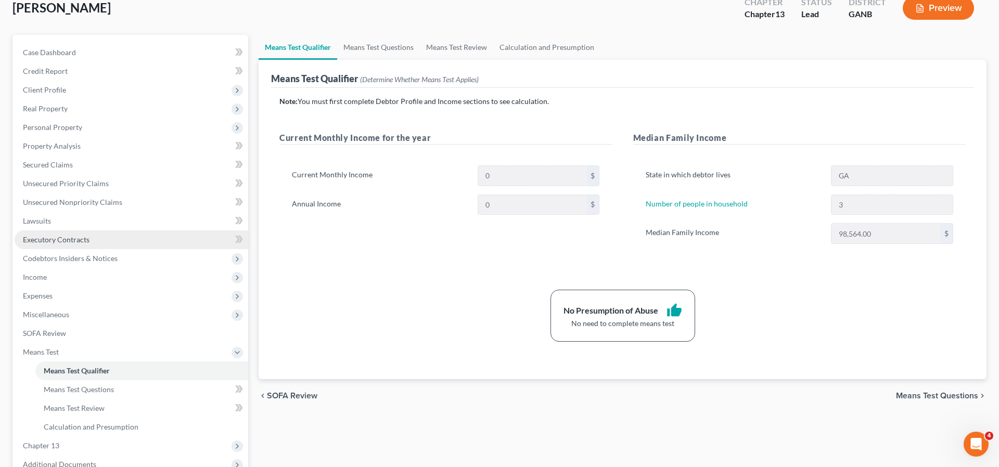
scroll to position [94, 0]
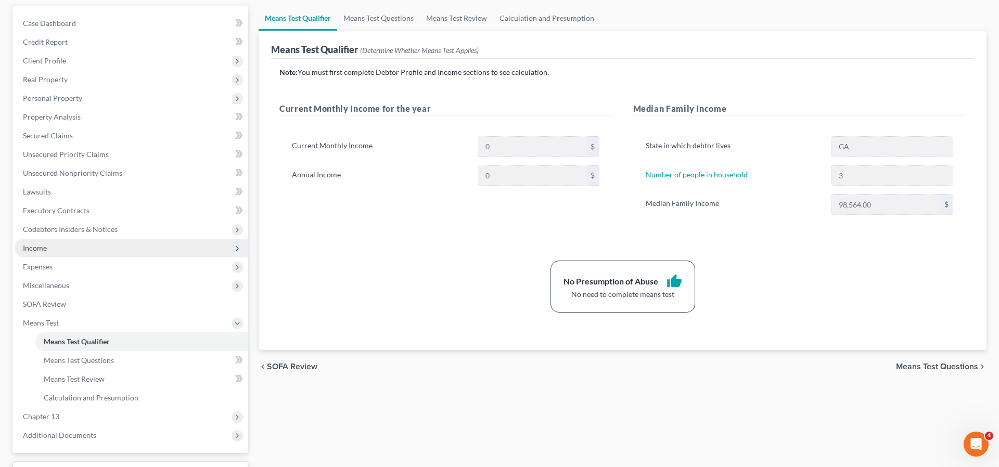
click at [37, 250] on span "Income" at bounding box center [35, 248] width 24 height 9
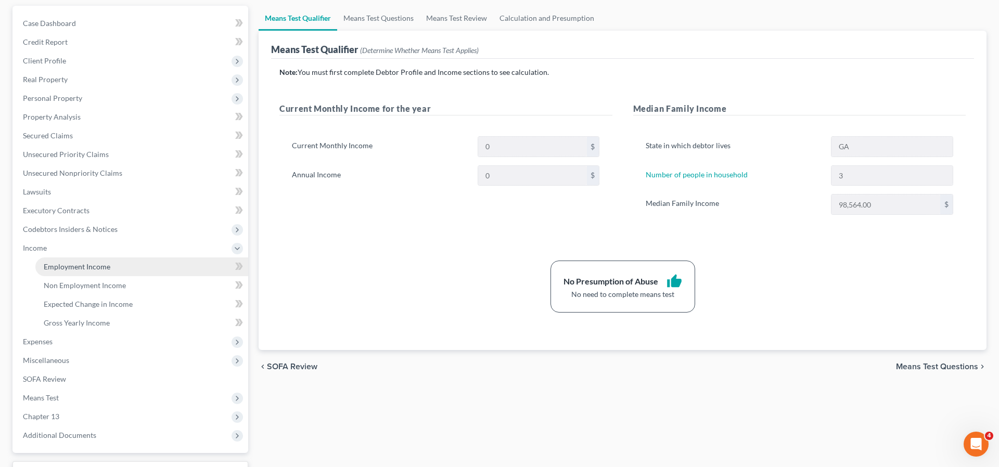
scroll to position [95, 0]
click at [79, 264] on span "Employment Income" at bounding box center [77, 265] width 67 height 9
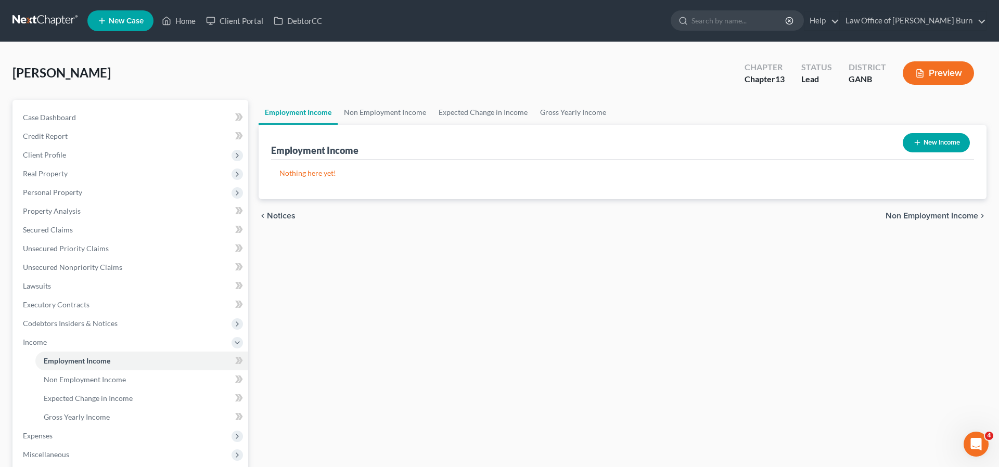
click at [918, 139] on icon "button" at bounding box center [917, 142] width 8 height 8
select select "0"
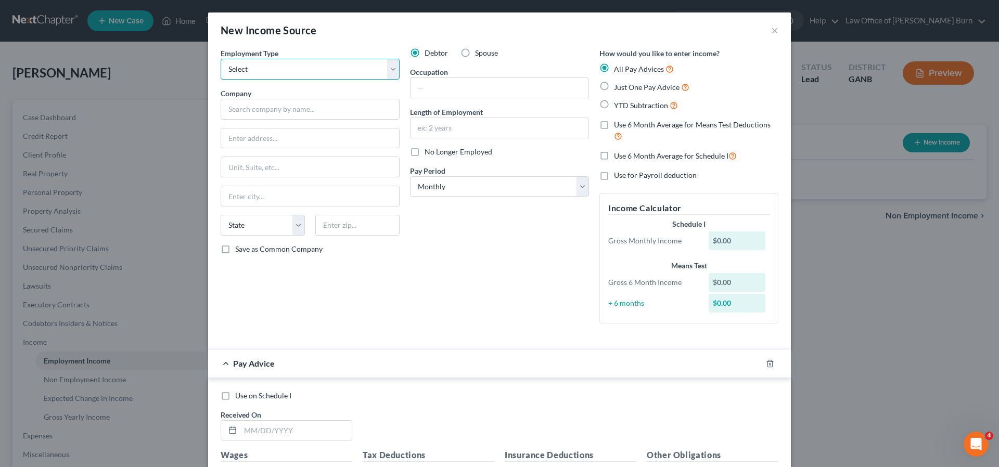
click at [391, 67] on select "Select Full or Part Time Employment Self Employment" at bounding box center [310, 69] width 179 height 21
select select "1"
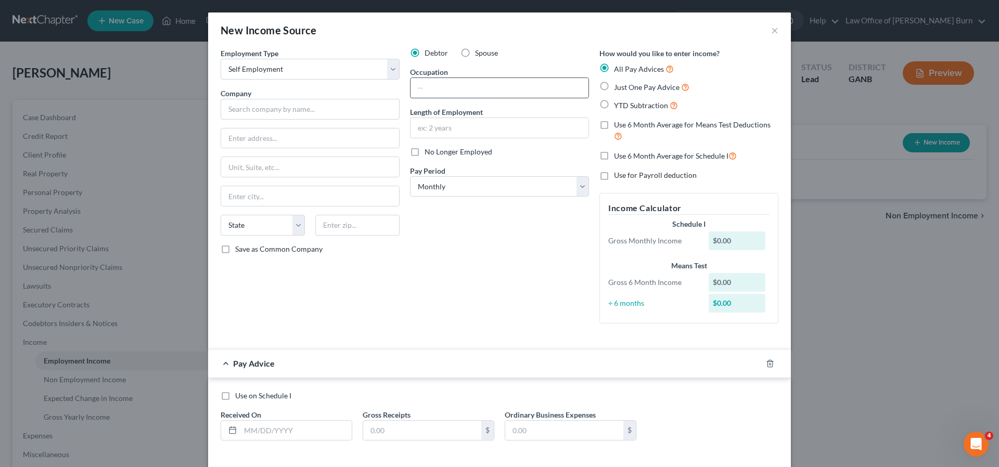
click at [433, 88] on input "text" at bounding box center [500, 88] width 178 height 20
type input "Housecleaner"
click at [424, 122] on input "text" at bounding box center [500, 128] width 178 height 20
type input "20 years"
click at [580, 184] on select "Select Monthly Twice Monthly Every Other Week Weekly" at bounding box center [499, 186] width 179 height 21
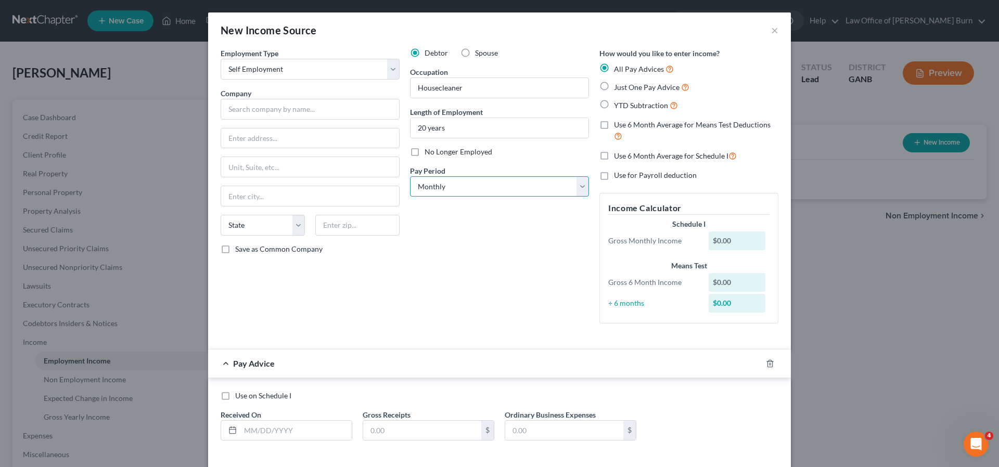
select select "2"
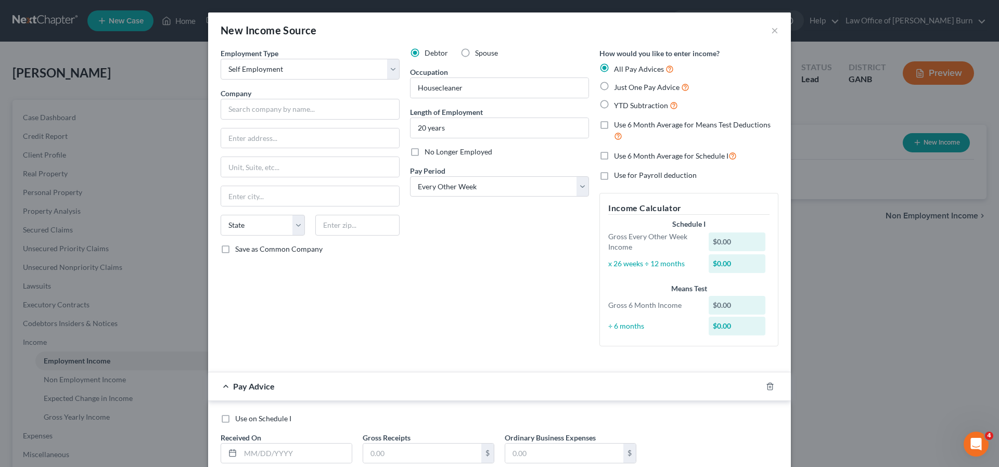
click at [717, 241] on div "$0.00" at bounding box center [737, 242] width 57 height 19
click at [731, 241] on div "$0.00" at bounding box center [737, 242] width 57 height 19
click at [240, 109] on input "text" at bounding box center [310, 109] width 179 height 21
type input "Self"
type input "5105 Kempsford Ct SE"
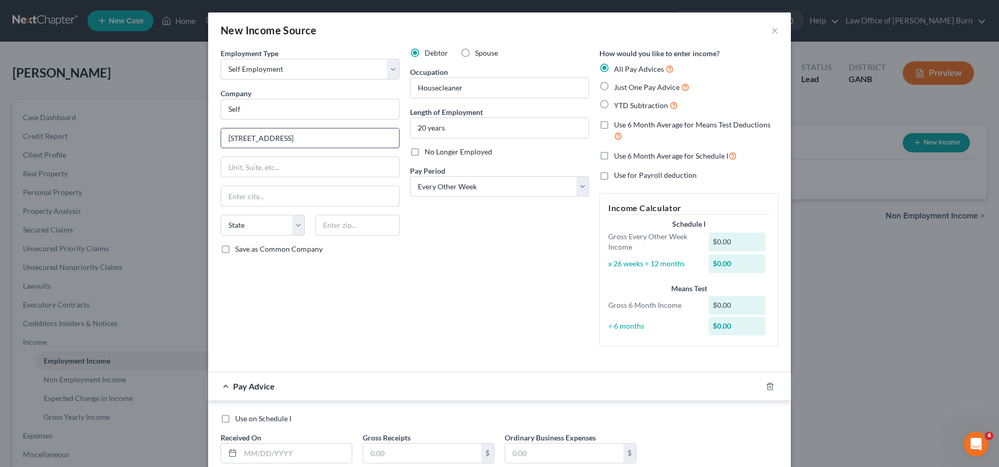
type input "Atlanta"
select select "10"
type input "30339"
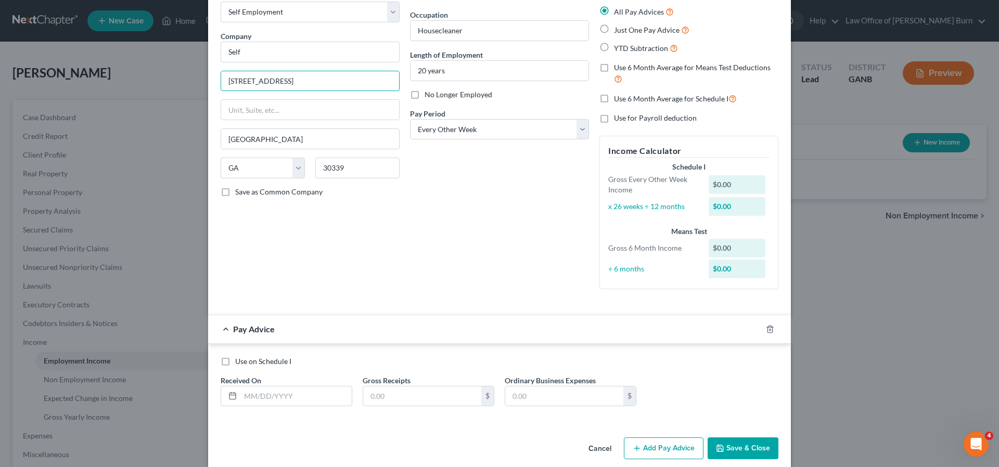
scroll to position [64, 0]
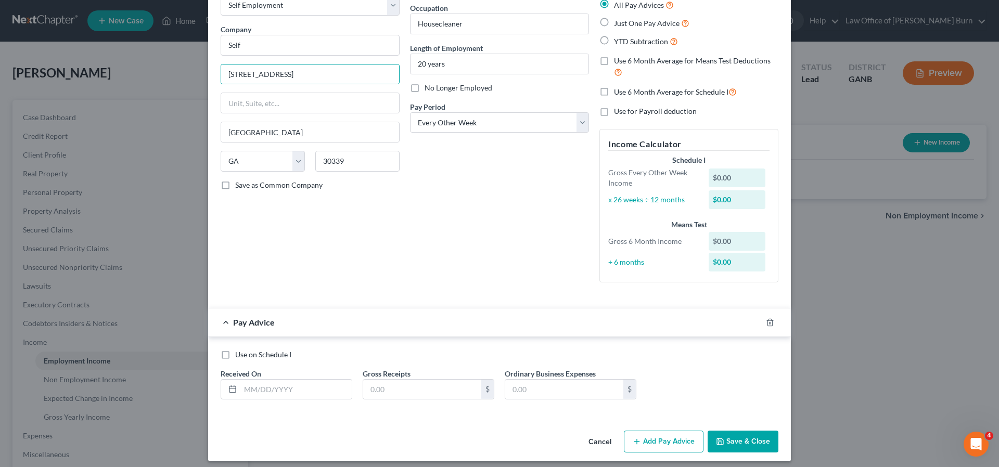
click at [614, 92] on label "Use 6 Month Average for Schedule I" at bounding box center [675, 92] width 123 height 12
click at [618, 92] on input "Use 6 Month Average for Schedule I" at bounding box center [621, 89] width 7 height 7
checkbox input "true"
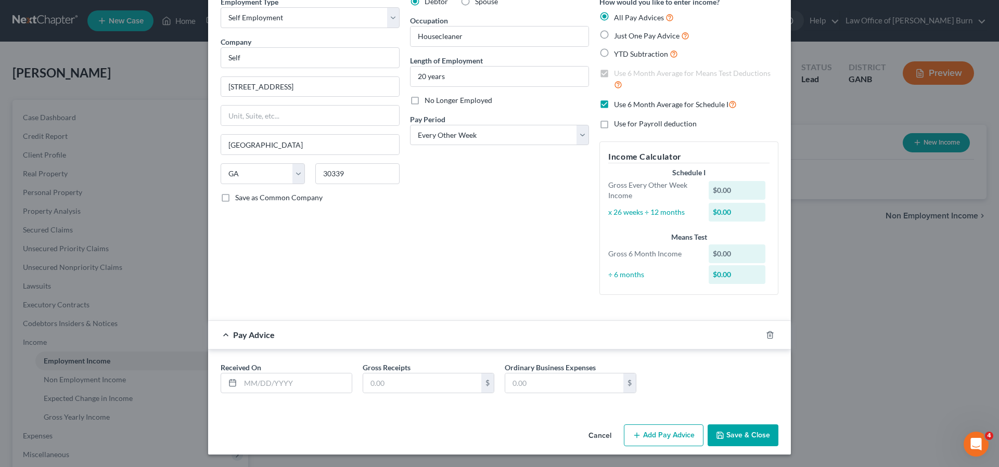
checkbox input "true"
click at [259, 383] on input "text" at bounding box center [295, 384] width 111 height 20
type input "09/15/2025"
click at [381, 383] on input "text" at bounding box center [422, 384] width 118 height 20
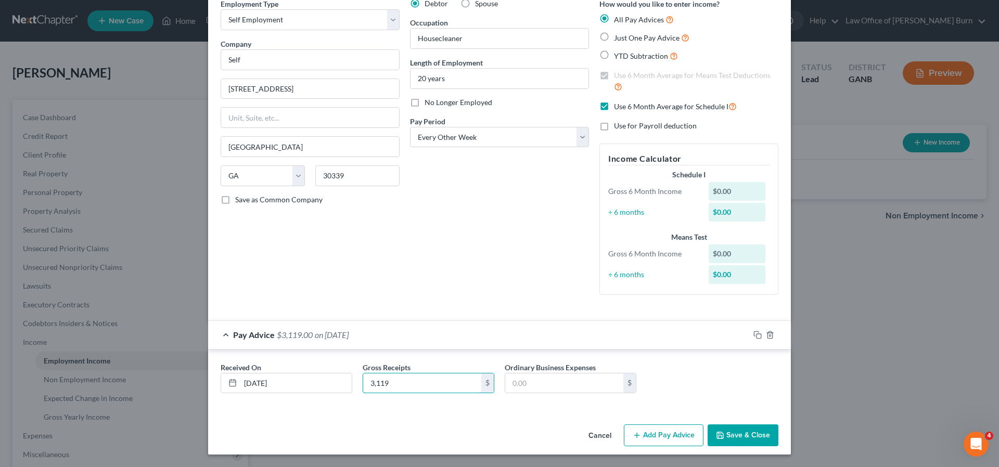
scroll to position [0, 0]
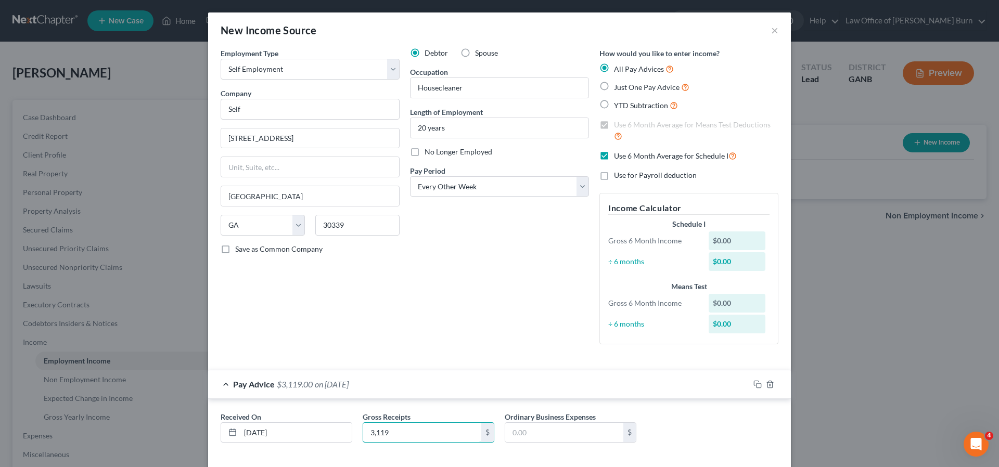
type input "3,119"
click at [727, 239] on div "$0.00" at bounding box center [737, 241] width 57 height 19
click at [715, 241] on div "$0.00" at bounding box center [737, 241] width 57 height 19
click at [725, 260] on div "$0.00" at bounding box center [737, 261] width 57 height 19
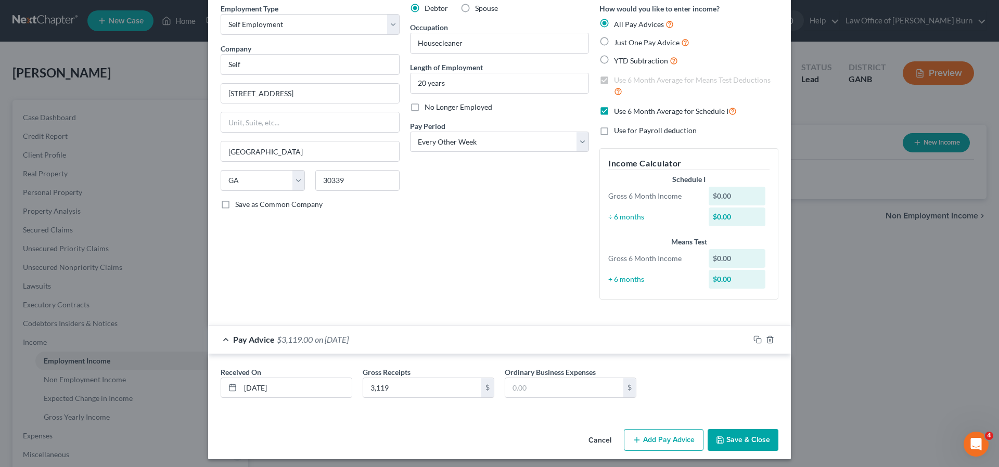
scroll to position [49, 0]
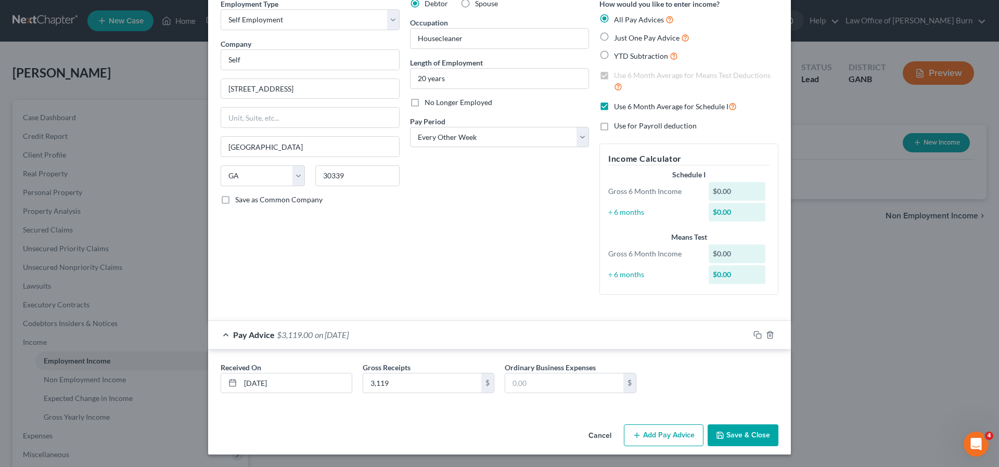
click at [719, 252] on div "$0.00" at bounding box center [737, 254] width 57 height 19
click at [722, 271] on div "$0.00" at bounding box center [737, 274] width 57 height 19
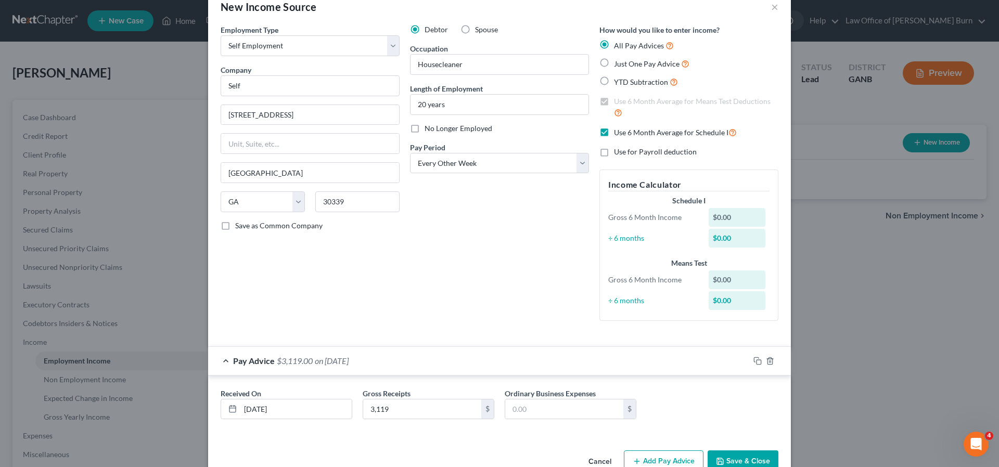
scroll to position [0, 0]
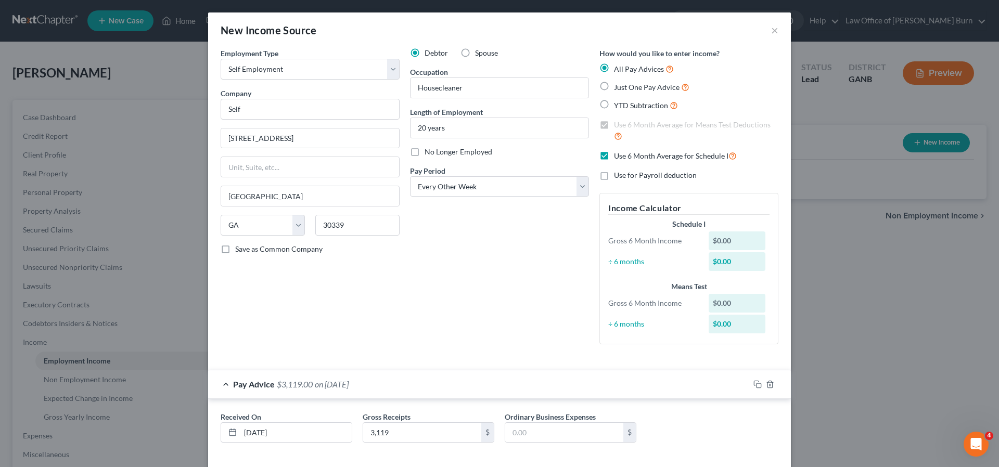
click at [614, 154] on label "Use 6 Month Average for Schedule I" at bounding box center [675, 156] width 123 height 12
click at [618, 154] on input "Use 6 Month Average for Schedule I" at bounding box center [621, 153] width 7 height 7
checkbox input "false"
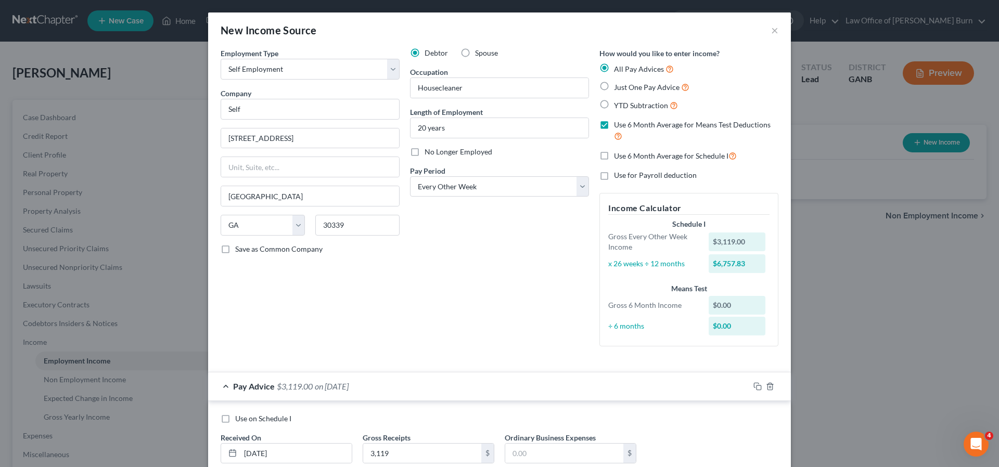
click at [747, 241] on div "$3,119.00" at bounding box center [737, 242] width 57 height 19
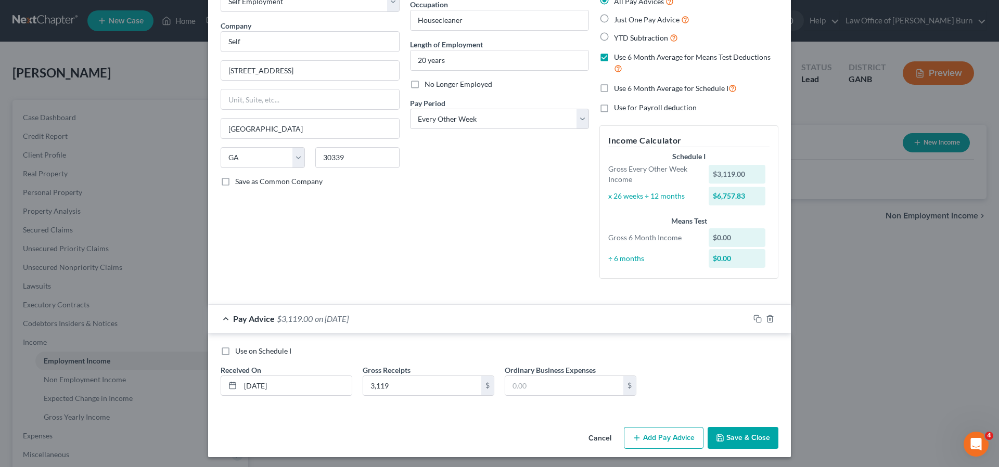
scroll to position [70, 0]
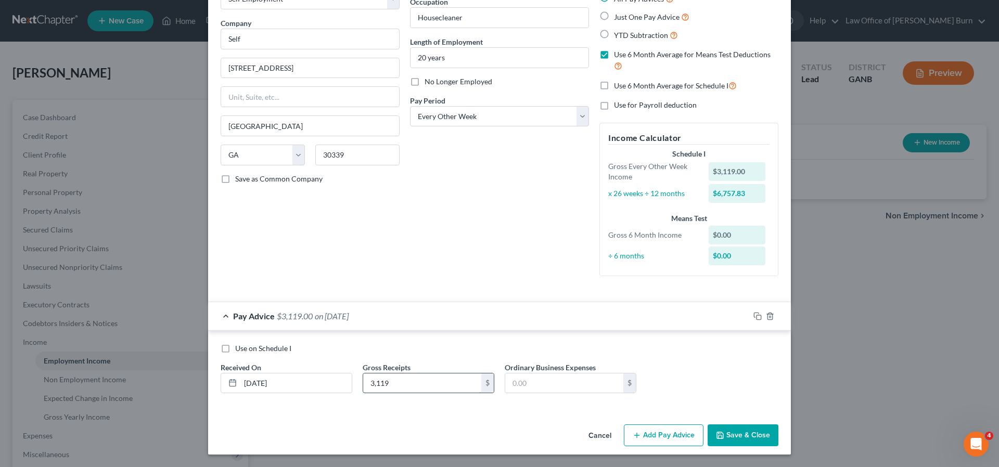
click at [389, 384] on input "3,119" at bounding box center [422, 384] width 118 height 20
click at [289, 383] on input "09/15/2025" at bounding box center [295, 384] width 111 height 20
type input "09/01/2025"
click at [387, 386] on input "text" at bounding box center [422, 384] width 118 height 20
type input "2"
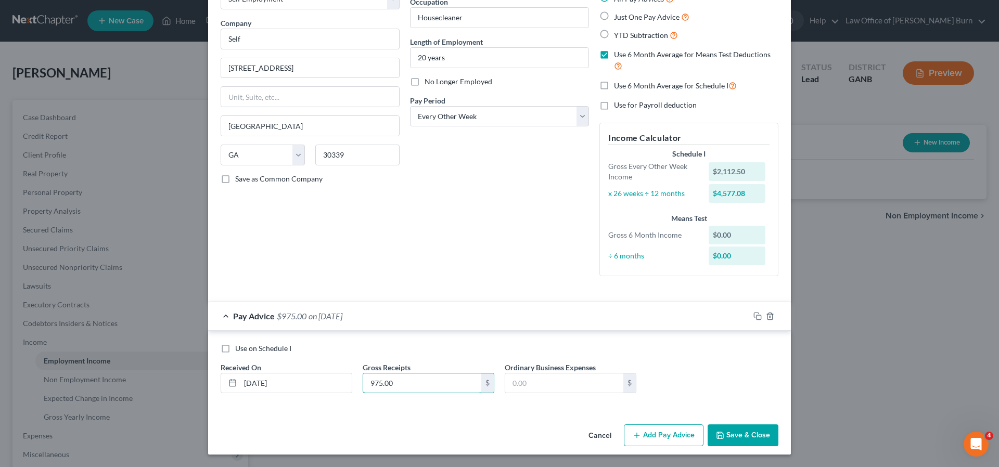
type input "975.00"
click at [745, 172] on div "$975.00" at bounding box center [737, 171] width 57 height 19
click at [404, 385] on input "975.00" at bounding box center [422, 384] width 118 height 20
click at [476, 380] on input "975.00" at bounding box center [422, 384] width 118 height 20
click at [286, 382] on input "09/01/2025" at bounding box center [295, 384] width 111 height 20
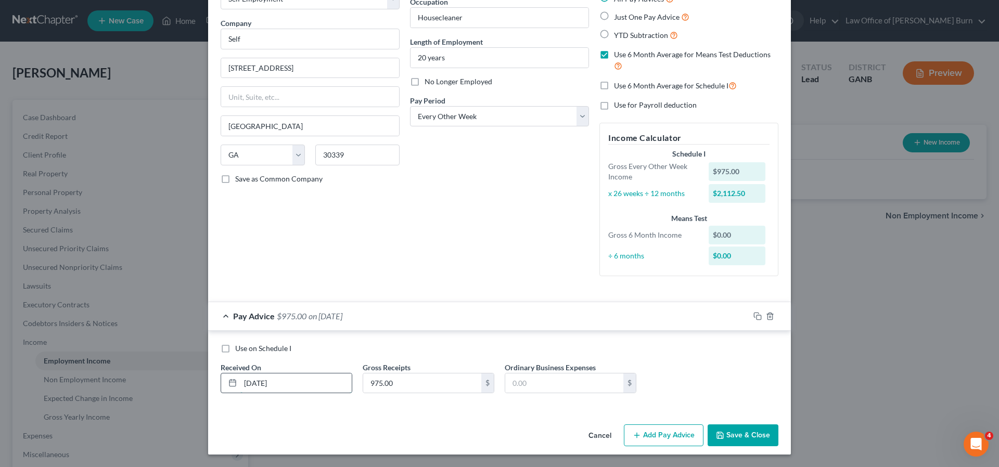
click at [301, 384] on input "09/15/2025" at bounding box center [295, 384] width 111 height 20
type input "09/15/2025"
click at [614, 88] on label "Use 6 Month Average for Schedule I" at bounding box center [675, 86] width 123 height 12
click at [618, 86] on input "Use 6 Month Average for Schedule I" at bounding box center [621, 83] width 7 height 7
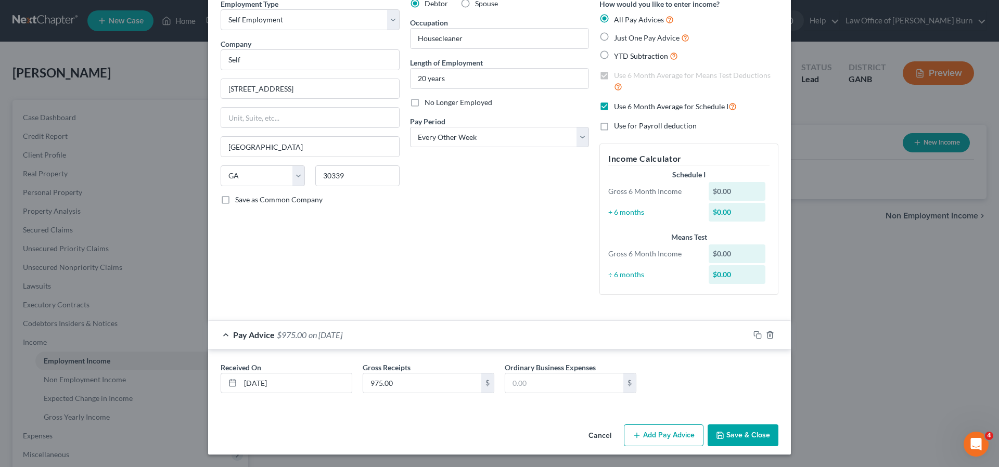
scroll to position [49, 0]
click at [614, 108] on label "Use 6 Month Average for Schedule I" at bounding box center [675, 106] width 123 height 12
click at [618, 107] on input "Use 6 Month Average for Schedule I" at bounding box center [621, 103] width 7 height 7
checkbox input "false"
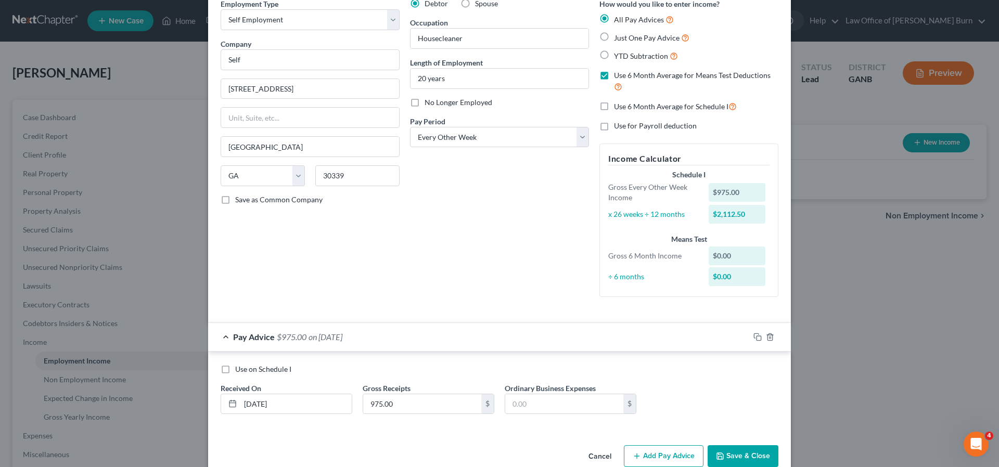
click at [614, 76] on label "Use 6 Month Average for Means Test Deductions" at bounding box center [696, 81] width 164 height 22
click at [618, 76] on input "Use 6 Month Average for Means Test Deductions" at bounding box center [621, 73] width 7 height 7
click at [614, 76] on label "Use 6 Month Average for Means Test Deductions" at bounding box center [696, 81] width 164 height 22
click at [618, 76] on input "Use 6 Month Average for Means Test Deductions" at bounding box center [621, 73] width 7 height 7
checkbox input "true"
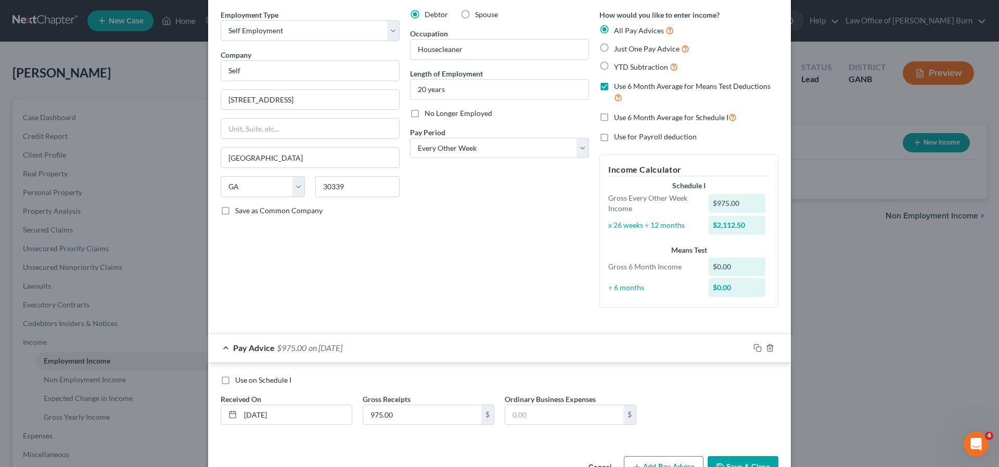
scroll to position [70, 0]
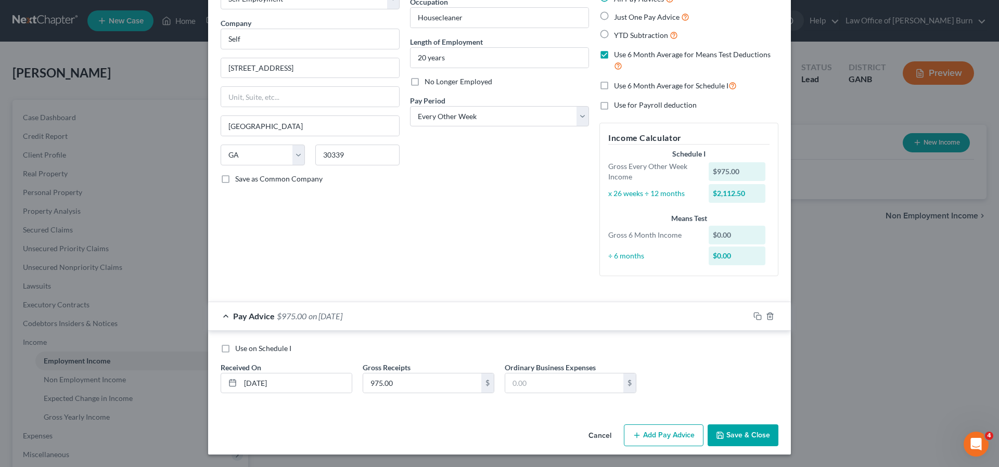
click at [736, 433] on button "Save & Close" at bounding box center [743, 436] width 71 height 22
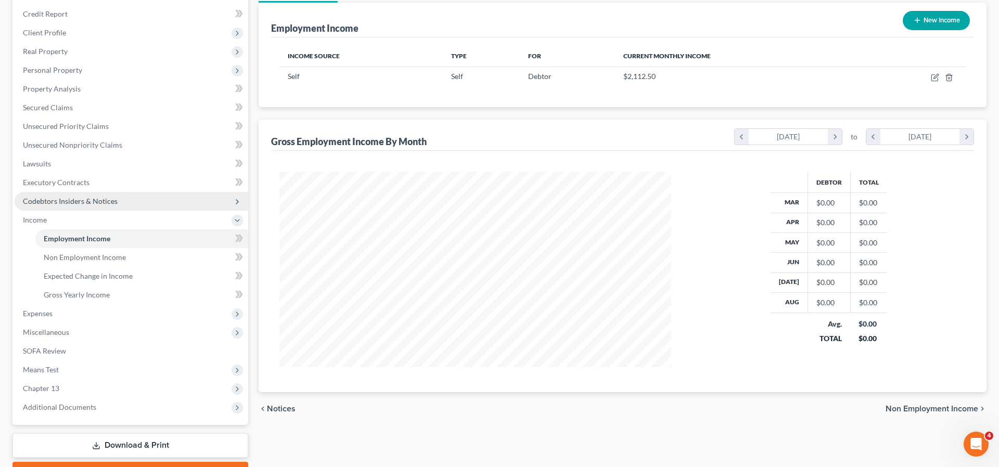
scroll to position [123, 0]
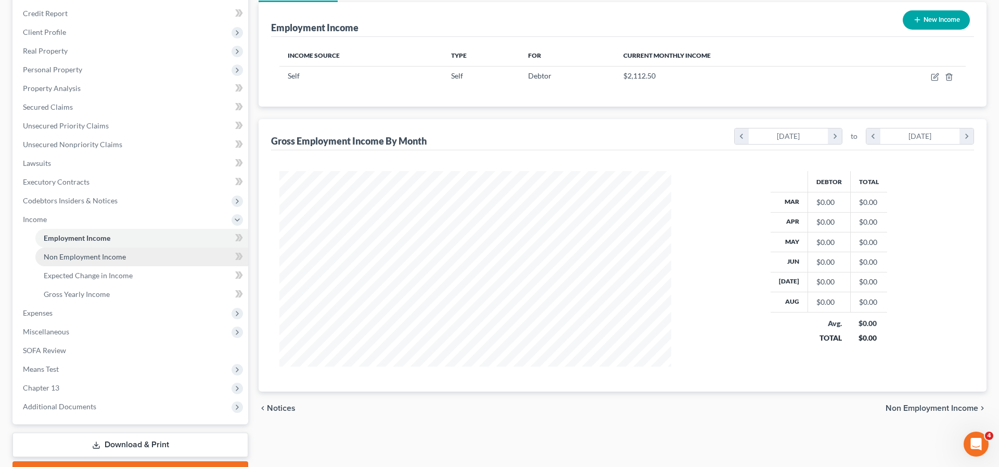
click at [73, 256] on span "Non Employment Income" at bounding box center [85, 256] width 82 height 9
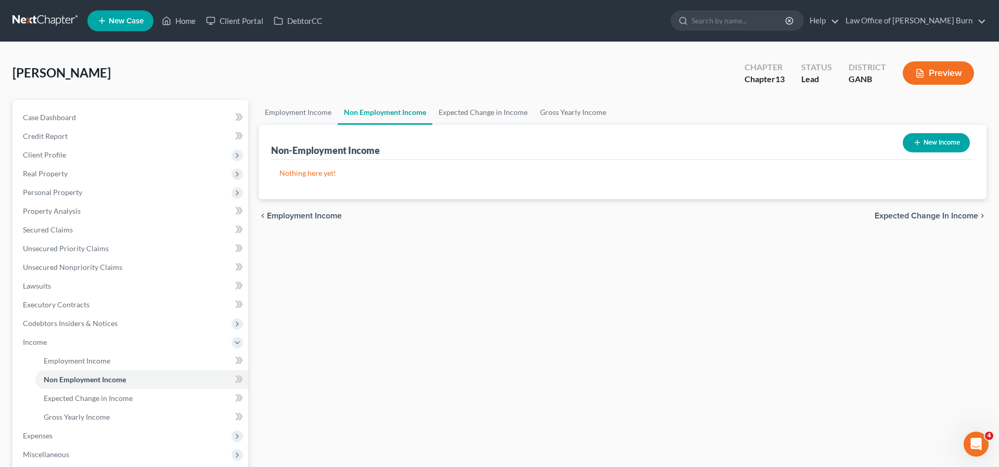
click at [925, 142] on button "New Income" at bounding box center [936, 142] width 67 height 19
select select "0"
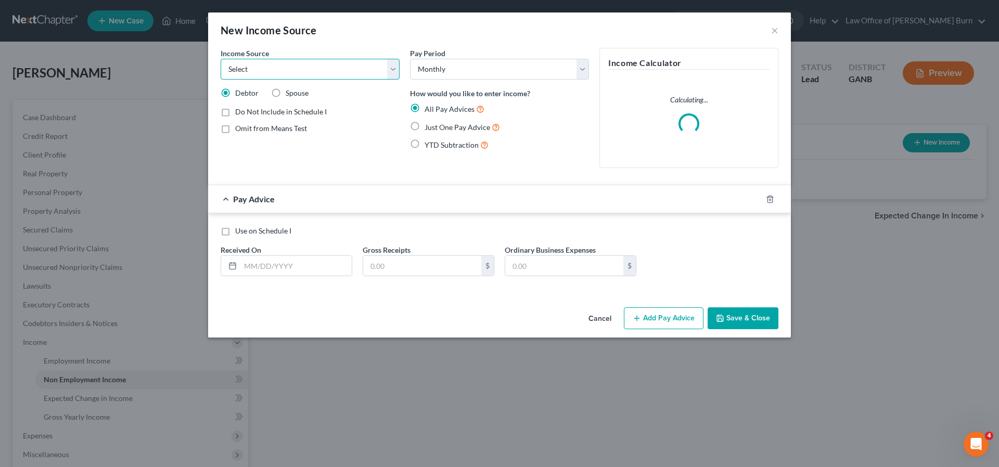
click at [390, 68] on select "Select Unemployment Disability (from employer) Pension Retirement Social Securi…" at bounding box center [310, 69] width 179 height 21
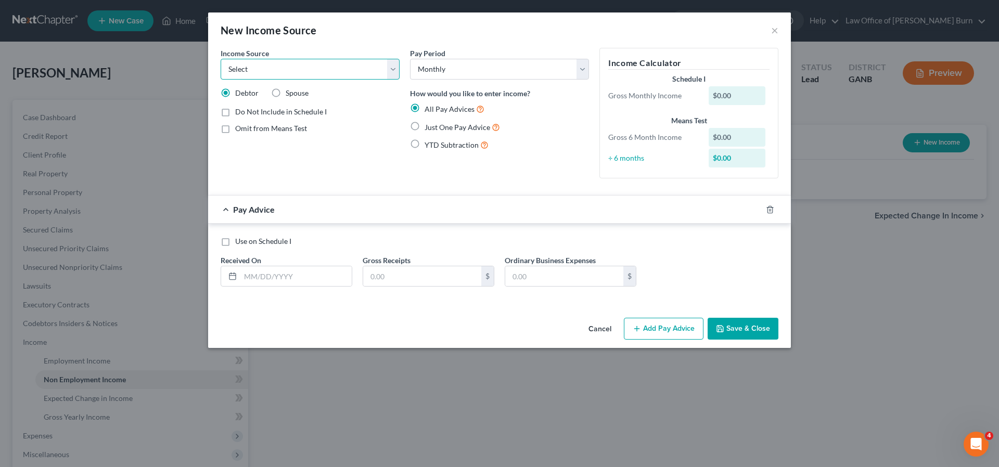
select select "4"
click at [734, 94] on div "$0.00" at bounding box center [737, 95] width 57 height 19
click at [726, 159] on div "$0.00" at bounding box center [737, 158] width 57 height 19
click at [729, 137] on div "$0.00" at bounding box center [737, 137] width 57 height 19
click at [235, 150] on label "Show on Means Test for informational purposes only" at bounding box center [317, 153] width 164 height 22
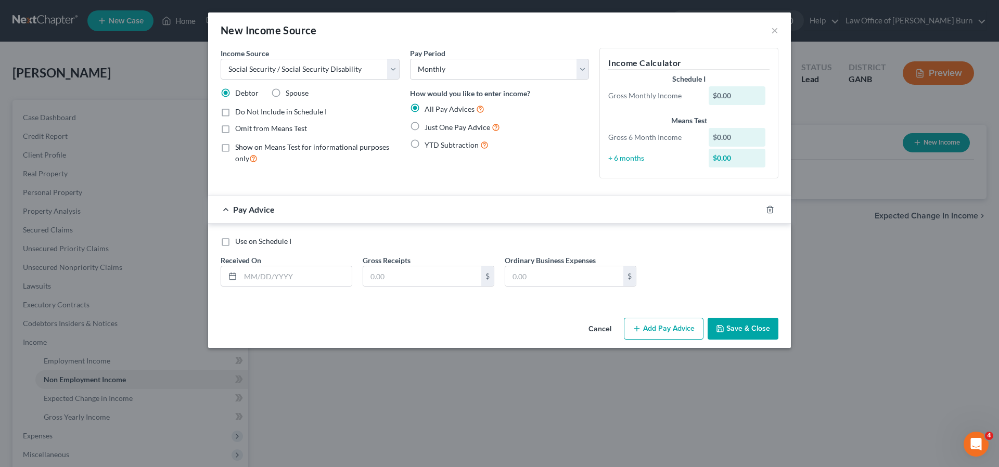
click at [239, 149] on input "Show on Means Test for informational purposes only" at bounding box center [242, 145] width 7 height 7
checkbox input "true"
click at [724, 94] on div "$0.00" at bounding box center [737, 95] width 57 height 19
click at [730, 136] on div "$0.00" at bounding box center [737, 137] width 57 height 19
click at [715, 137] on div "$0.00" at bounding box center [737, 137] width 57 height 19
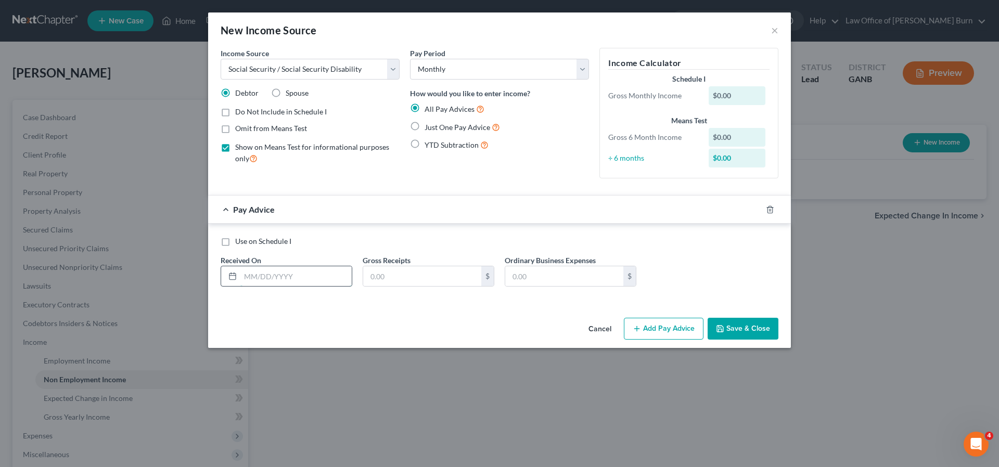
click at [261, 277] on input "text" at bounding box center [295, 276] width 111 height 20
type input "09/15/25"
click at [385, 276] on input "text" at bounding box center [422, 276] width 118 height 20
type input "1,007.00"
click at [723, 157] on div "$0.00" at bounding box center [737, 158] width 57 height 19
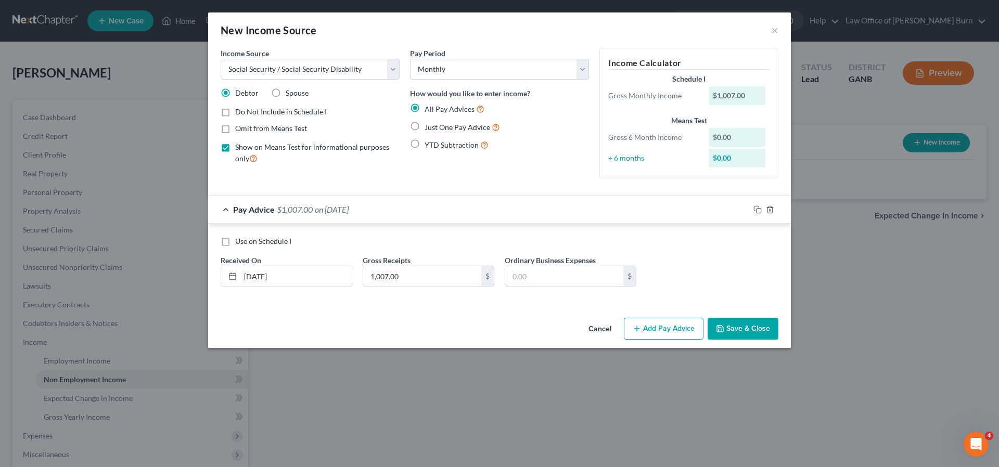
click at [742, 156] on div "$0.00" at bounding box center [737, 158] width 57 height 19
click at [728, 139] on div "$0.00" at bounding box center [737, 137] width 57 height 19
click at [731, 329] on button "Save & Close" at bounding box center [743, 329] width 71 height 22
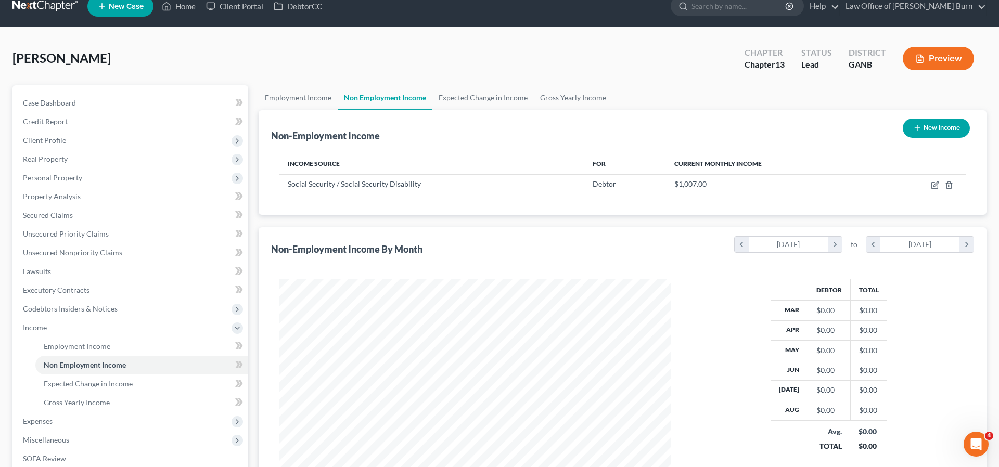
scroll to position [14, 0]
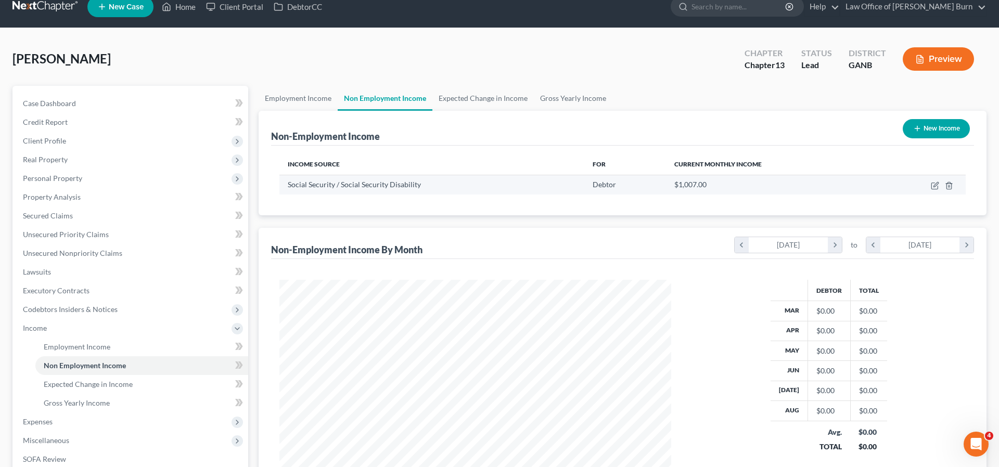
click at [312, 185] on span "Social Security / Social Security Disability" at bounding box center [354, 184] width 133 height 9
click at [286, 185] on td "Social Security / Social Security Disability" at bounding box center [431, 185] width 305 height 20
click at [937, 185] on icon "button" at bounding box center [936, 184] width 5 height 5
select select "4"
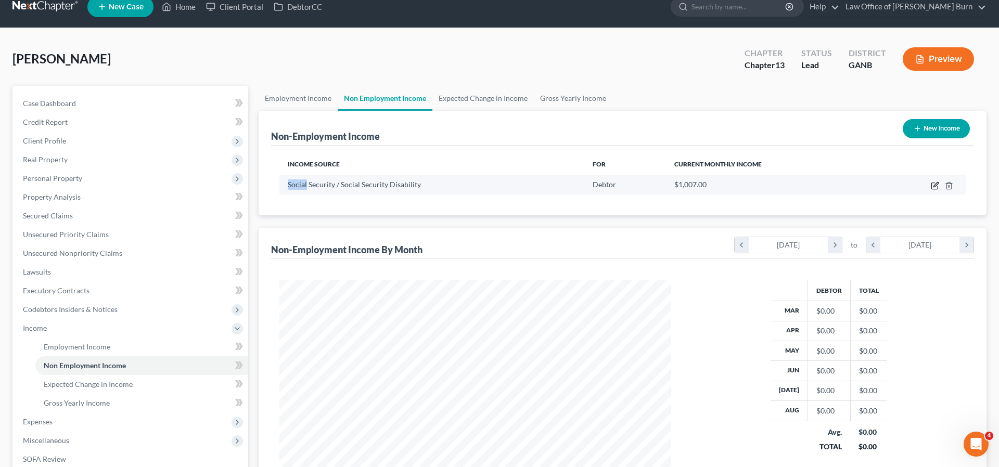
select select "0"
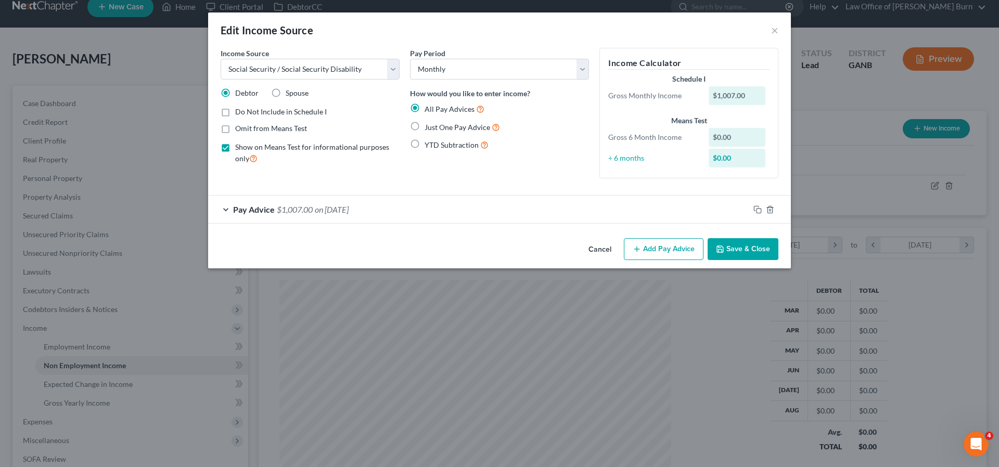
click at [235, 148] on label "Show on Means Test for informational purposes only" at bounding box center [317, 153] width 164 height 22
click at [239, 148] on input "Show on Means Test for informational purposes only" at bounding box center [242, 145] width 7 height 7
checkbox input "false"
click at [736, 246] on button "Save & Close" at bounding box center [743, 249] width 71 height 22
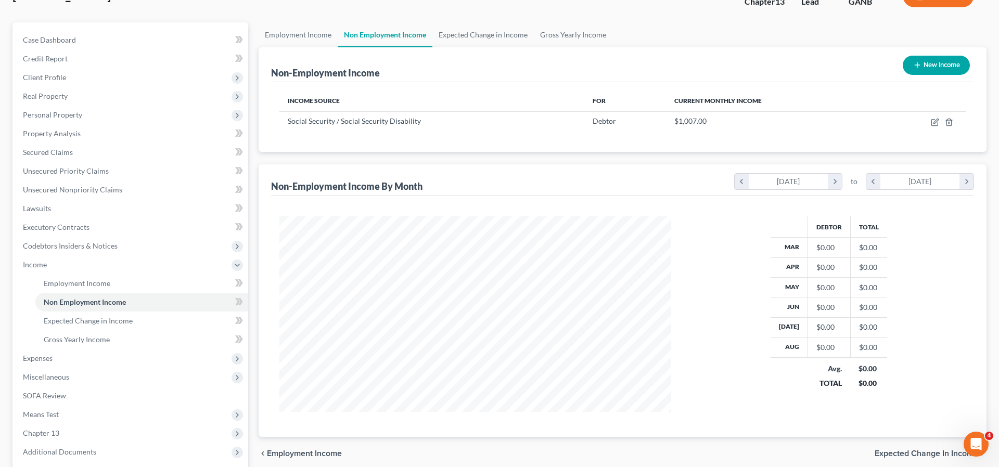
scroll to position [83, 0]
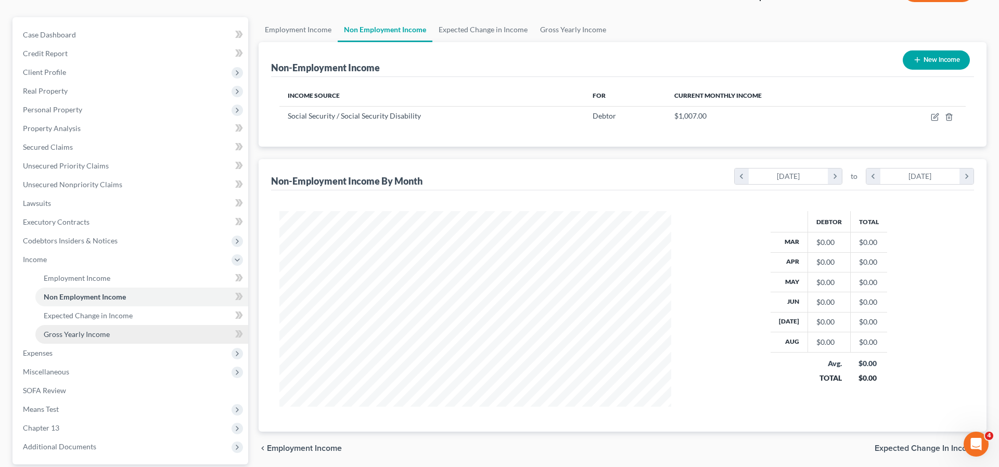
click at [55, 334] on span "Gross Yearly Income" at bounding box center [77, 334] width 66 height 9
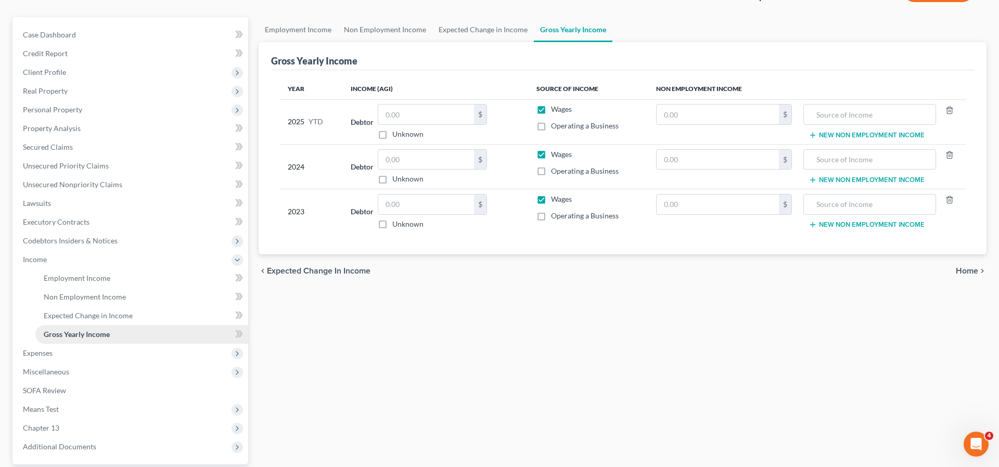
scroll to position [33, 0]
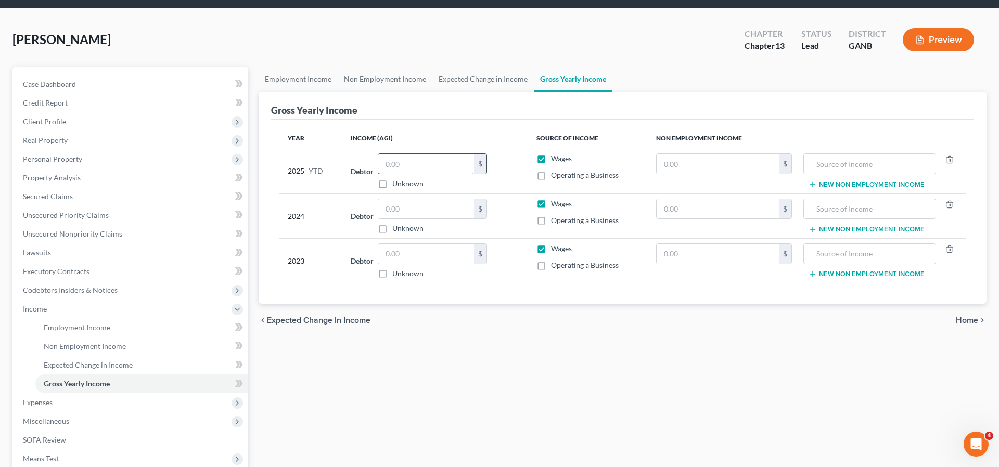
click at [397, 164] on input "text" at bounding box center [426, 164] width 96 height 20
type input "19,008"
click at [400, 212] on input "text" at bounding box center [426, 209] width 96 height 20
type input "25,350"
click at [395, 252] on input "text" at bounding box center [426, 254] width 96 height 20
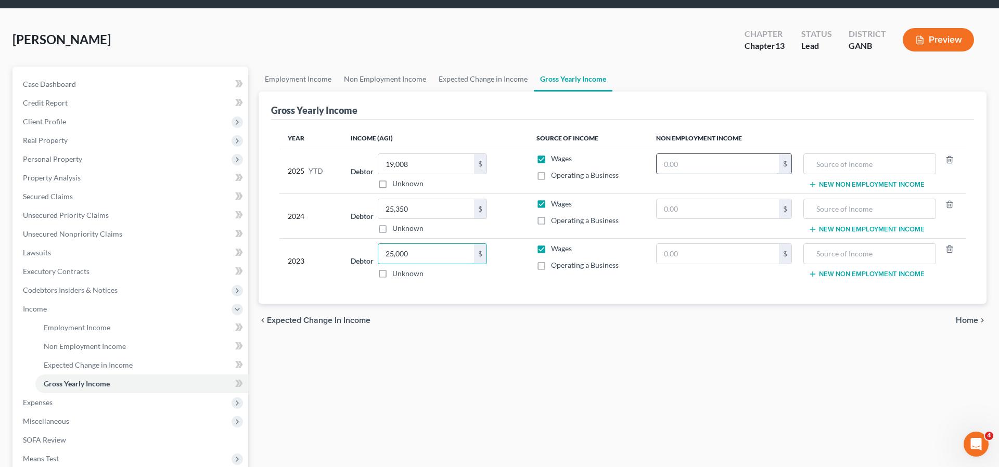
type input "25,000"
click at [683, 165] on input "text" at bounding box center [718, 164] width 122 height 20
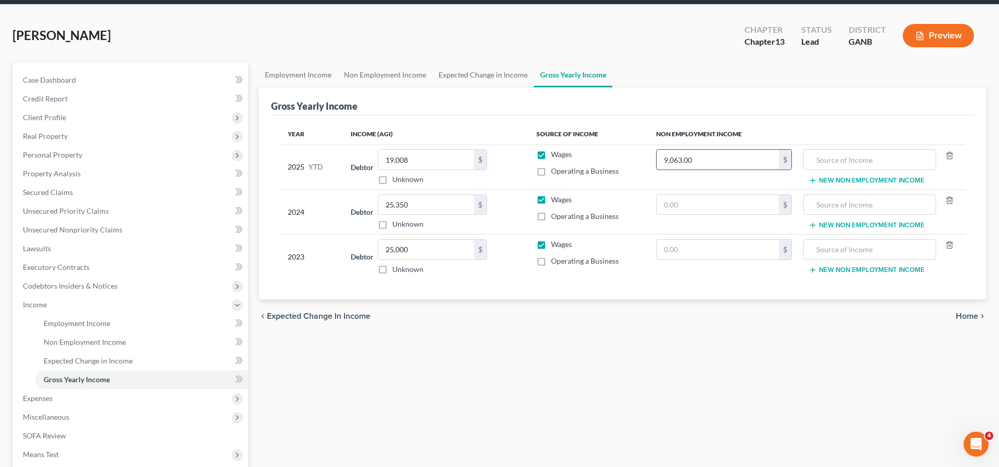
type input "9,063.00"
click at [812, 160] on input "text" at bounding box center [869, 160] width 121 height 20
type input "Social Security"
click at [681, 206] on input "text" at bounding box center [718, 205] width 122 height 20
type input "12,084"
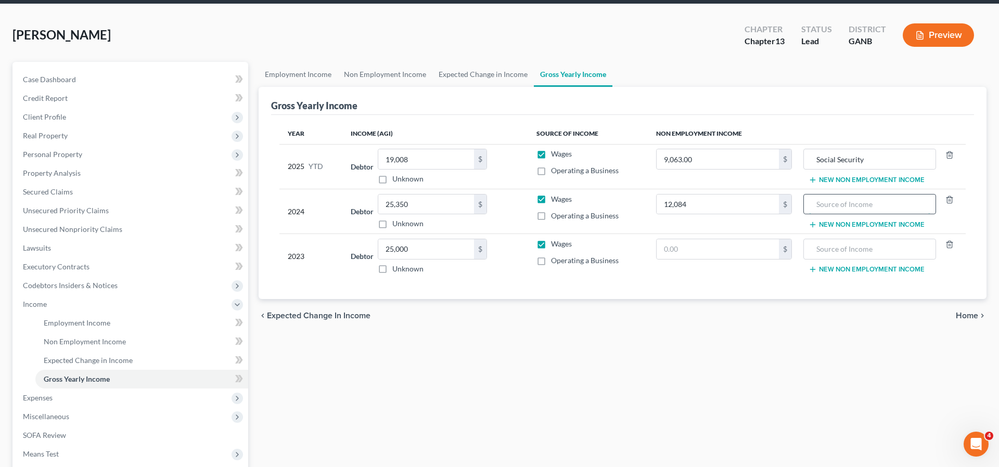
click at [823, 207] on input "text" at bounding box center [869, 205] width 121 height 20
type input "Social Security"
click at [671, 250] on input "text" at bounding box center [718, 250] width 122 height 20
type input "11,769"
click at [825, 250] on input "text" at bounding box center [869, 250] width 121 height 20
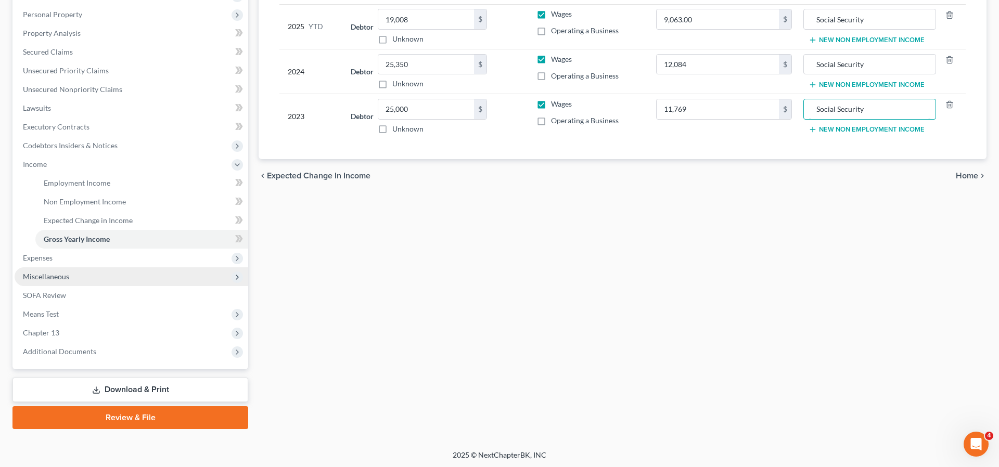
scroll to position [180, 0]
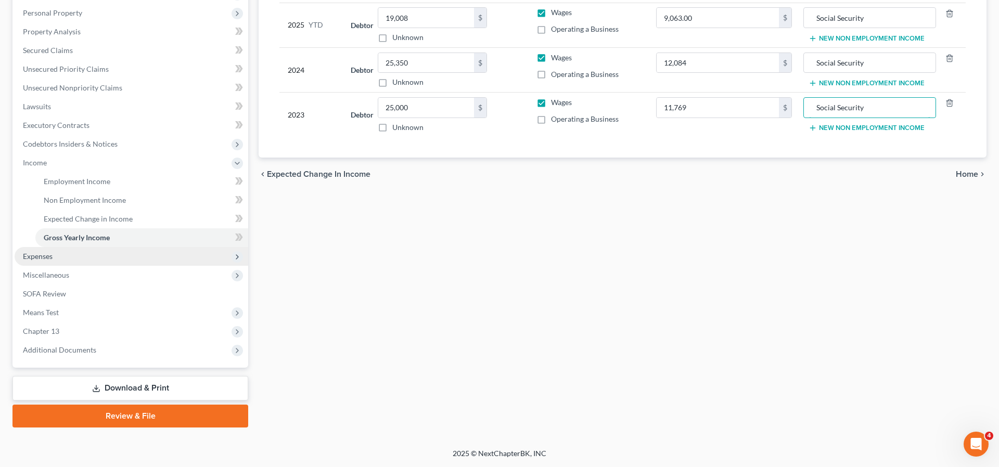
type input "Social Security"
click at [29, 257] on span "Expenses" at bounding box center [38, 256] width 30 height 9
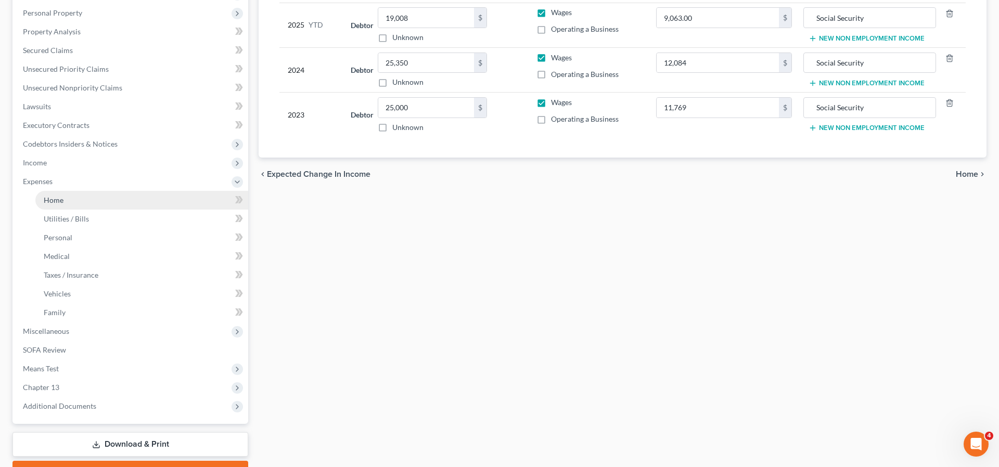
click at [55, 200] on span "Home" at bounding box center [54, 200] width 20 height 9
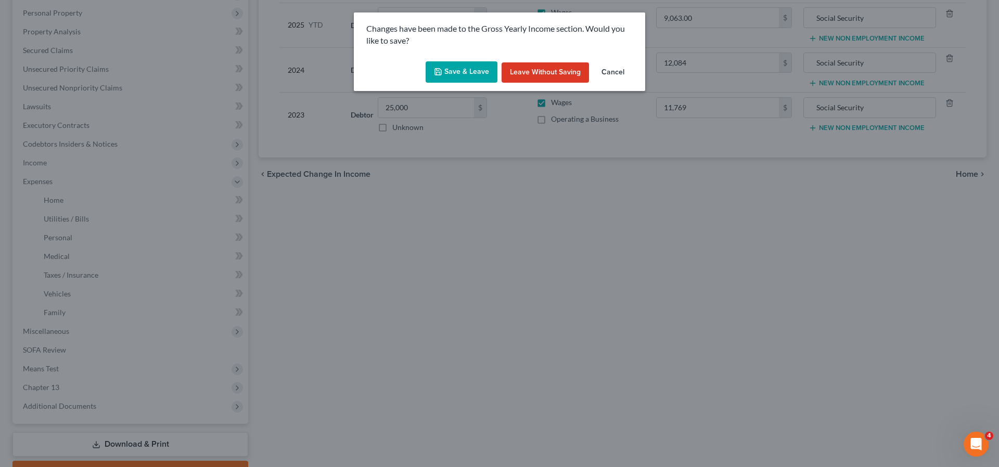
click at [453, 71] on button "Save & Leave" at bounding box center [462, 72] width 72 height 22
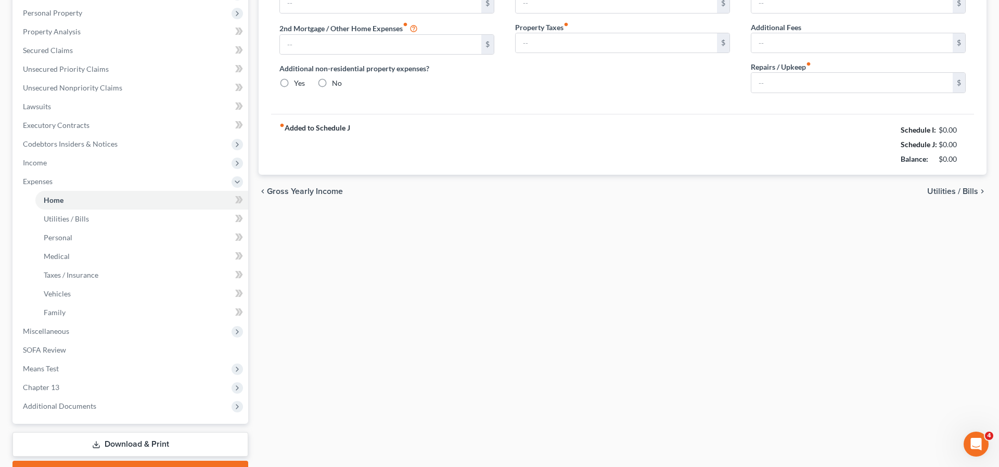
type input "0.00"
radio input "true"
type input "0.00"
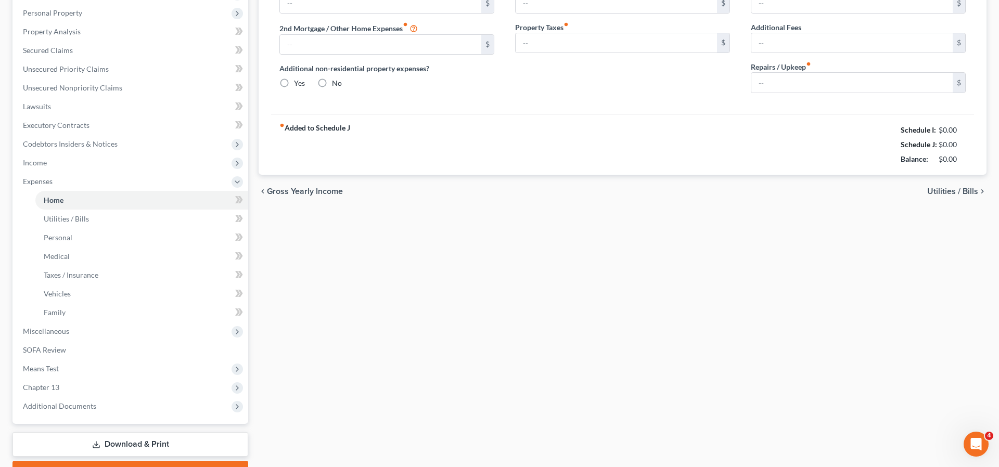
type input "0.00"
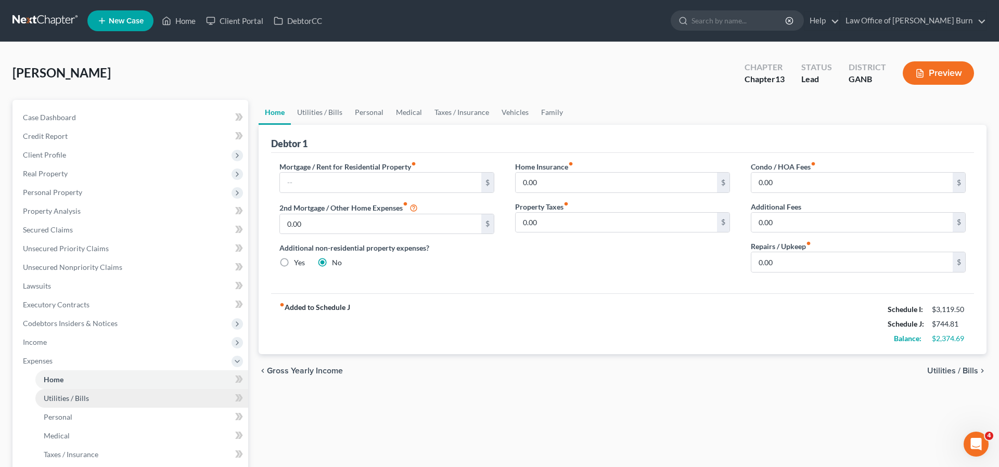
click at [59, 400] on span "Utilities / Bills" at bounding box center [66, 398] width 45 height 9
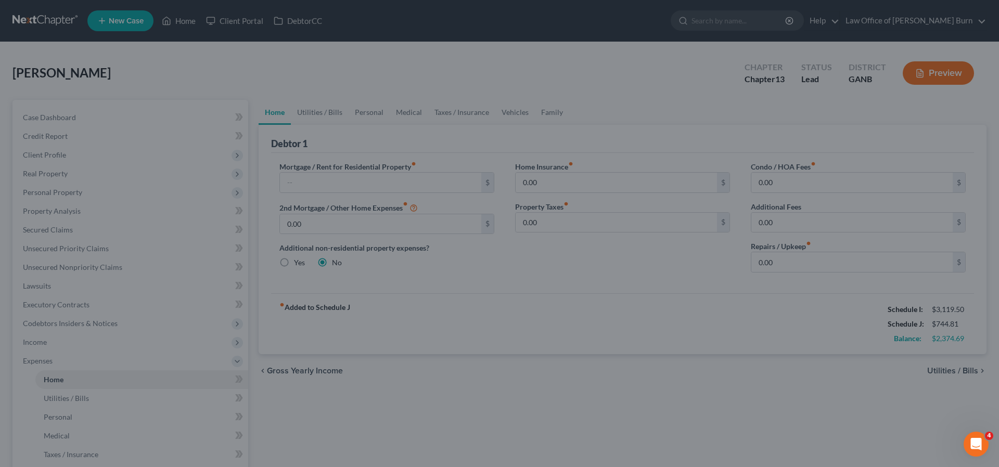
click at [61, 400] on div at bounding box center [499, 233] width 999 height 467
click at [274, 112] on div at bounding box center [499, 233] width 999 height 467
click at [314, 110] on div at bounding box center [499, 233] width 999 height 467
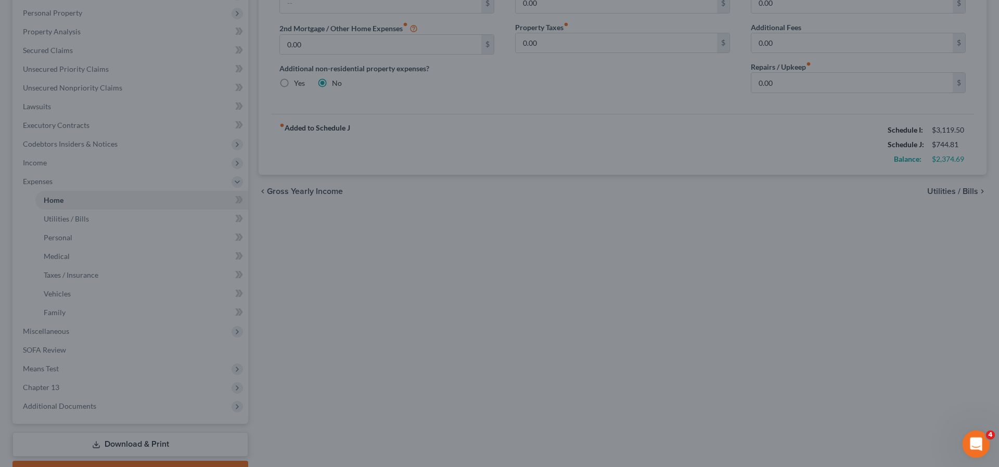
click at [977, 438] on icon "Open Intercom Messenger" at bounding box center [975, 443] width 17 height 17
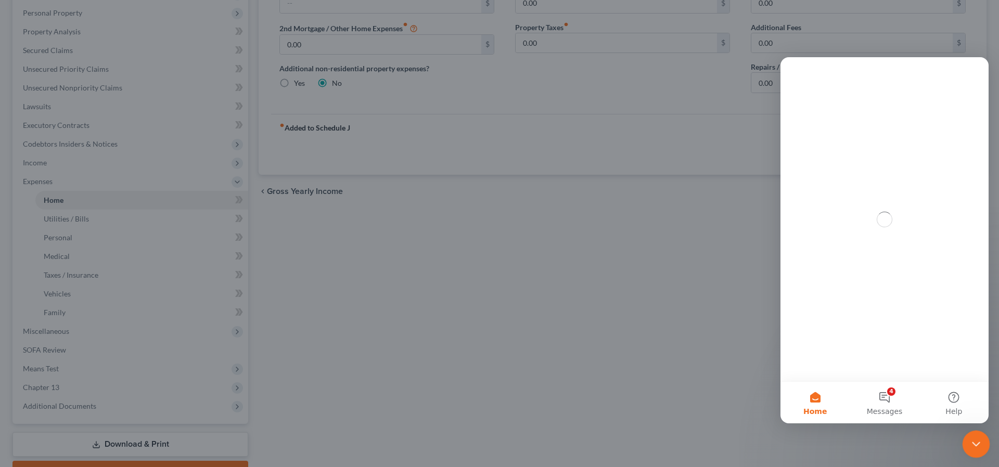
scroll to position [0, 0]
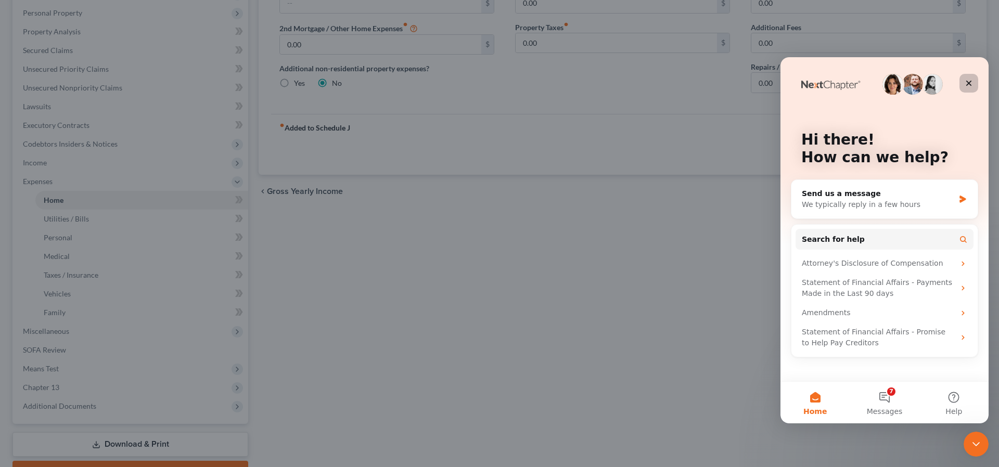
click at [969, 82] on icon "Close" at bounding box center [970, 84] width 6 height 6
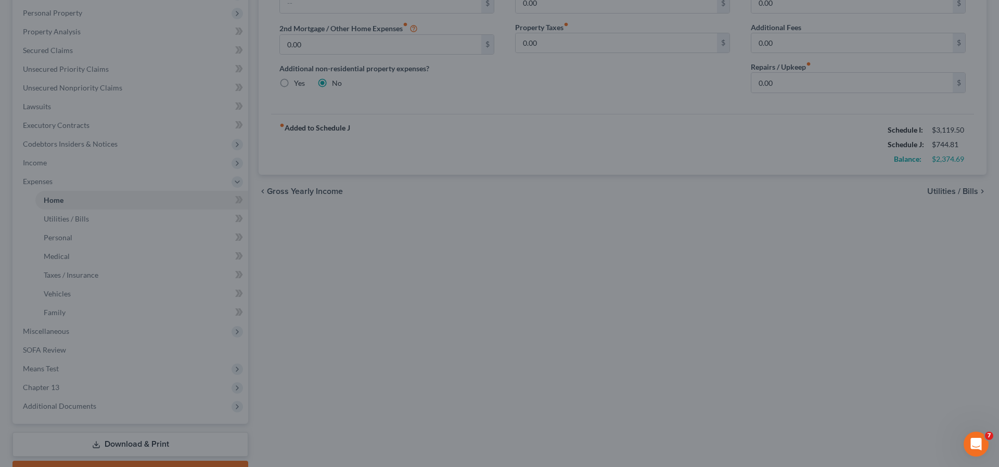
scroll to position [83, 0]
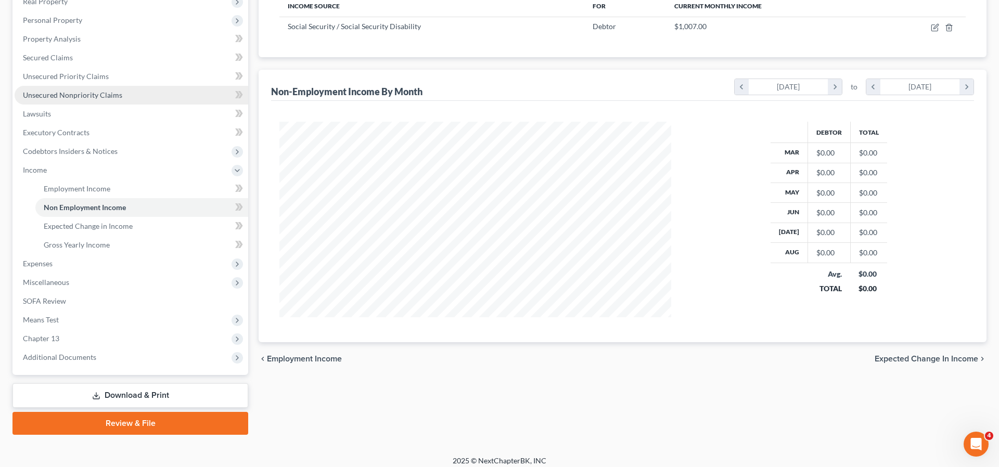
scroll to position [180, 0]
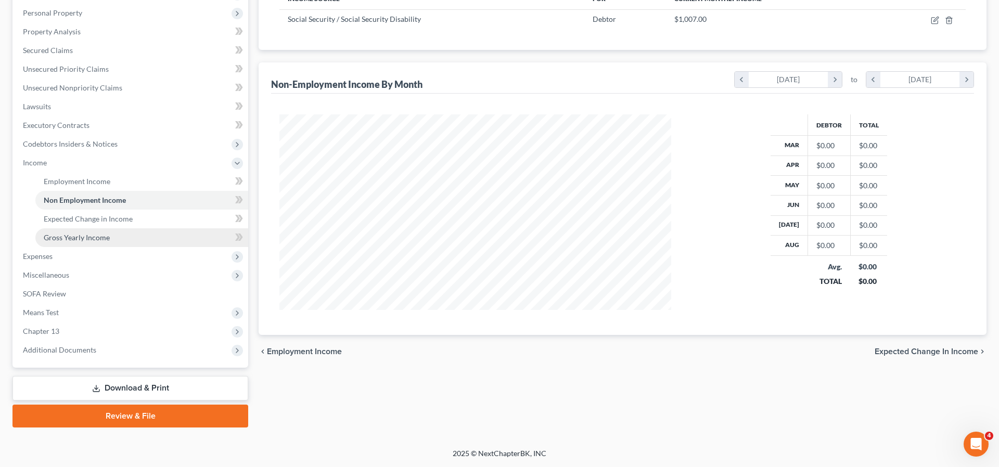
click at [60, 239] on span "Gross Yearly Income" at bounding box center [77, 237] width 66 height 9
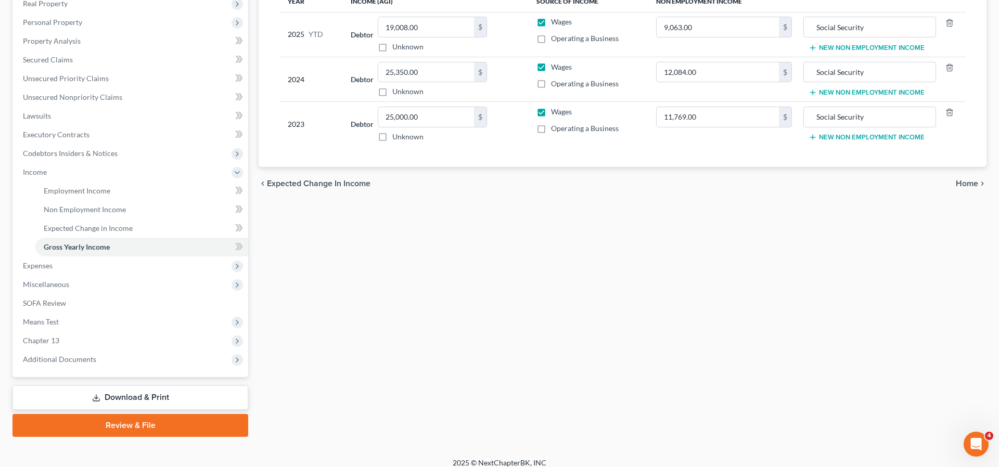
scroll to position [180, 0]
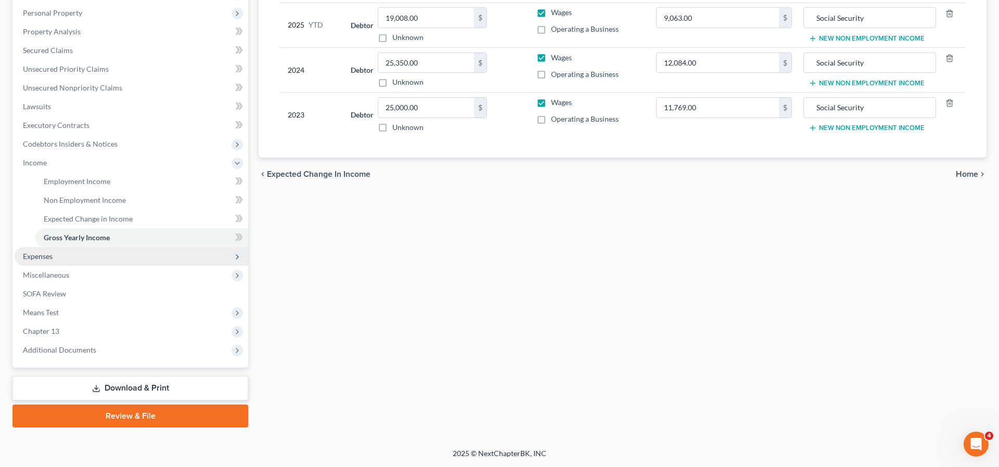
click at [35, 258] on span "Expenses" at bounding box center [38, 256] width 30 height 9
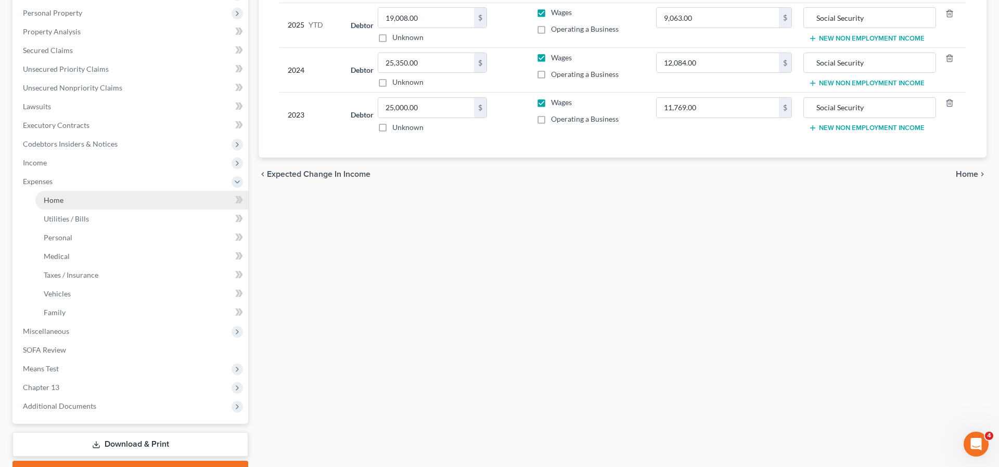
click at [53, 198] on span "Home" at bounding box center [54, 200] width 20 height 9
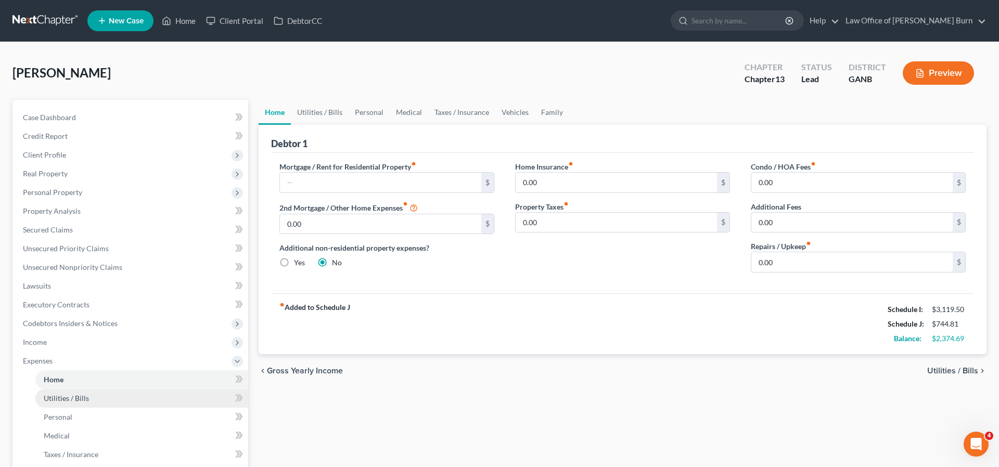
click at [56, 400] on span "Utilities / Bills" at bounding box center [66, 398] width 45 height 9
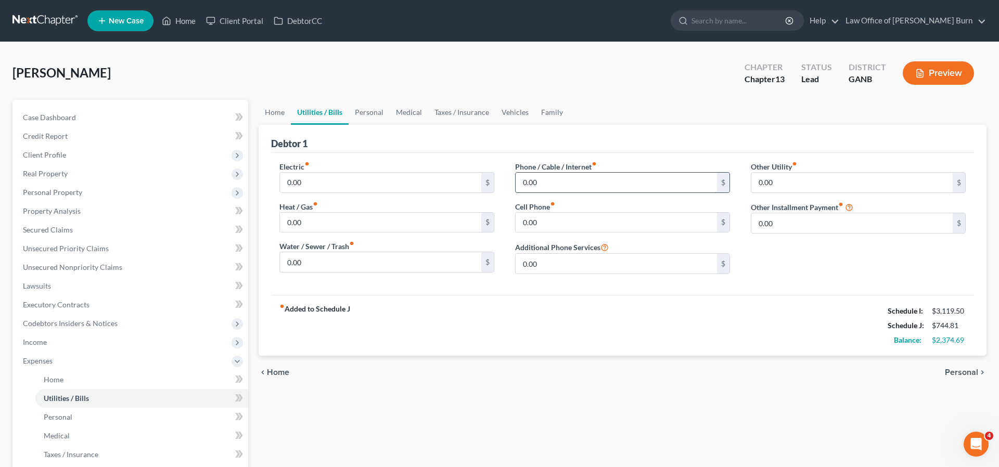
click at [539, 182] on input "0.00" at bounding box center [616, 183] width 201 height 20
type input "139.00"
click at [537, 228] on input "0.00" at bounding box center [616, 223] width 201 height 20
type input "45"
click at [307, 262] on input "0.00" at bounding box center [380, 262] width 201 height 20
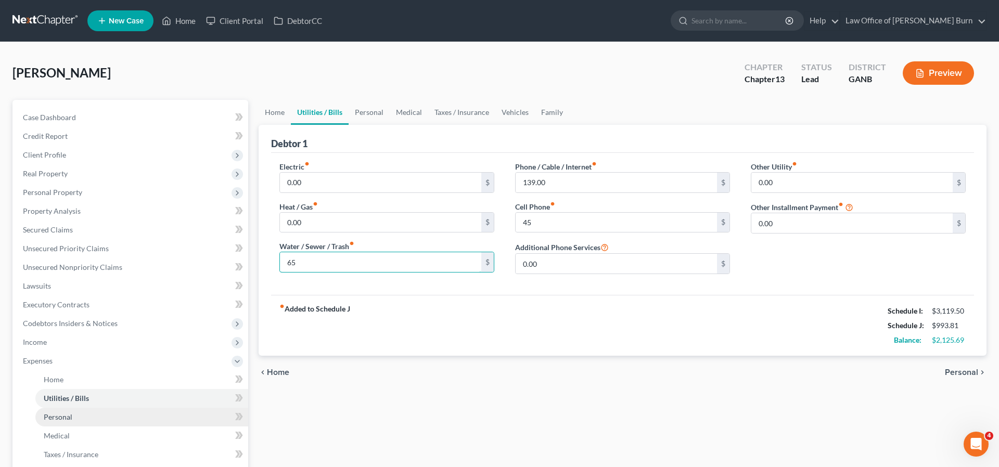
type input "65"
click at [56, 417] on span "Personal" at bounding box center [58, 417] width 29 height 9
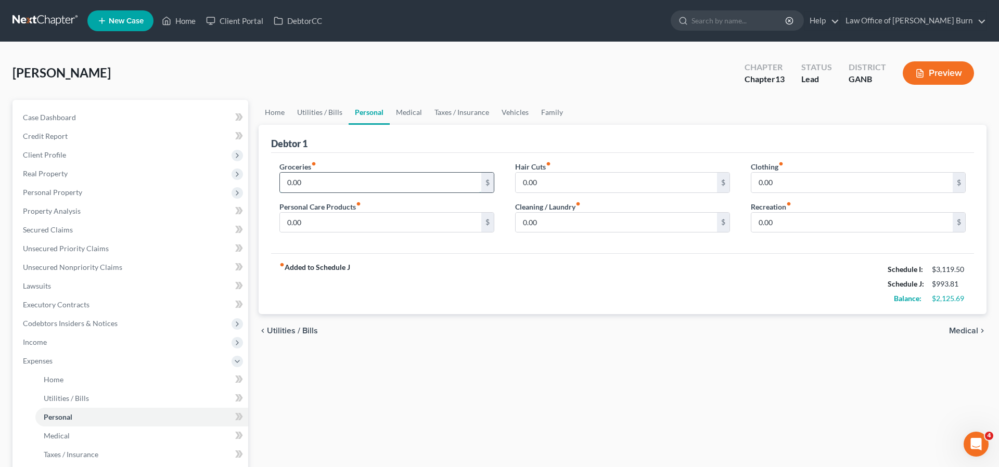
click at [302, 182] on input "0.00" at bounding box center [380, 183] width 201 height 20
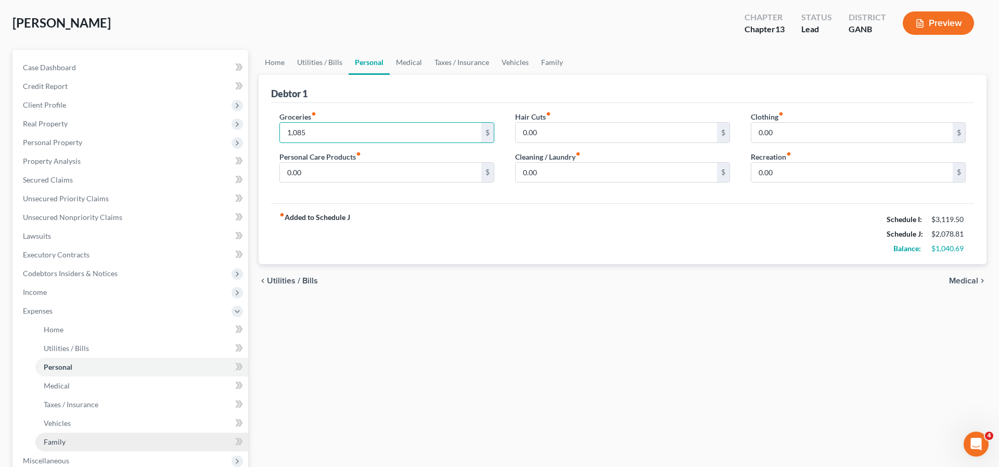
scroll to position [51, 0]
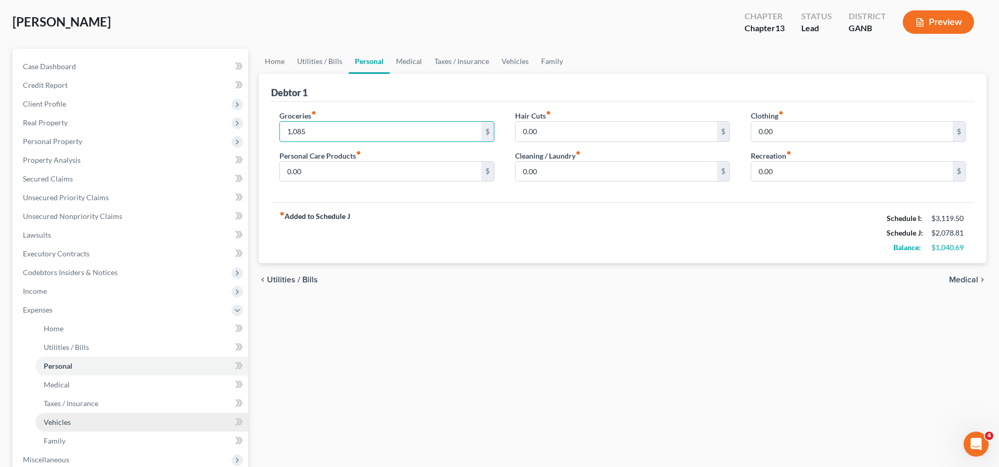
type input "1,085"
click at [61, 424] on span "Vehicles" at bounding box center [57, 422] width 27 height 9
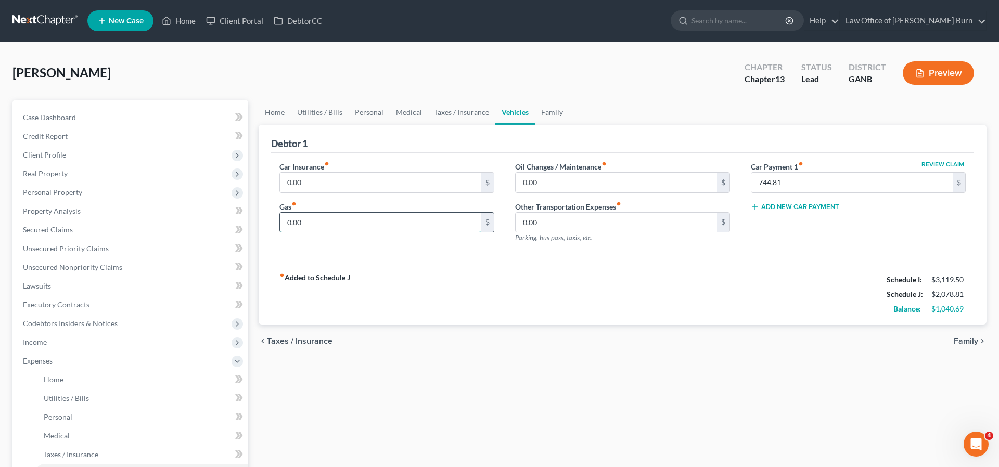
click at [296, 224] on input "0.00" at bounding box center [380, 223] width 201 height 20
type input "300"
click at [302, 185] on input "0.00" at bounding box center [380, 183] width 201 height 20
type input "326"
click at [784, 184] on input "744.81" at bounding box center [852, 183] width 201 height 20
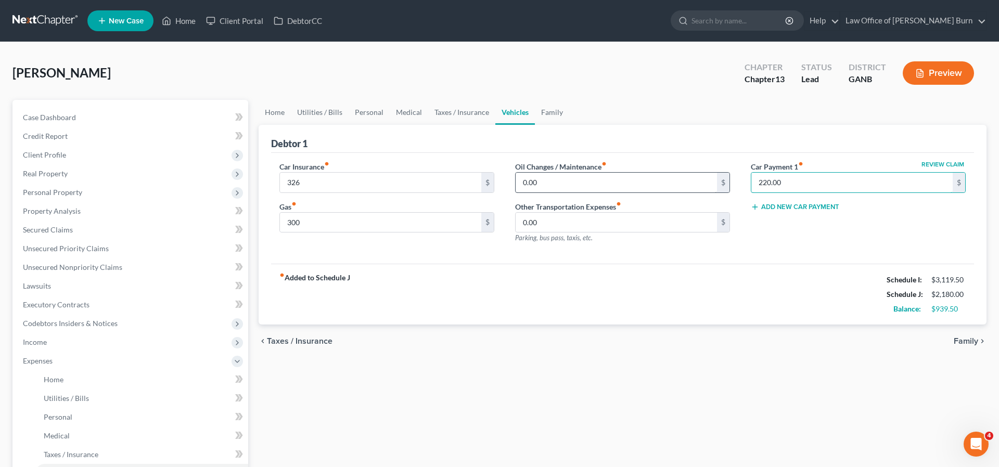
type input "220.00"
click at [537, 183] on input "0.00" at bounding box center [616, 183] width 201 height 20
type input "20"
click at [437, 112] on link "Taxes / Insurance" at bounding box center [461, 112] width 67 height 25
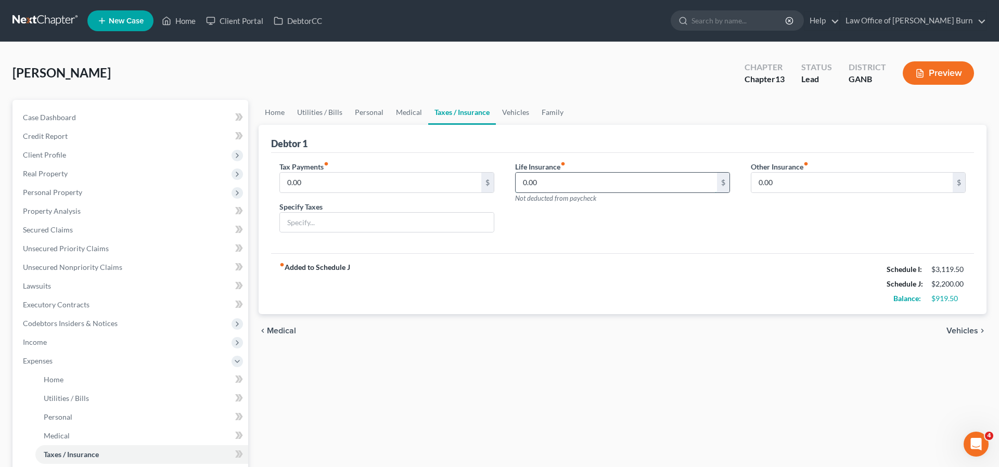
click at [540, 182] on input "0.00" at bounding box center [616, 183] width 201 height 20
type input "50"
click at [404, 111] on link "Medical" at bounding box center [409, 112] width 39 height 25
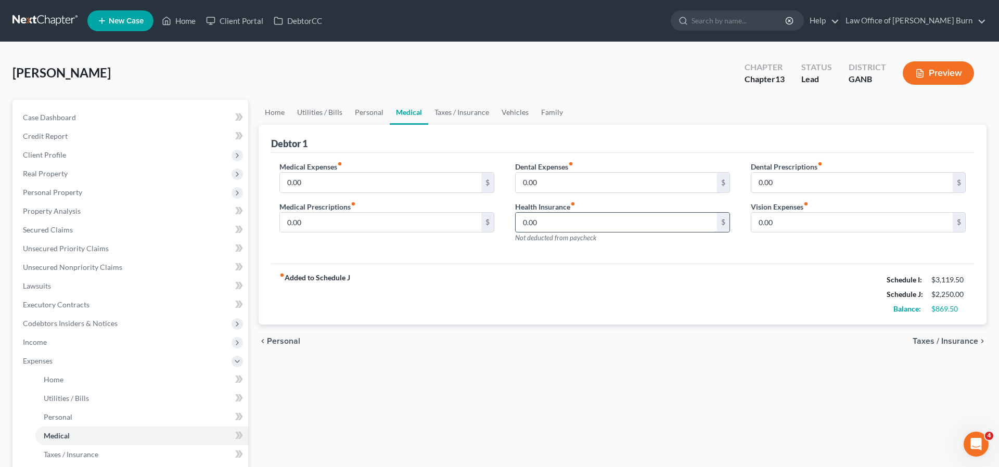
click at [535, 221] on input "0.00" at bounding box center [616, 223] width 201 height 20
type input "195"
click at [59, 400] on span "Utilities / Bills" at bounding box center [66, 398] width 45 height 9
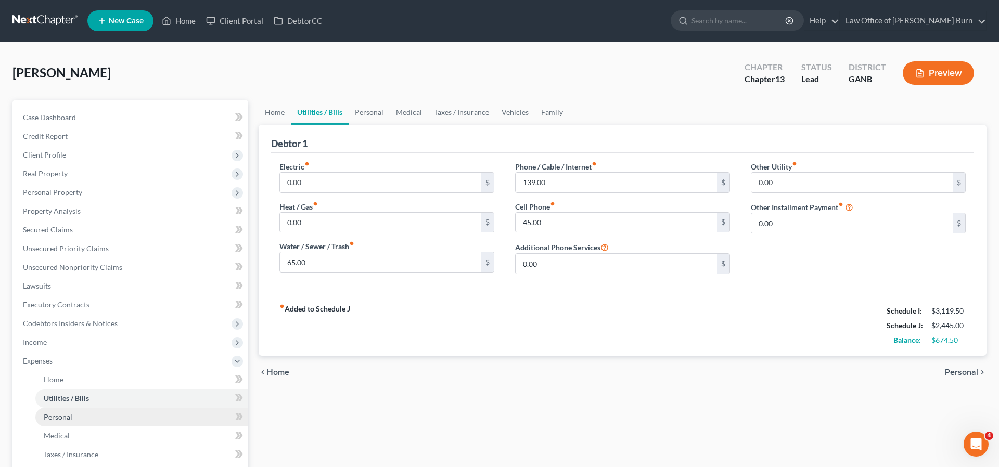
click at [58, 416] on span "Personal" at bounding box center [58, 417] width 29 height 9
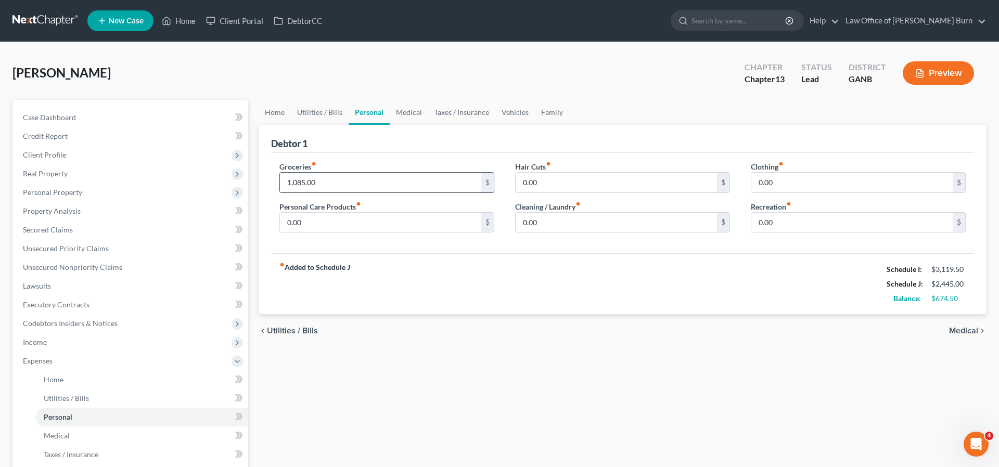
click at [318, 182] on input "1,085.00" at bounding box center [380, 183] width 201 height 20
type input "1,250.00"
click at [316, 181] on input "1,250.00" at bounding box center [380, 183] width 201 height 20
type input "1,350"
click at [537, 183] on input "0.00" at bounding box center [616, 183] width 201 height 20
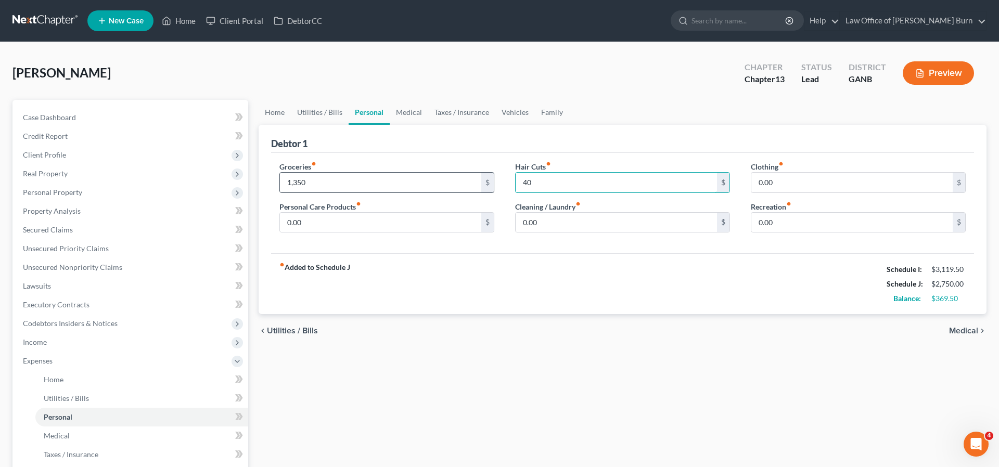
type input "40"
type input "15"
click at [310, 223] on input "0.00" at bounding box center [380, 223] width 201 height 20
type input "10"
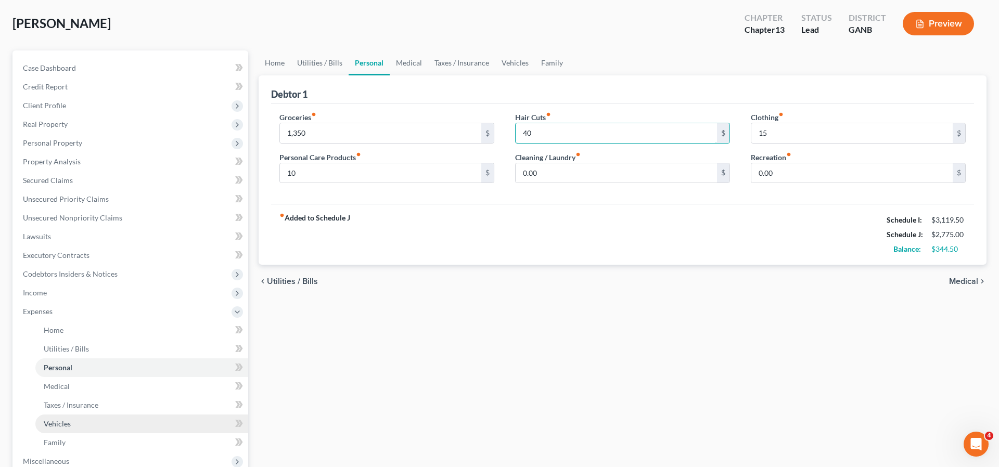
scroll to position [51, 0]
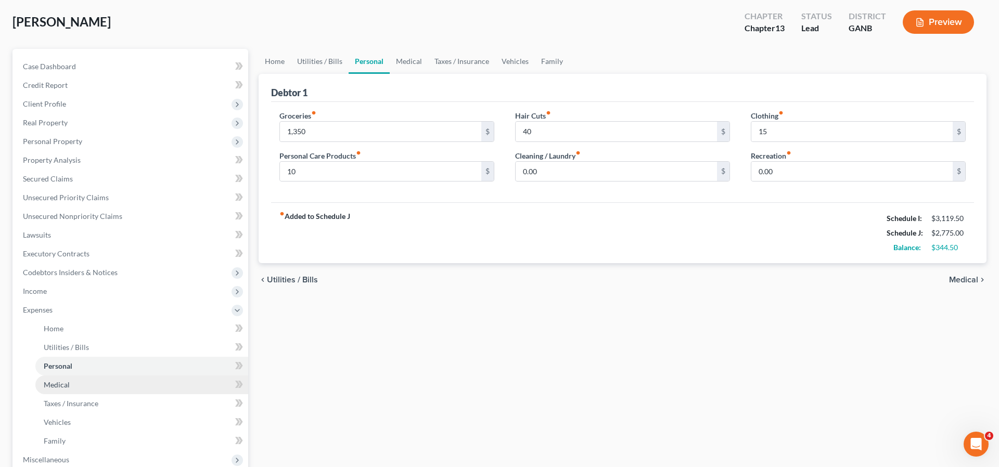
click at [52, 386] on span "Medical" at bounding box center [57, 384] width 26 height 9
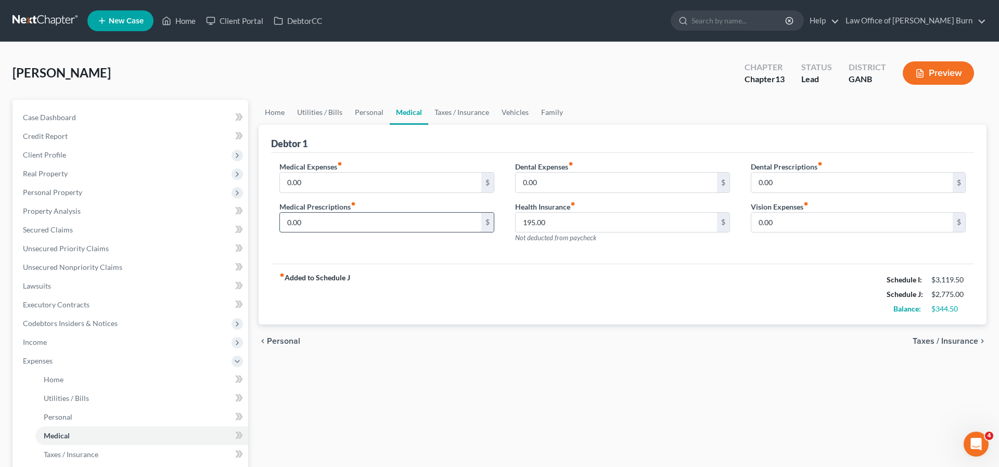
click at [306, 223] on input "0.00" at bounding box center [380, 223] width 201 height 20
type input "25"
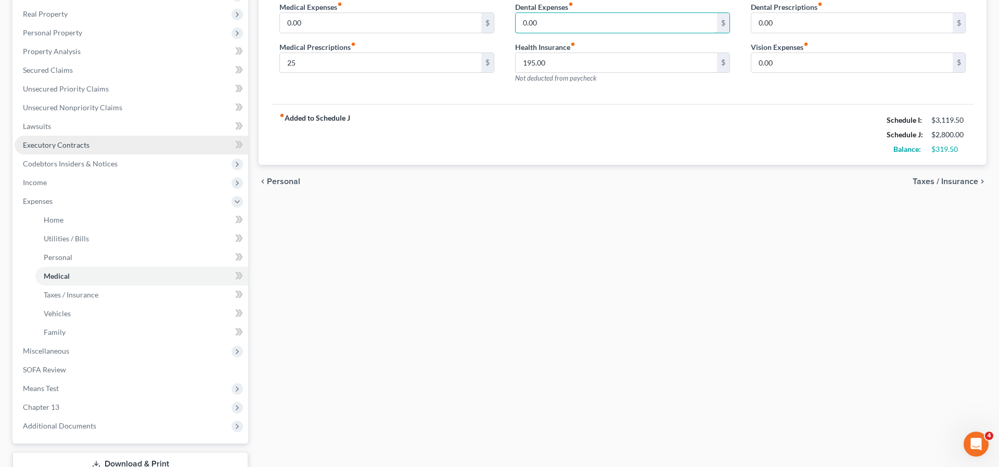
scroll to position [163, 0]
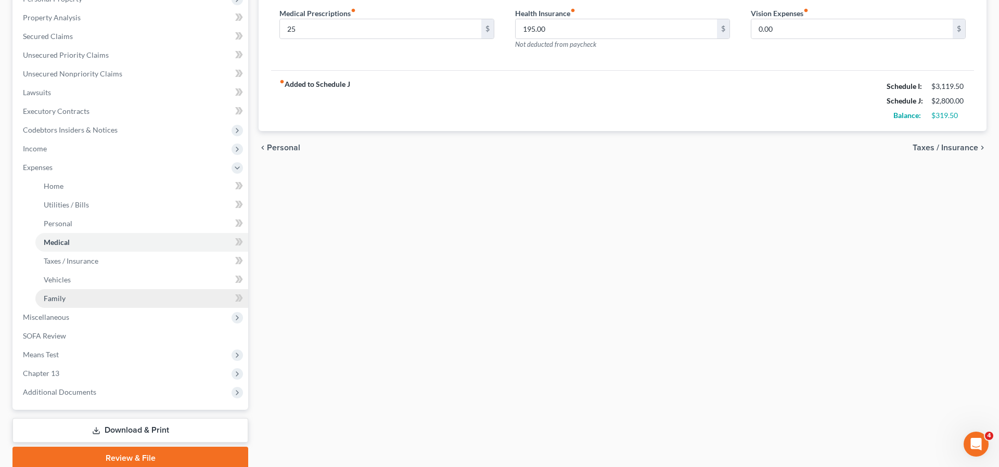
click at [47, 296] on span "Family" at bounding box center [55, 298] width 22 height 9
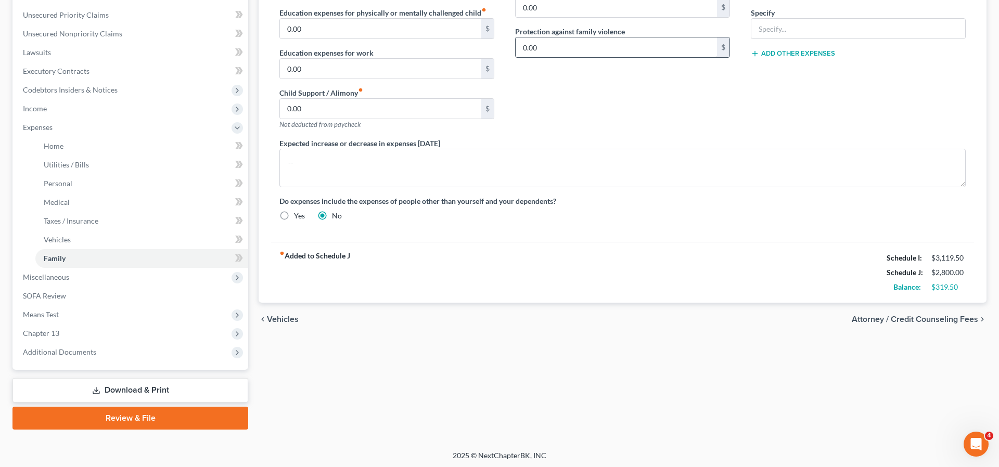
scroll to position [236, 0]
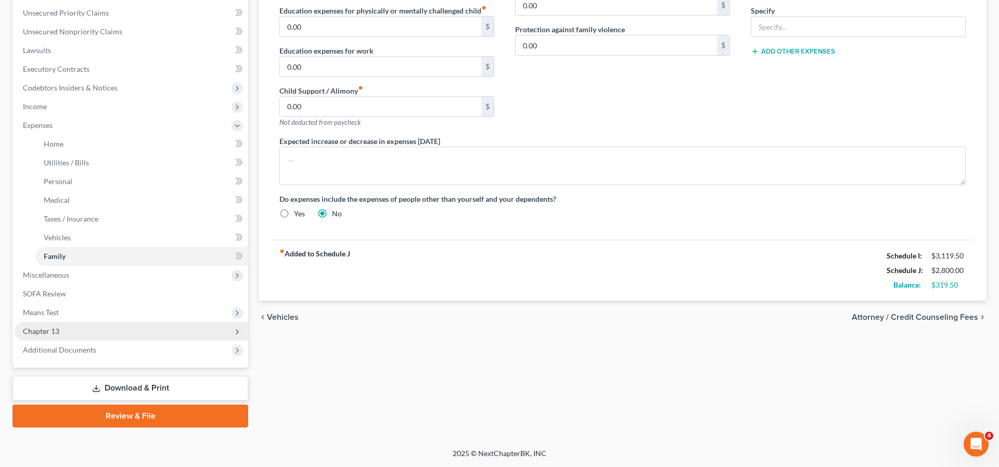
click at [41, 329] on span "Chapter 13" at bounding box center [41, 331] width 36 height 9
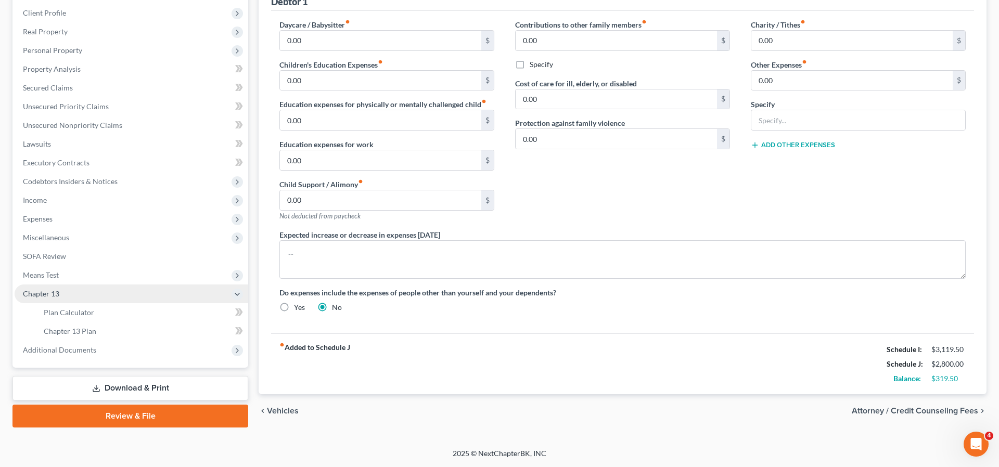
scroll to position [142, 0]
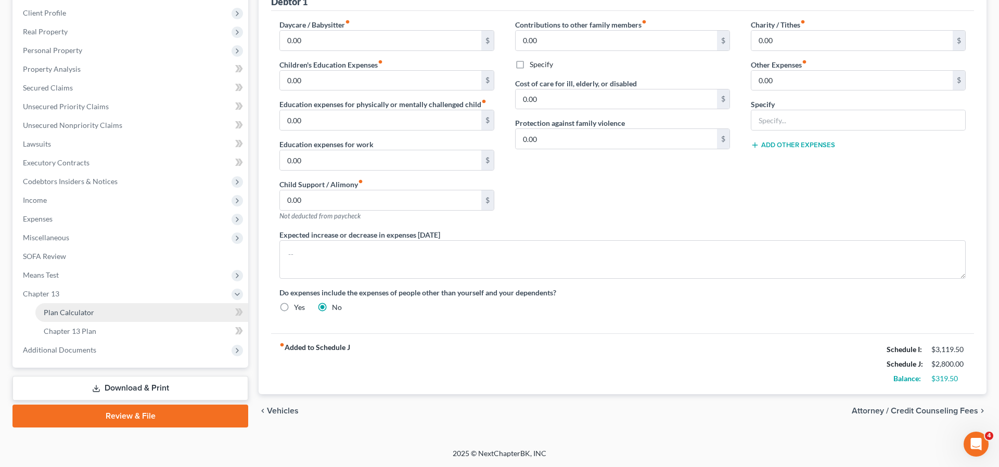
click at [67, 313] on span "Plan Calculator" at bounding box center [69, 312] width 50 height 9
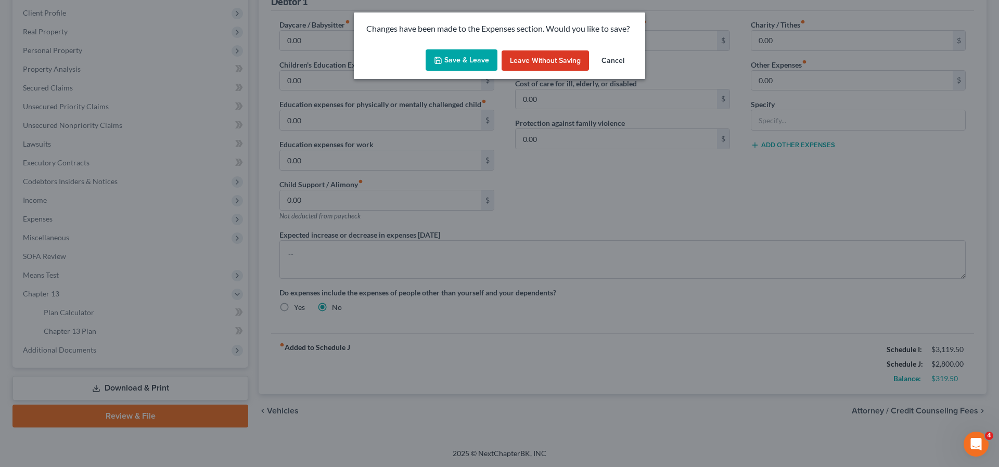
click at [456, 59] on button "Save & Leave" at bounding box center [462, 60] width 72 height 22
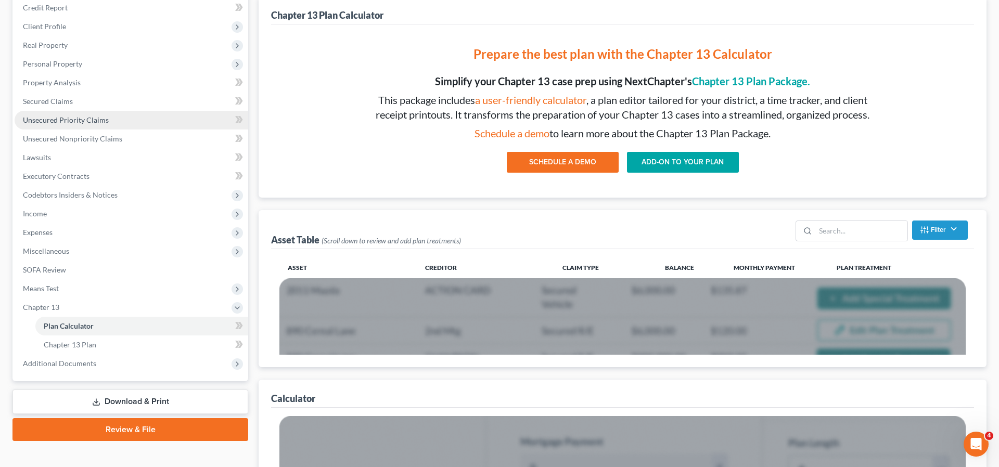
scroll to position [146, 0]
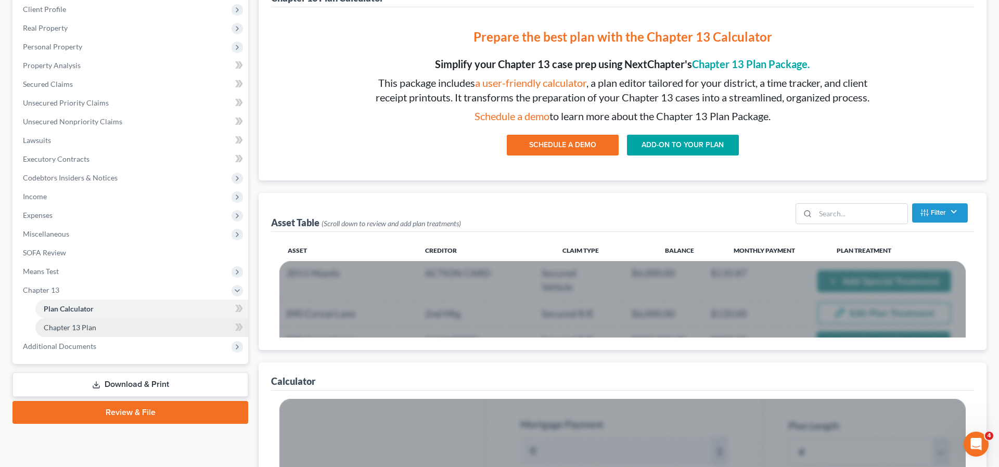
click at [55, 329] on span "Chapter 13 Plan" at bounding box center [70, 327] width 53 height 9
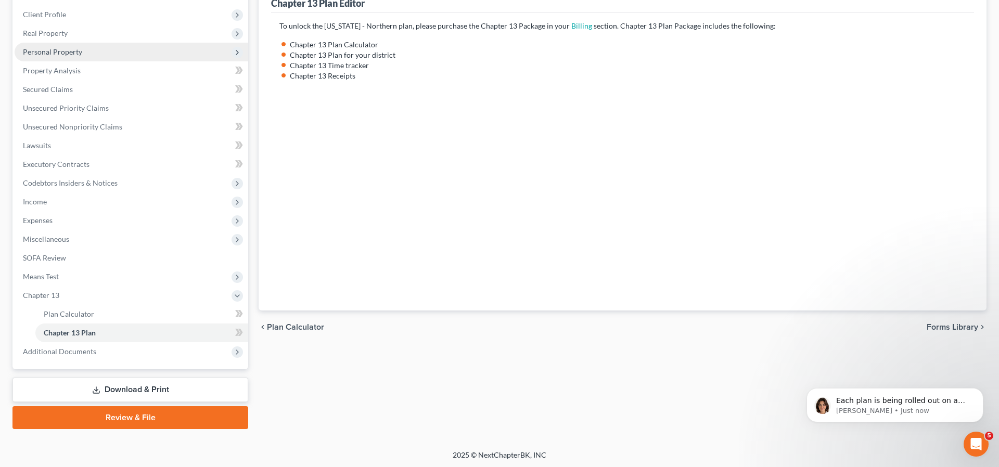
scroll to position [142, 0]
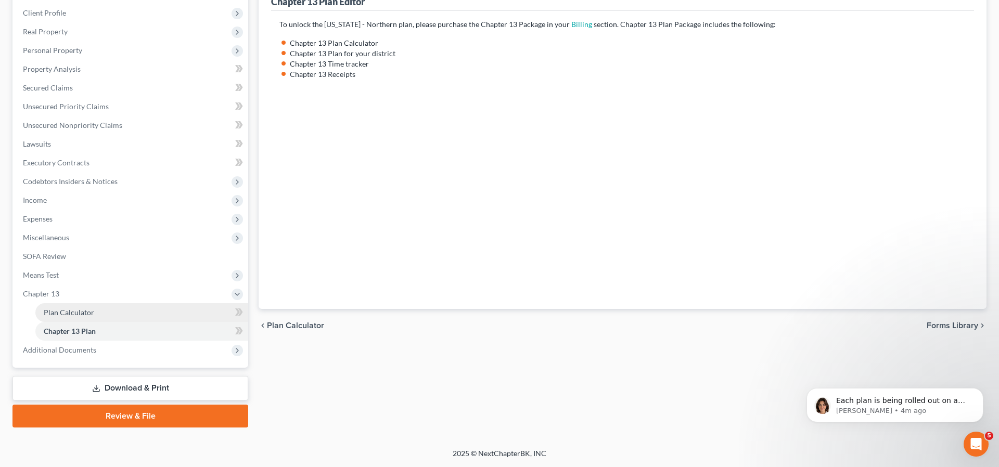
click at [69, 312] on span "Plan Calculator" at bounding box center [69, 312] width 50 height 9
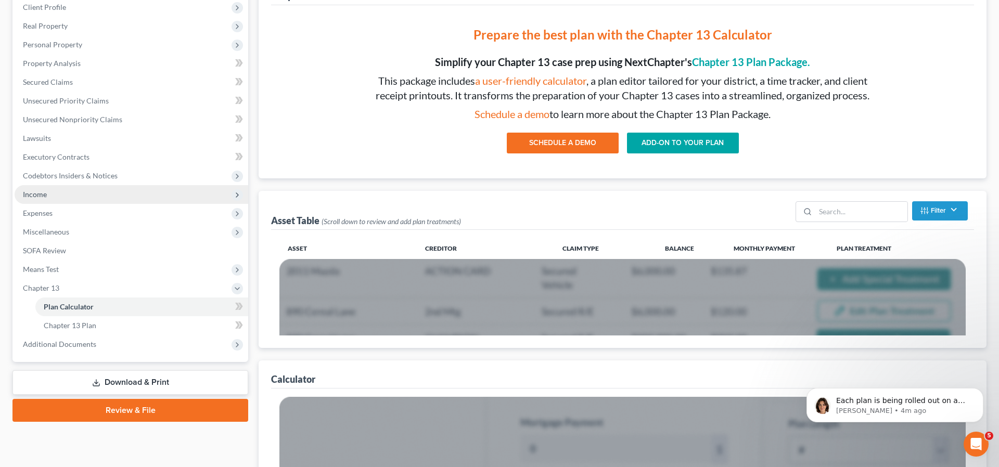
scroll to position [156, 0]
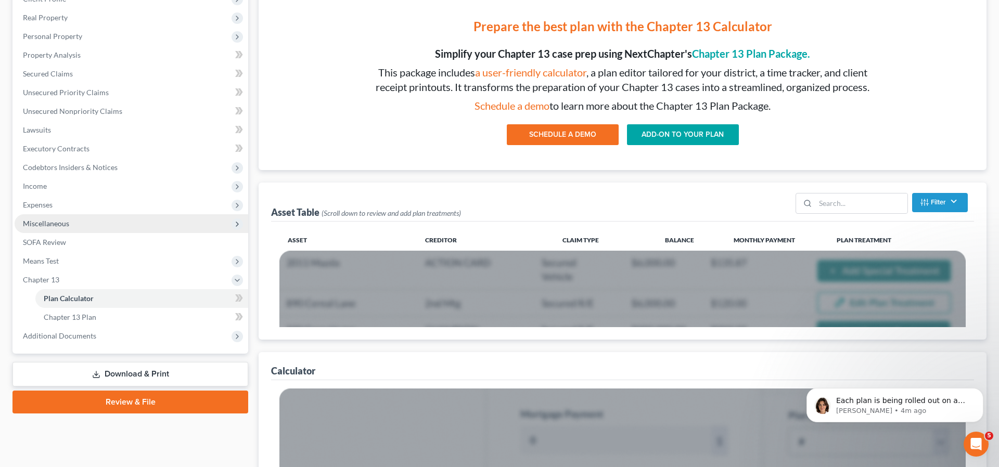
click at [39, 224] on span "Miscellaneous" at bounding box center [46, 223] width 46 height 9
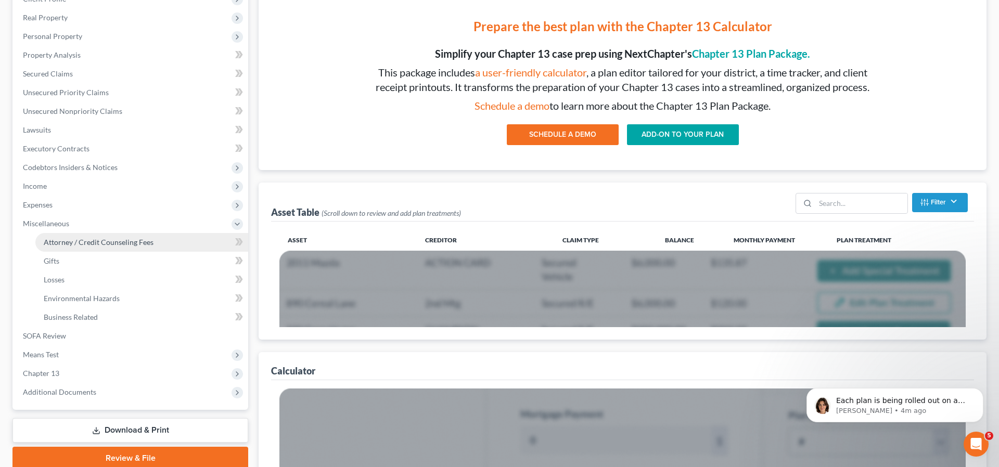
click at [70, 242] on span "Attorney / Credit Counseling Fees" at bounding box center [99, 242] width 110 height 9
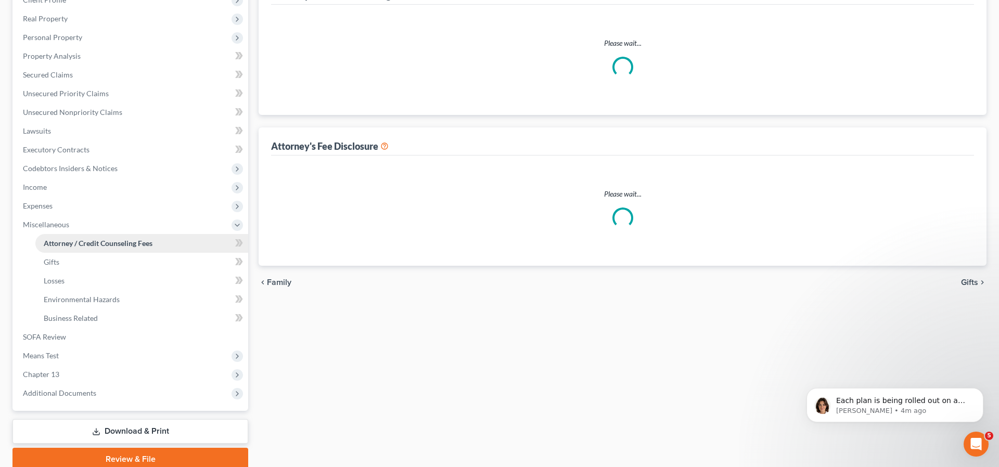
select select "0"
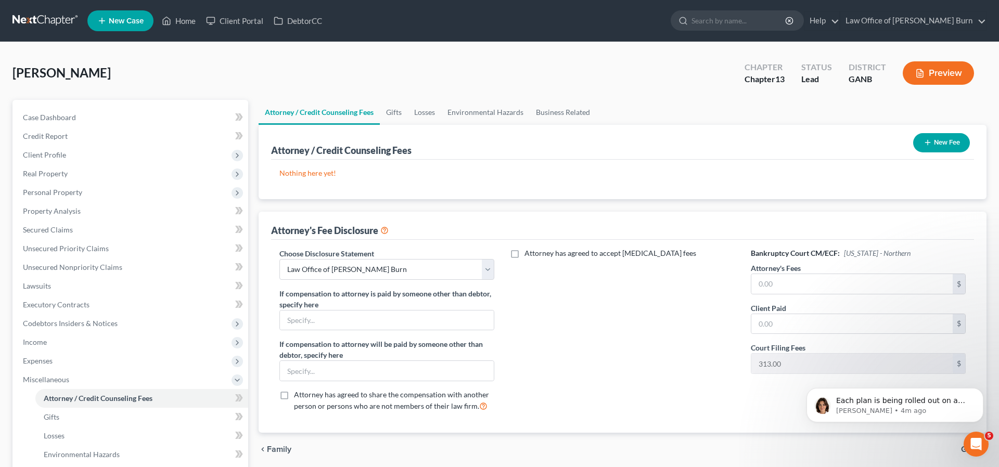
click at [936, 142] on button "New Fee" at bounding box center [941, 142] width 57 height 19
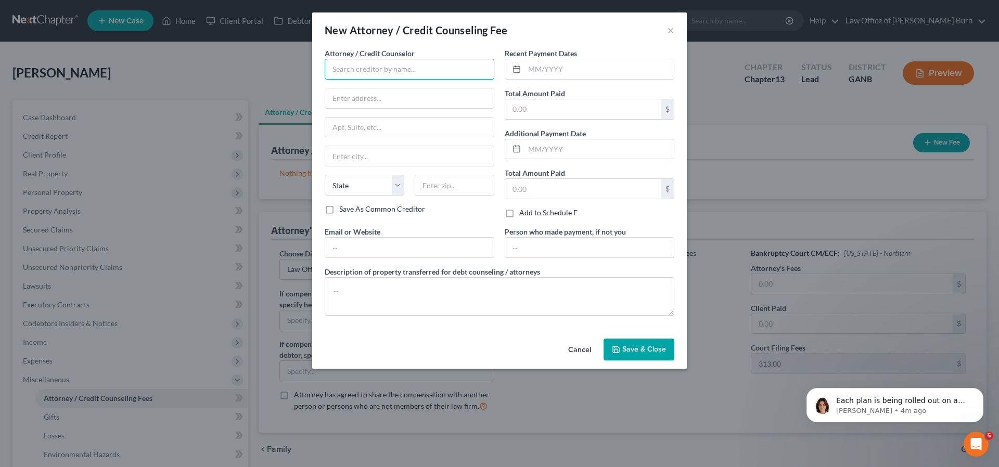
click at [339, 70] on input "text" at bounding box center [410, 69] width 170 height 21
type input "Credit counseling"
click at [539, 68] on input "text" at bounding box center [599, 69] width 149 height 20
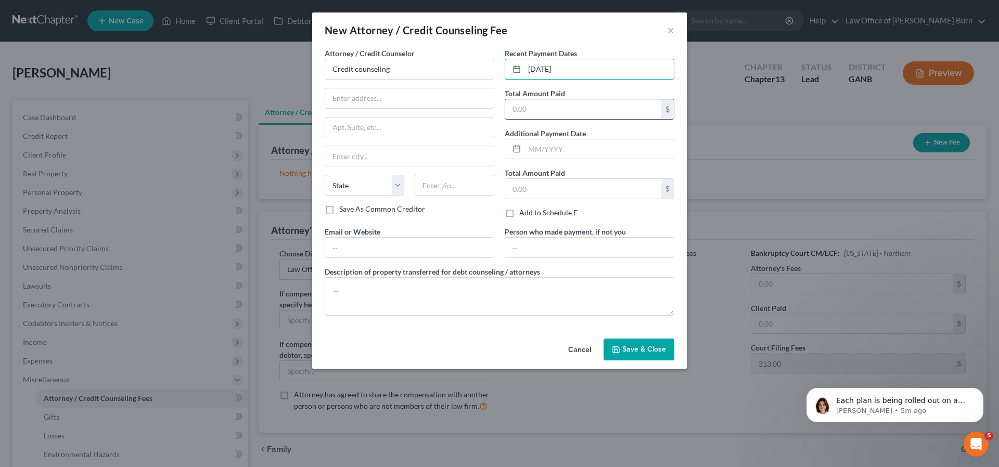
type input "09/17/2025"
click at [537, 112] on input "text" at bounding box center [583, 109] width 156 height 20
type input "30.00"
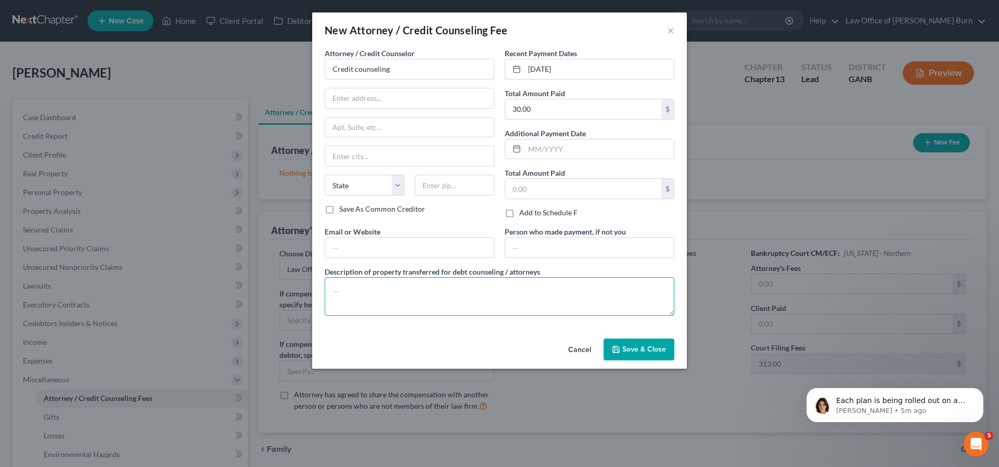
click at [349, 289] on textarea at bounding box center [500, 296] width 350 height 39
type textarea "3"
type textarea "C"
type textarea "DebtorCC fee"
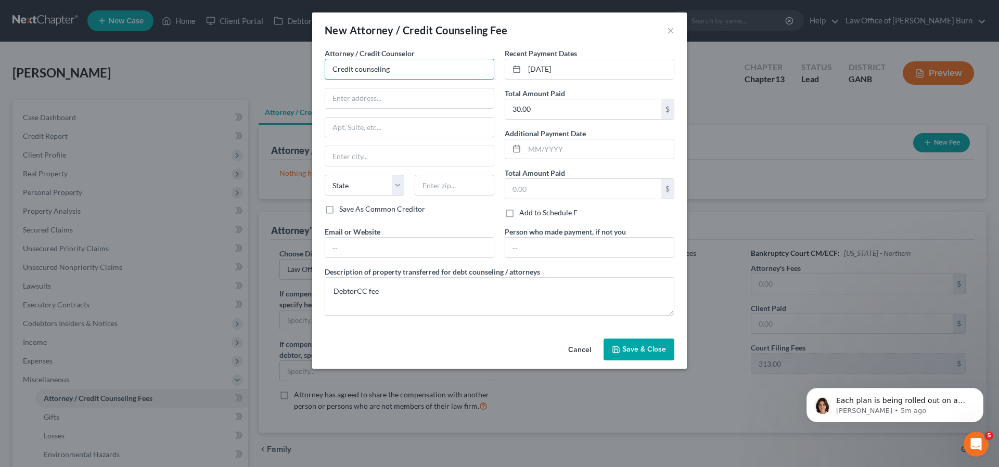
click at [392, 73] on input "Credit counseling" at bounding box center [410, 69] width 170 height 21
type input "C"
type input "DebtorCC"
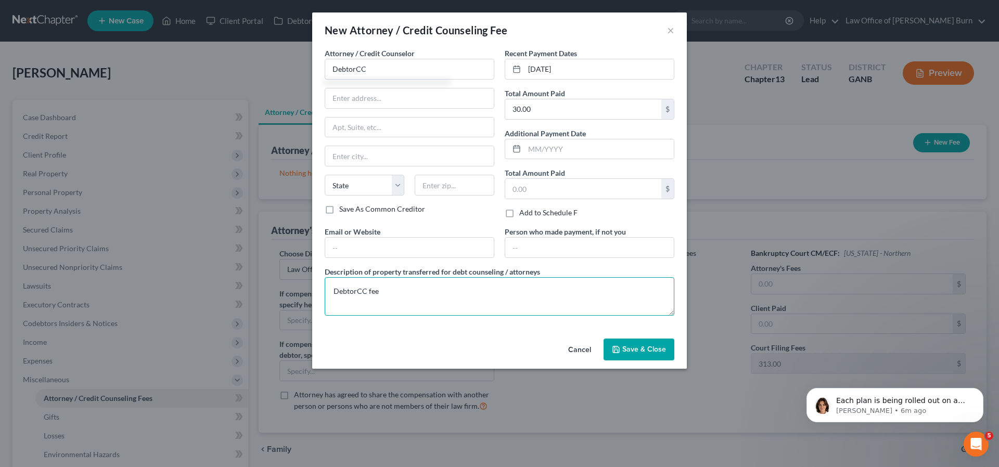
click at [378, 291] on textarea "DebtorCC fee" at bounding box center [500, 296] width 350 height 39
type textarea "D"
type textarea "Fee"
click at [628, 350] on span "Save & Close" at bounding box center [644, 349] width 44 height 9
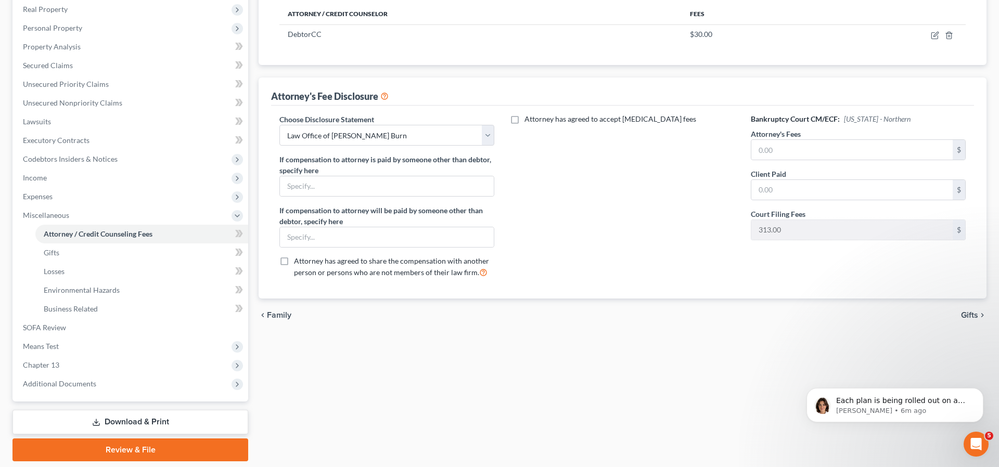
scroll to position [158, 0]
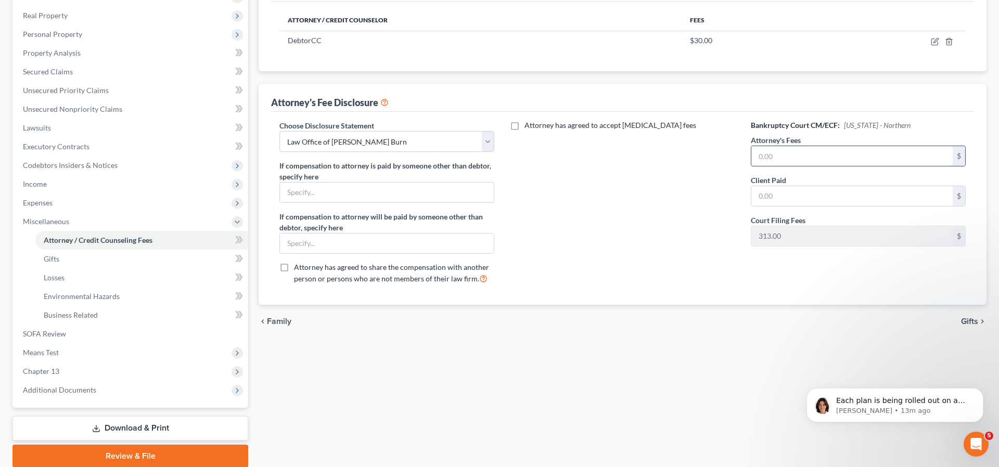
click at [777, 153] on input "text" at bounding box center [852, 156] width 201 height 20
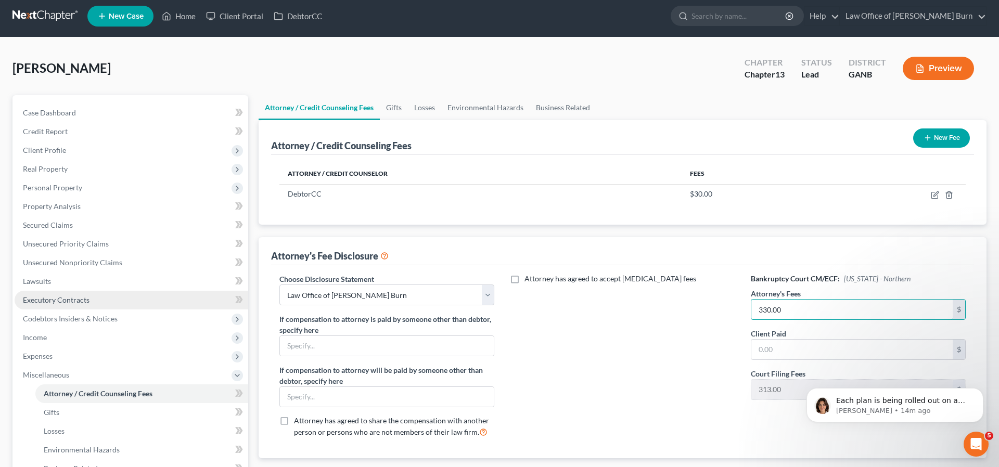
scroll to position [0, 0]
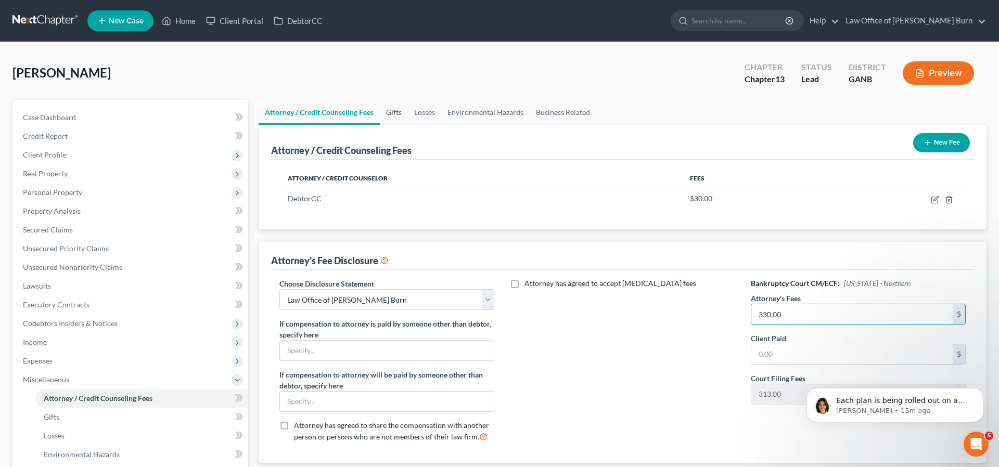
type input "330.00"
click at [397, 111] on link "Gifts" at bounding box center [394, 112] width 28 height 25
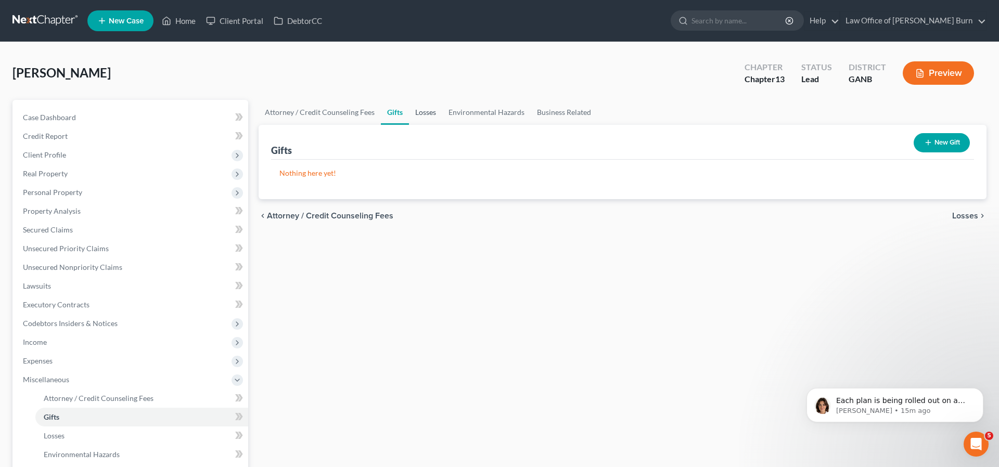
click at [422, 112] on link "Losses" at bounding box center [425, 112] width 33 height 25
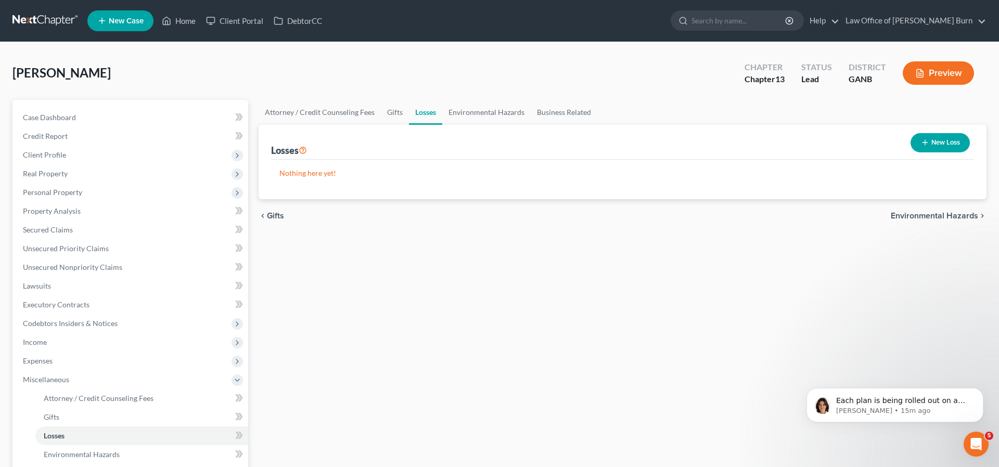
click at [933, 141] on button "New Loss" at bounding box center [940, 142] width 59 height 19
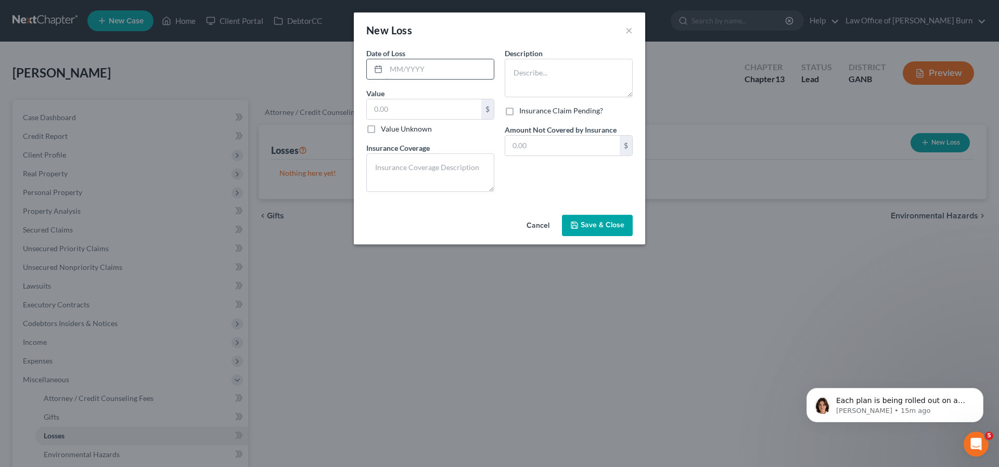
click at [406, 70] on input "text" at bounding box center [440, 69] width 108 height 20
type input "03/30/2025"
click at [378, 110] on input "text" at bounding box center [424, 109] width 115 height 20
type input "42,000"
click at [522, 69] on textarea at bounding box center [569, 78] width 128 height 39
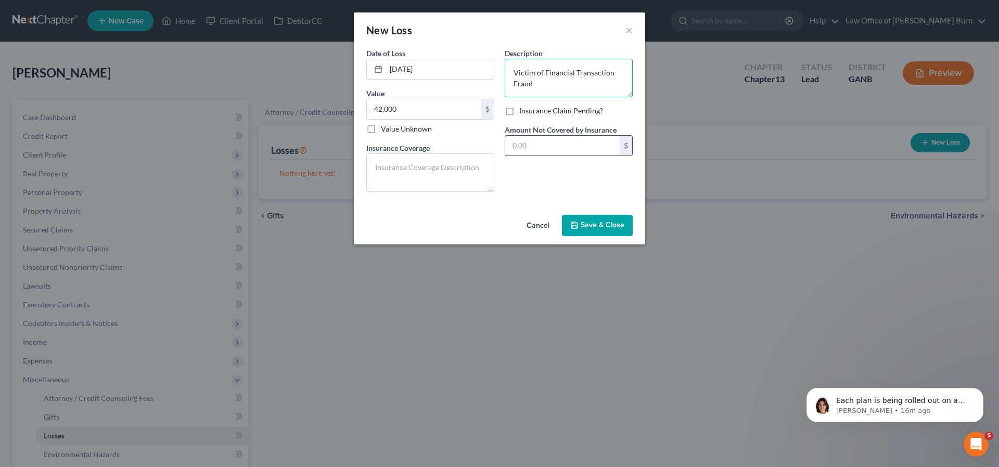
type textarea "Victim of Financial Transaction Fraud"
click at [519, 142] on input "text" at bounding box center [562, 146] width 115 height 20
type input "42,000"
click at [584, 222] on span "Save & Close" at bounding box center [603, 225] width 44 height 9
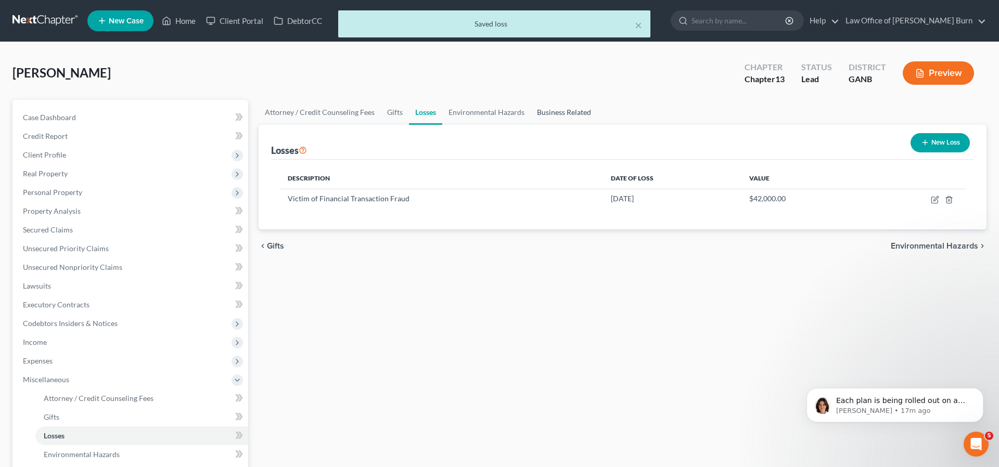
click at [554, 113] on link "Business Related" at bounding box center [564, 112] width 67 height 25
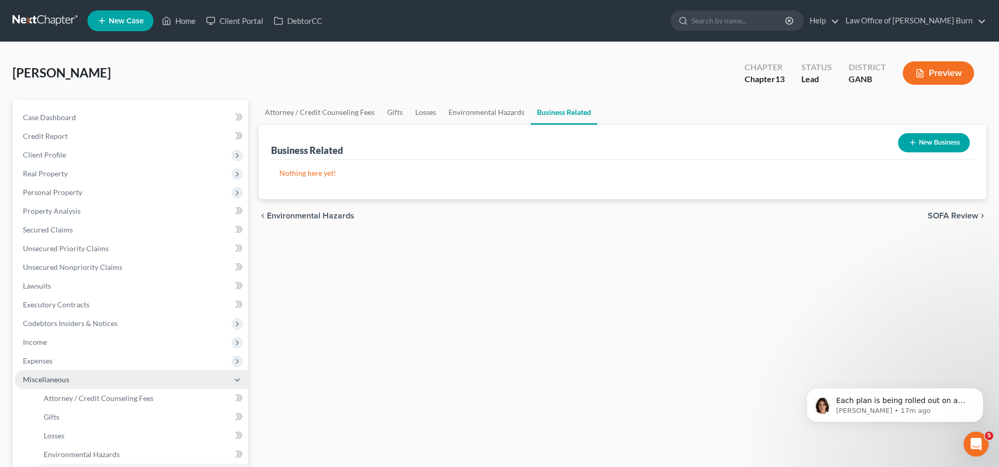
click at [40, 377] on span "Miscellaneous" at bounding box center [46, 379] width 46 height 9
click at [34, 382] on span "Miscellaneous" at bounding box center [46, 379] width 46 height 9
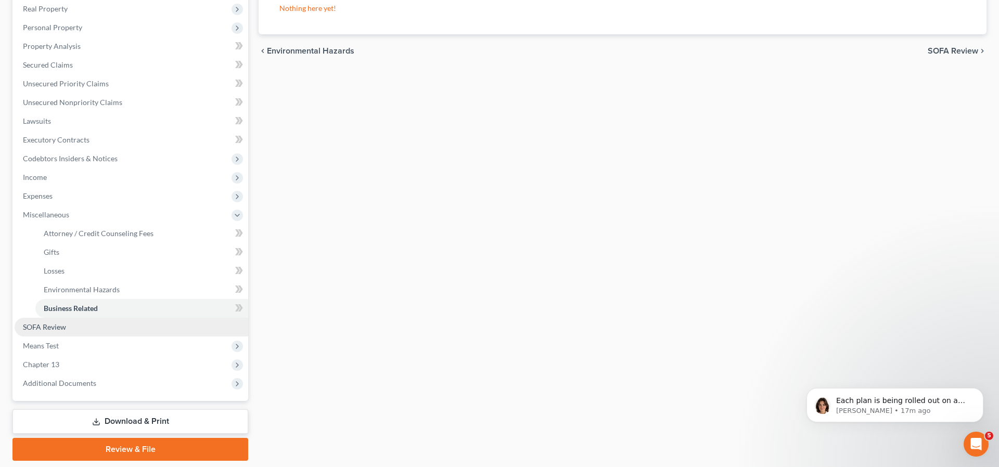
scroll to position [176, 0]
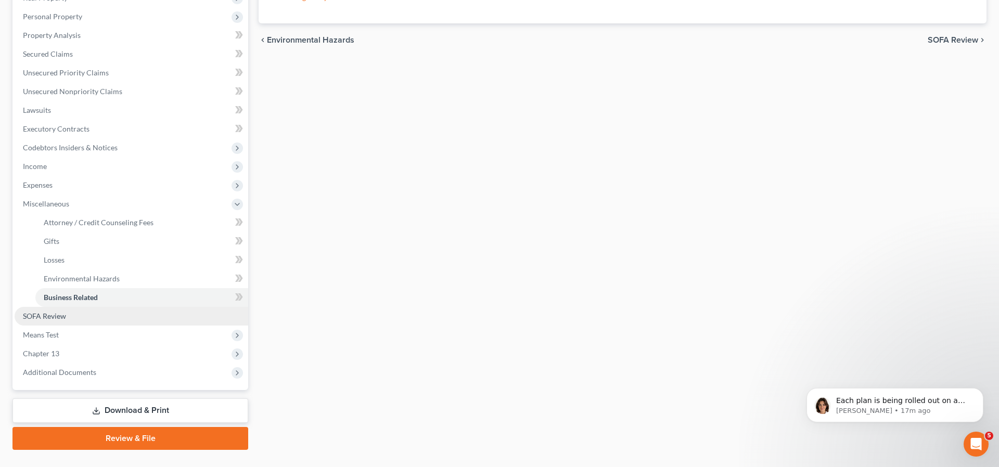
click at [34, 317] on span "SOFA Review" at bounding box center [44, 316] width 43 height 9
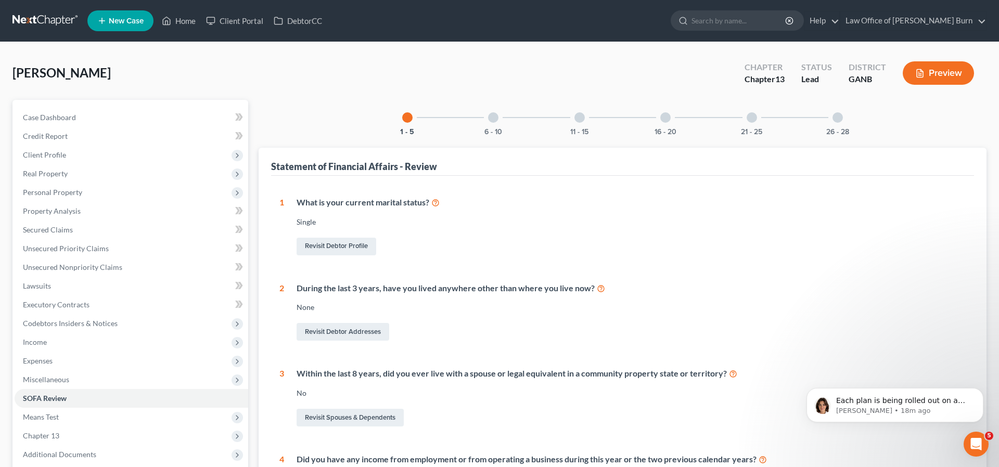
click at [493, 119] on div at bounding box center [493, 117] width 10 height 10
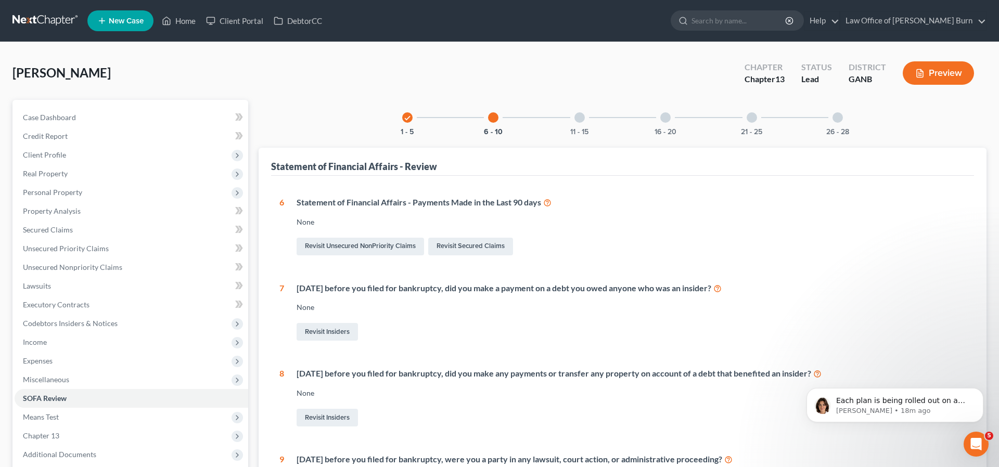
click at [581, 118] on div at bounding box center [580, 117] width 10 height 10
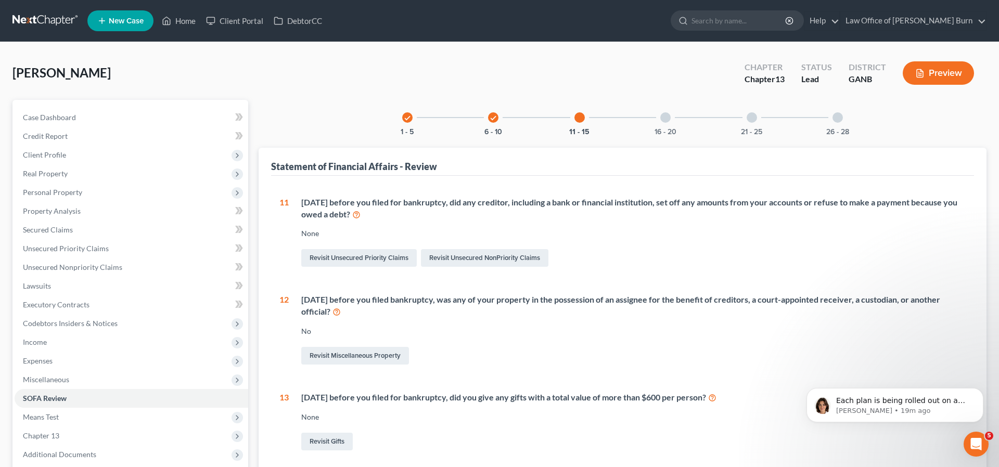
click at [666, 118] on div at bounding box center [665, 117] width 10 height 10
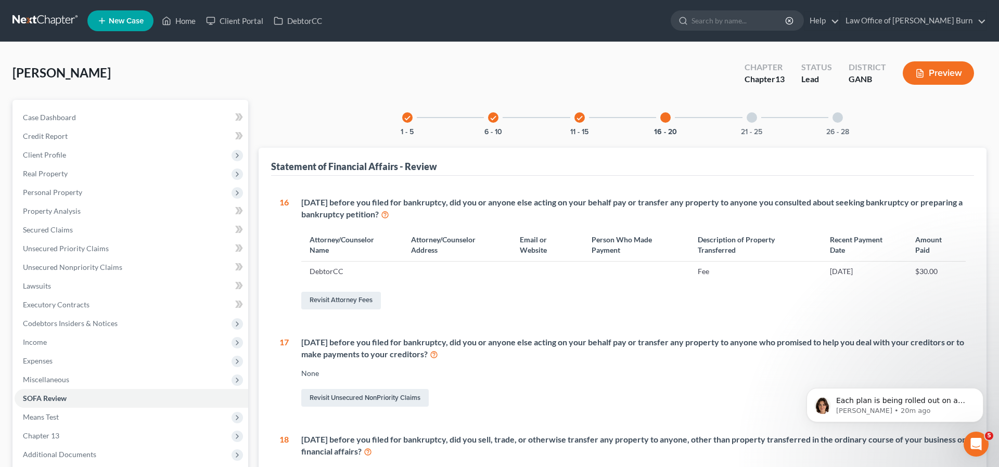
click at [756, 118] on div at bounding box center [752, 117] width 10 height 10
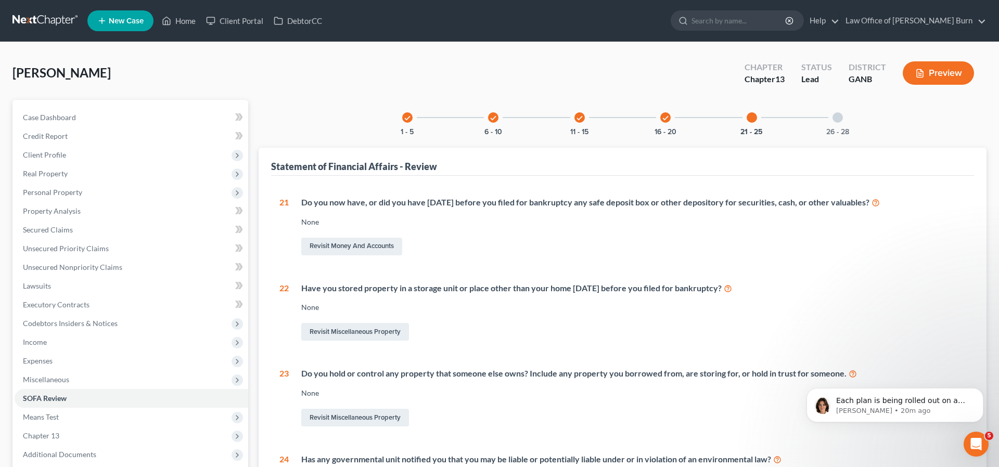
click at [838, 120] on div at bounding box center [838, 117] width 10 height 10
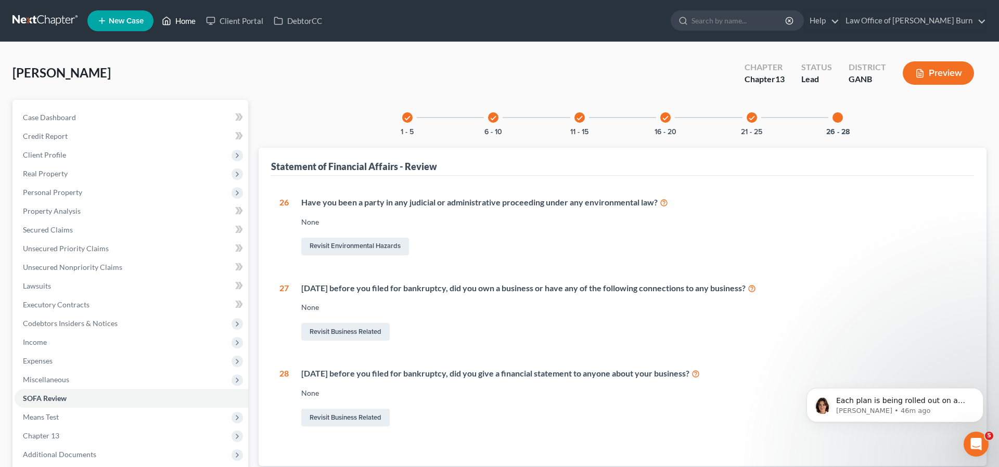
click at [175, 20] on link "Home" at bounding box center [179, 20] width 44 height 19
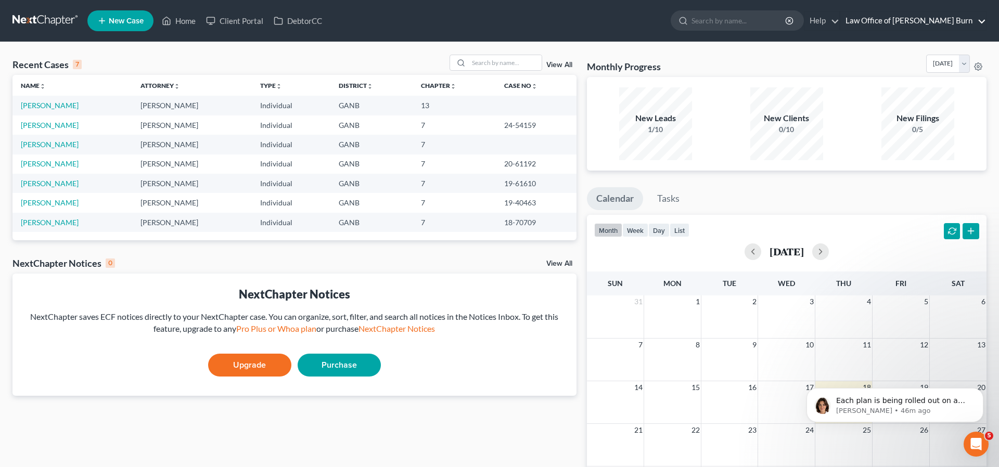
click at [947, 19] on link "Law Office of William C. Burn" at bounding box center [914, 20] width 146 height 19
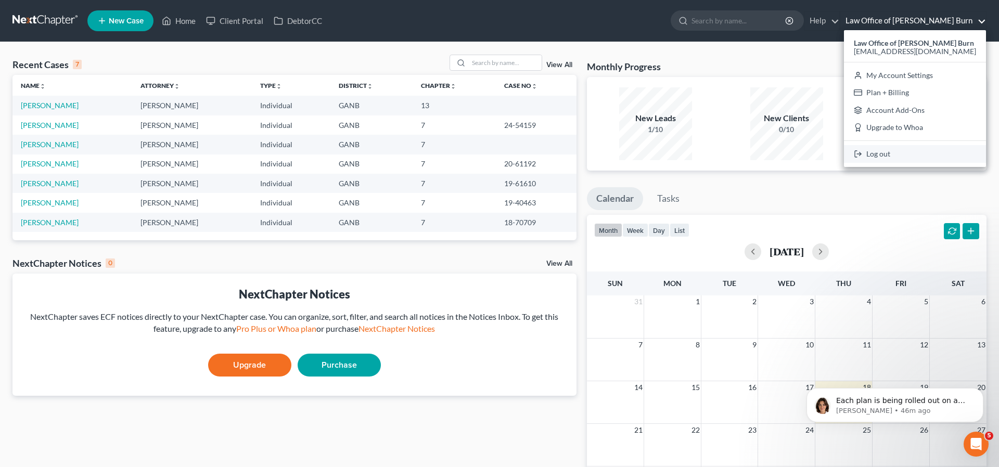
click at [903, 155] on link "Log out" at bounding box center [915, 154] width 142 height 18
